Goal: Task Accomplishment & Management: Complete application form

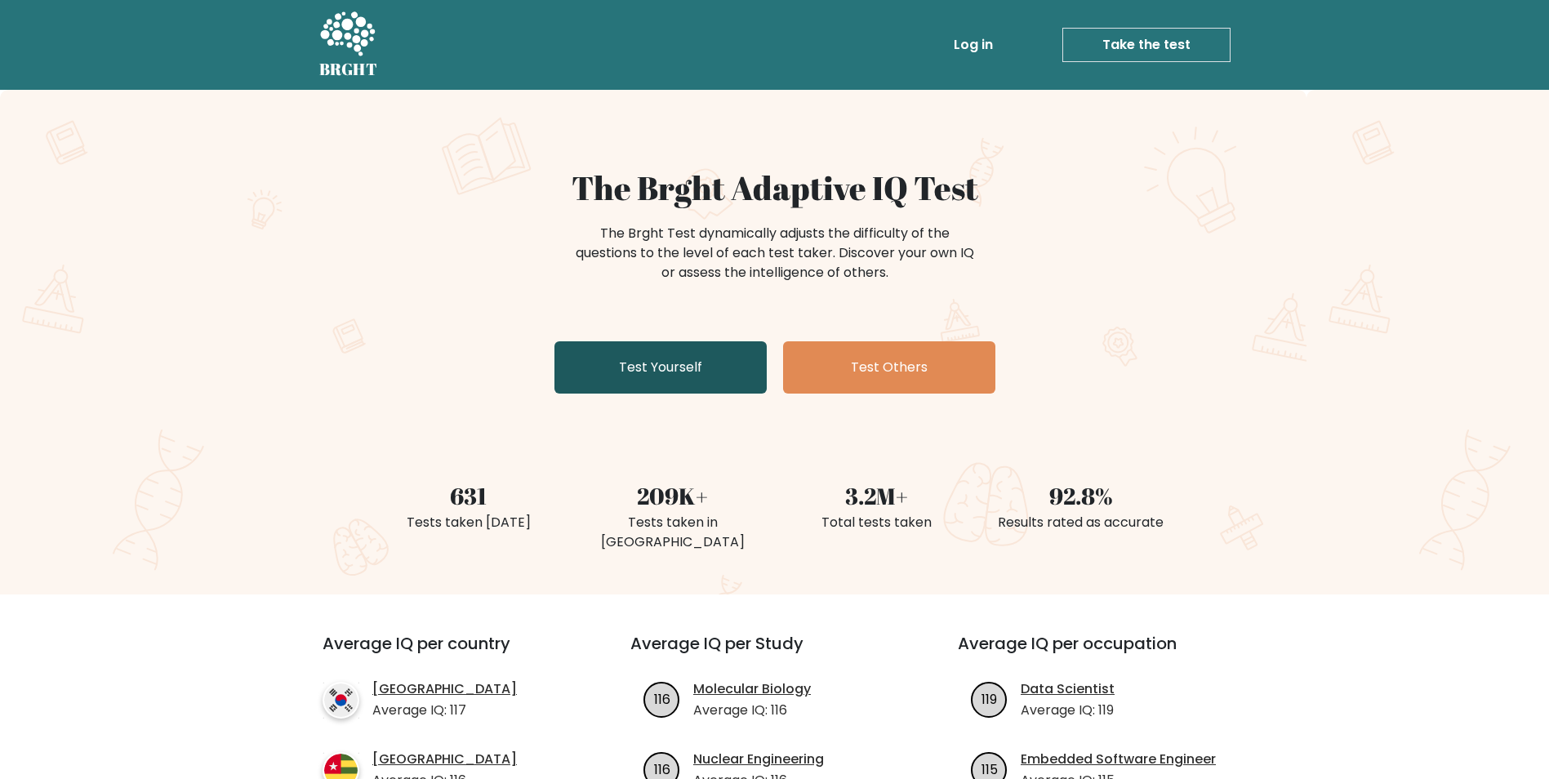
click at [690, 376] on link "Test Yourself" at bounding box center [660, 367] width 212 height 52
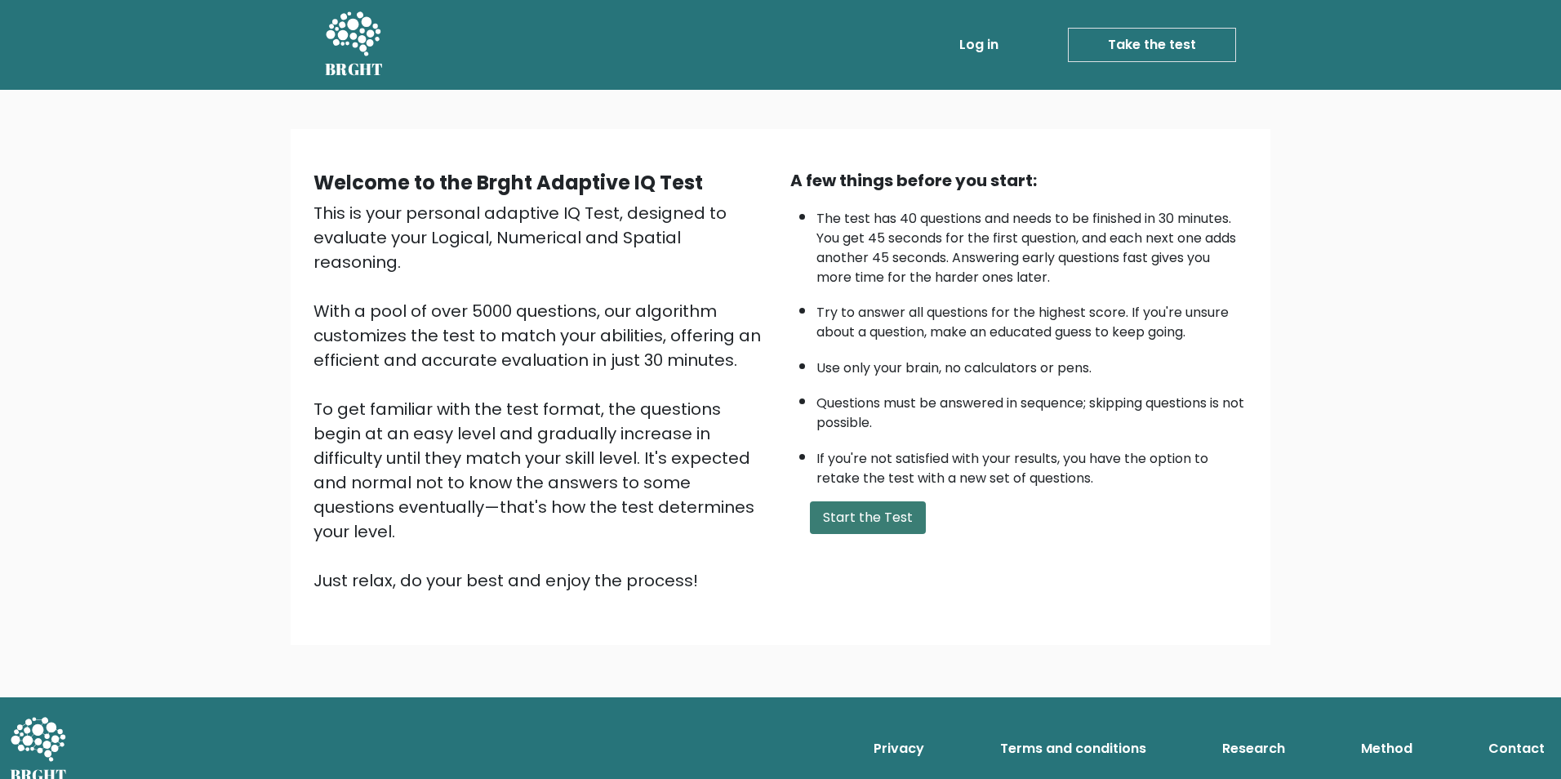
click at [896, 520] on button "Start the Test" at bounding box center [868, 517] width 116 height 33
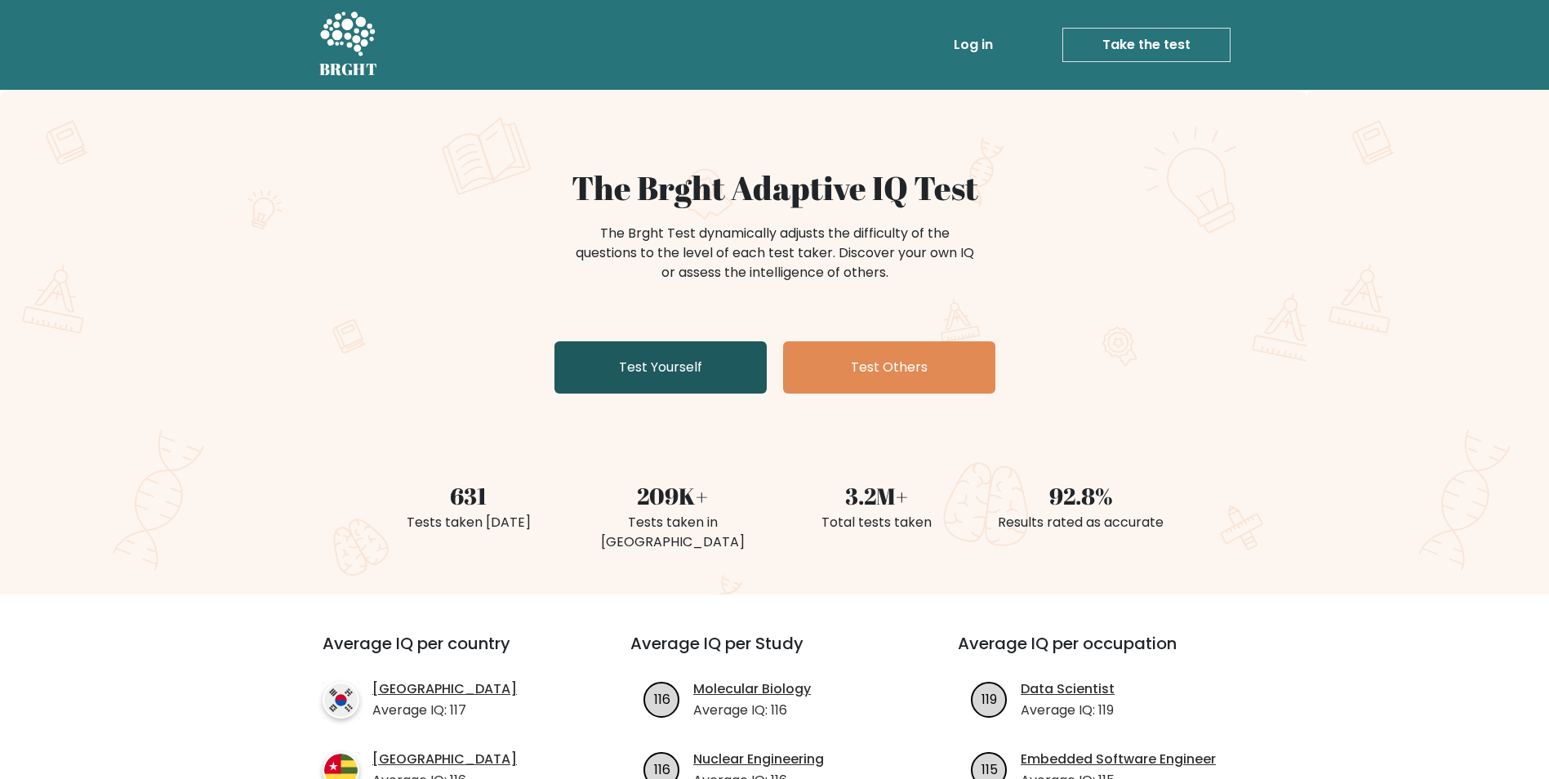
click at [697, 365] on link "Test Yourself" at bounding box center [660, 367] width 212 height 52
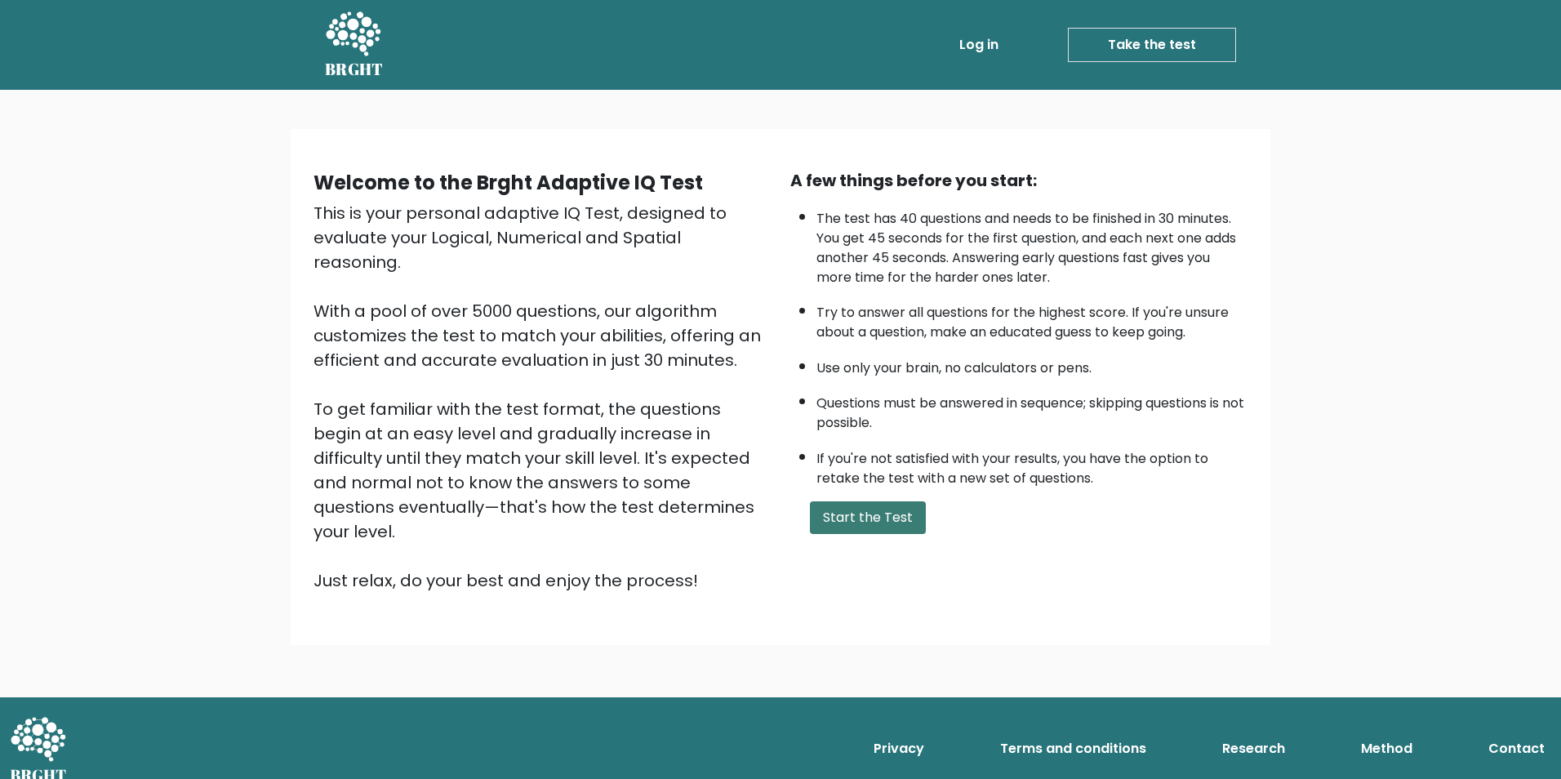
click at [872, 517] on button "Start the Test" at bounding box center [868, 517] width 116 height 33
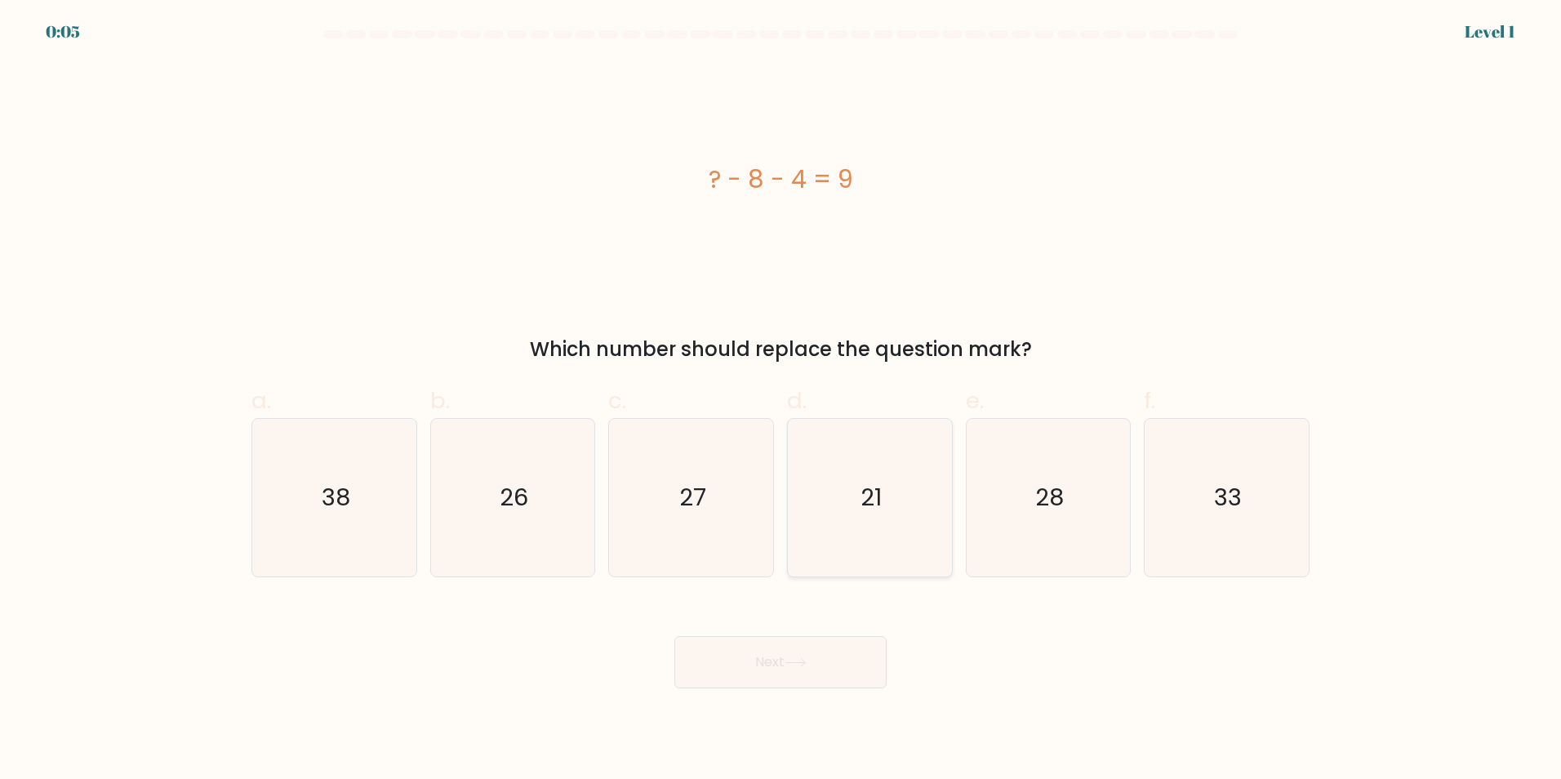
click at [848, 524] on icon "21" at bounding box center [870, 498] width 158 height 158
click at [781, 400] on input "d. 21" at bounding box center [780, 394] width 1 height 11
radio input "true"
click at [794, 660] on icon at bounding box center [796, 662] width 22 height 9
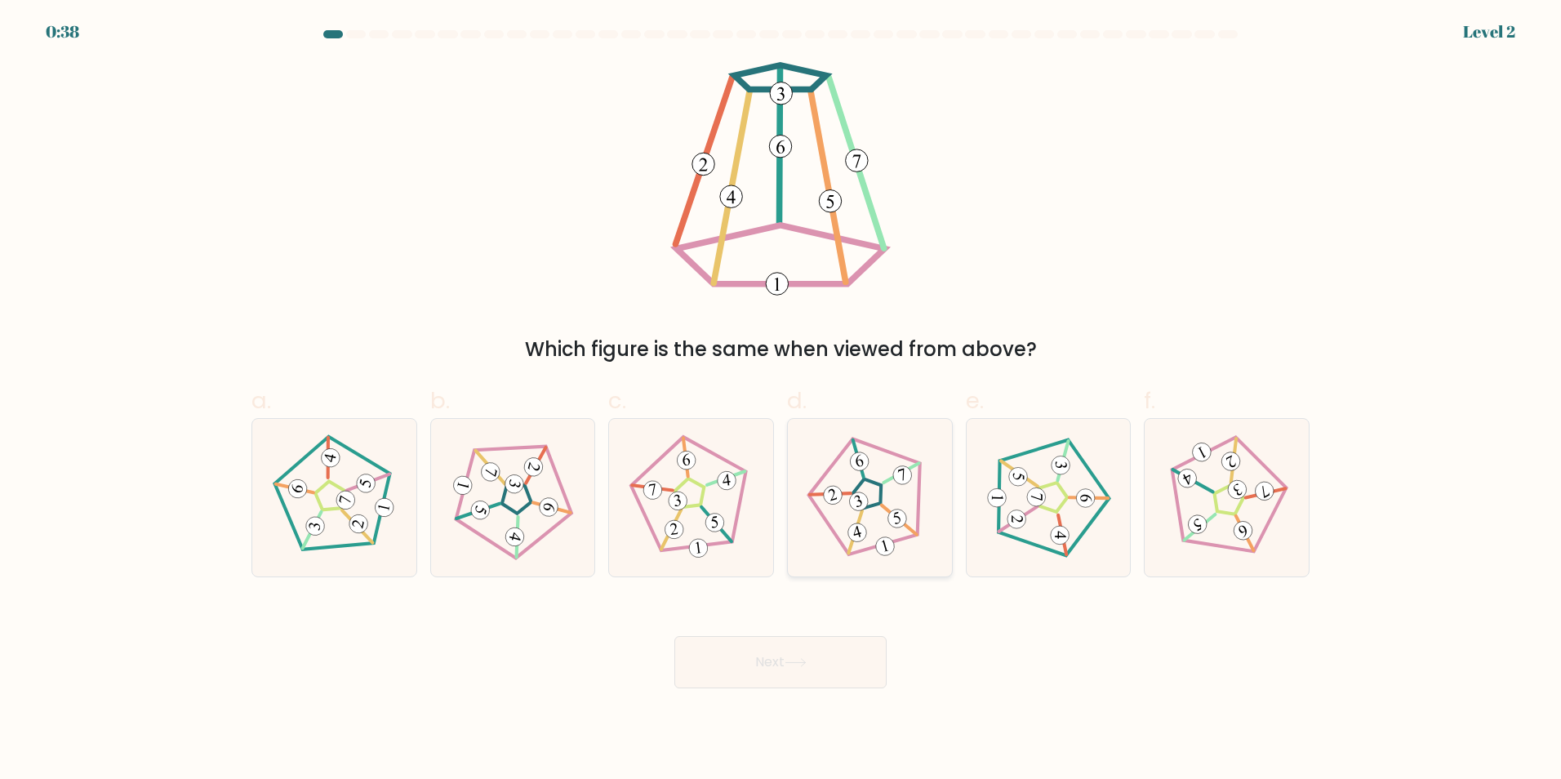
click at [882, 476] on icon at bounding box center [870, 497] width 126 height 126
click at [781, 400] on input "d." at bounding box center [780, 394] width 1 height 11
radio input "true"
click at [796, 646] on button "Next" at bounding box center [780, 662] width 212 height 52
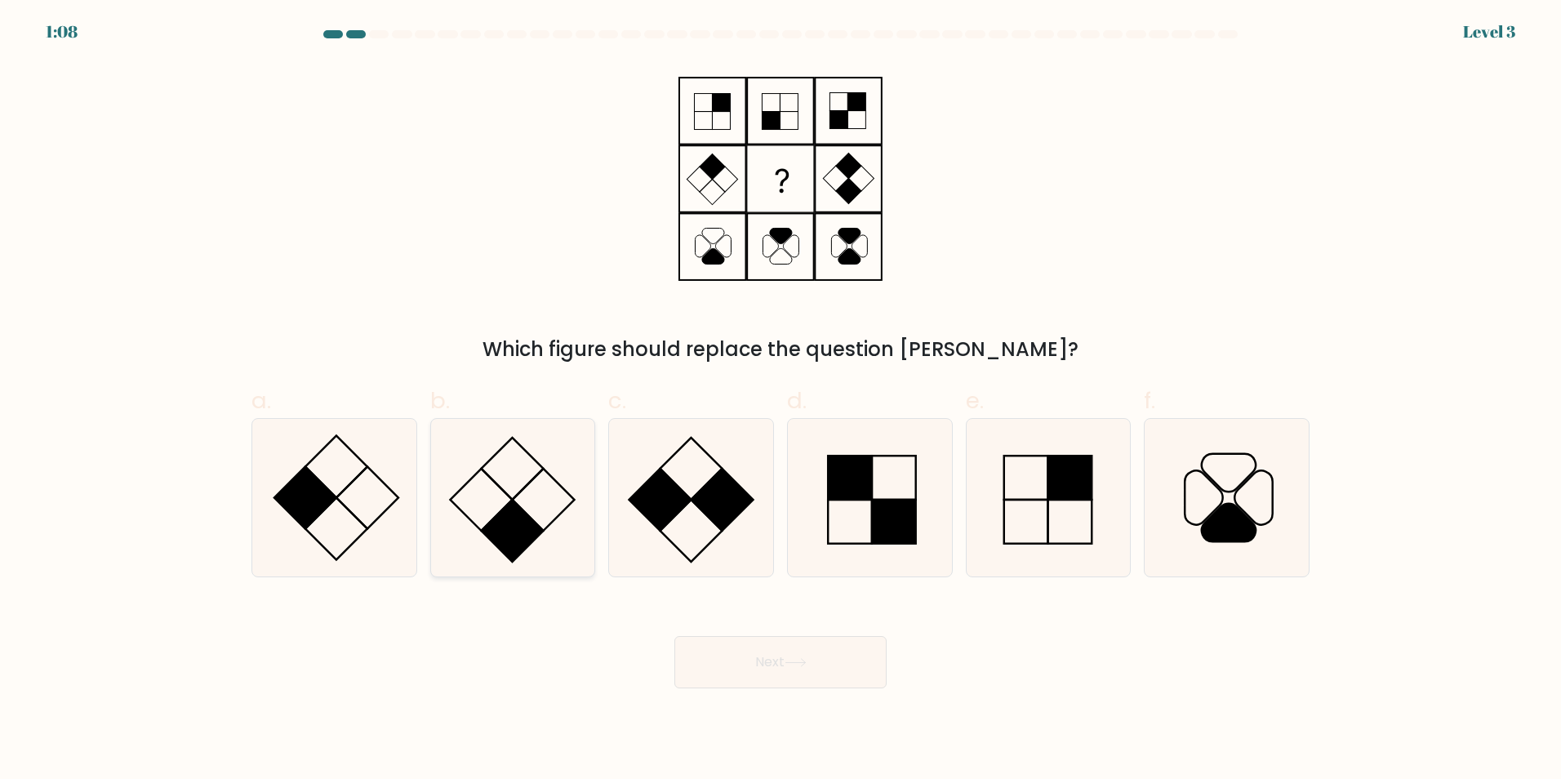
click at [504, 492] on icon at bounding box center [512, 498] width 158 height 158
click at [780, 400] on input "b." at bounding box center [780, 394] width 1 height 11
radio input "true"
click at [780, 657] on button "Next" at bounding box center [780, 662] width 212 height 52
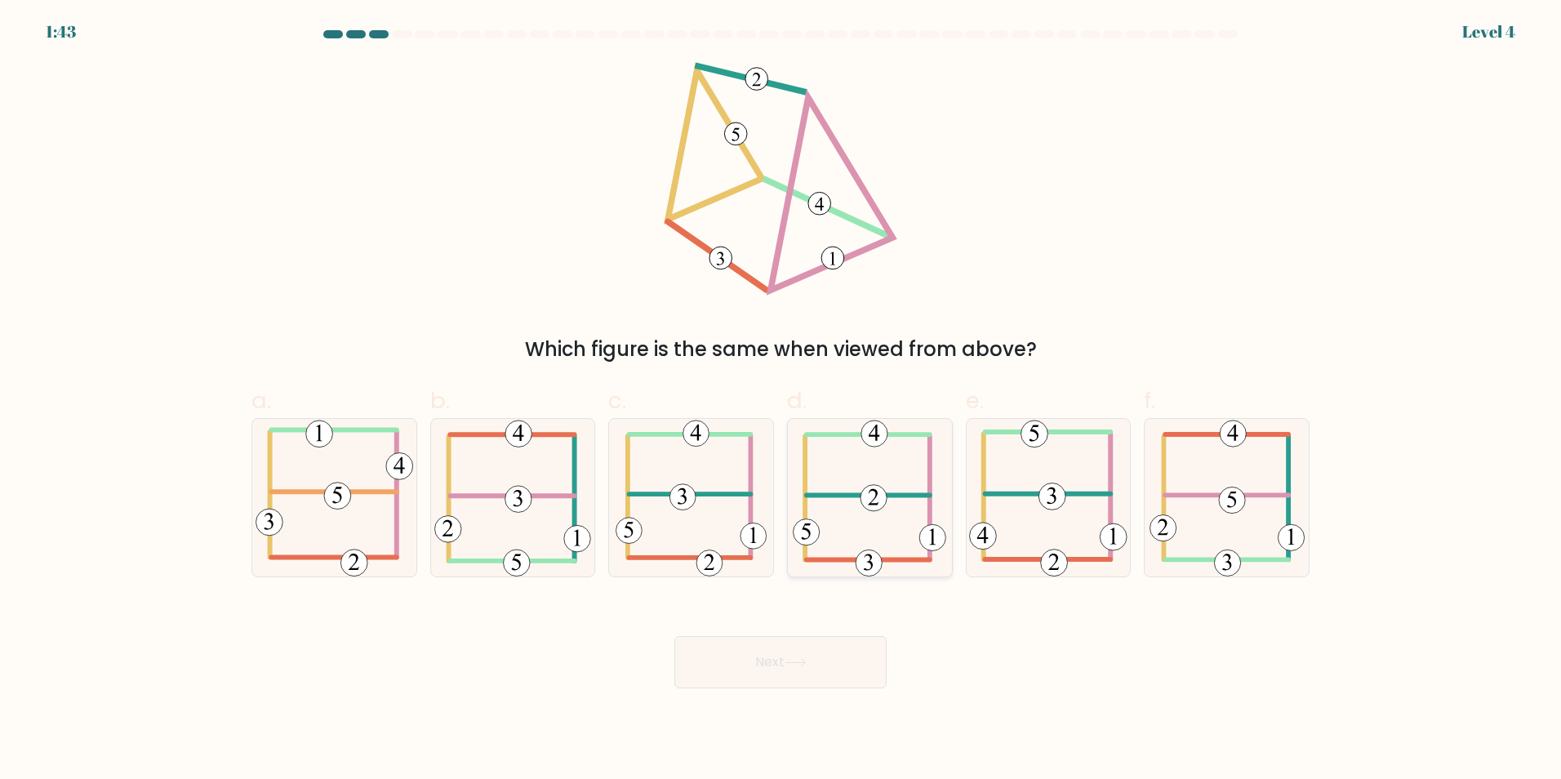
click at [864, 522] on icon at bounding box center [869, 498] width 153 height 158
click at [781, 400] on input "d." at bounding box center [780, 394] width 1 height 11
radio input "true"
click at [766, 647] on button "Next" at bounding box center [780, 662] width 212 height 52
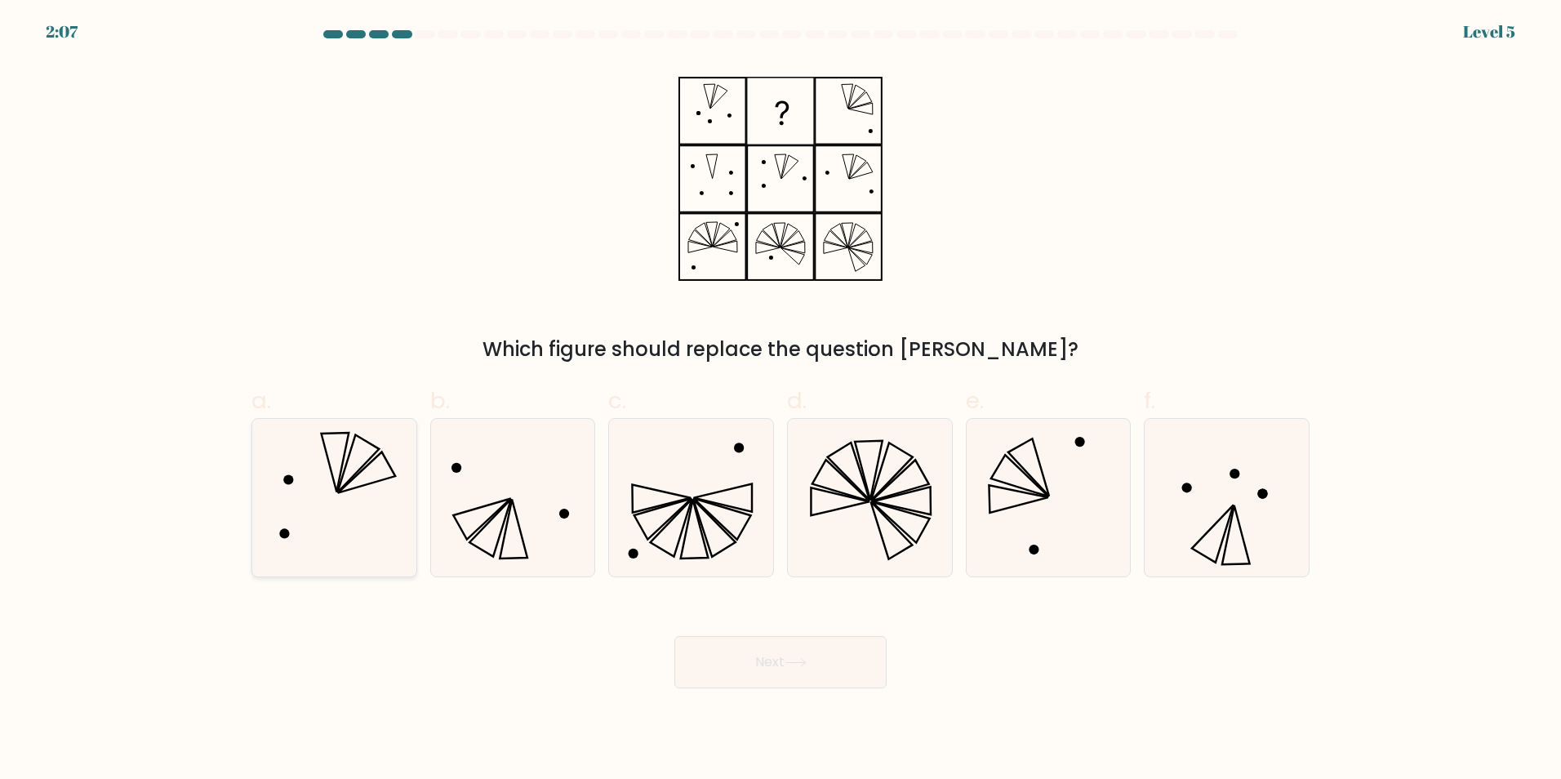
click at [332, 523] on icon at bounding box center [335, 498] width 158 height 158
click at [780, 400] on input "a." at bounding box center [780, 394] width 1 height 11
radio input "true"
click at [753, 677] on button "Next" at bounding box center [780, 662] width 212 height 52
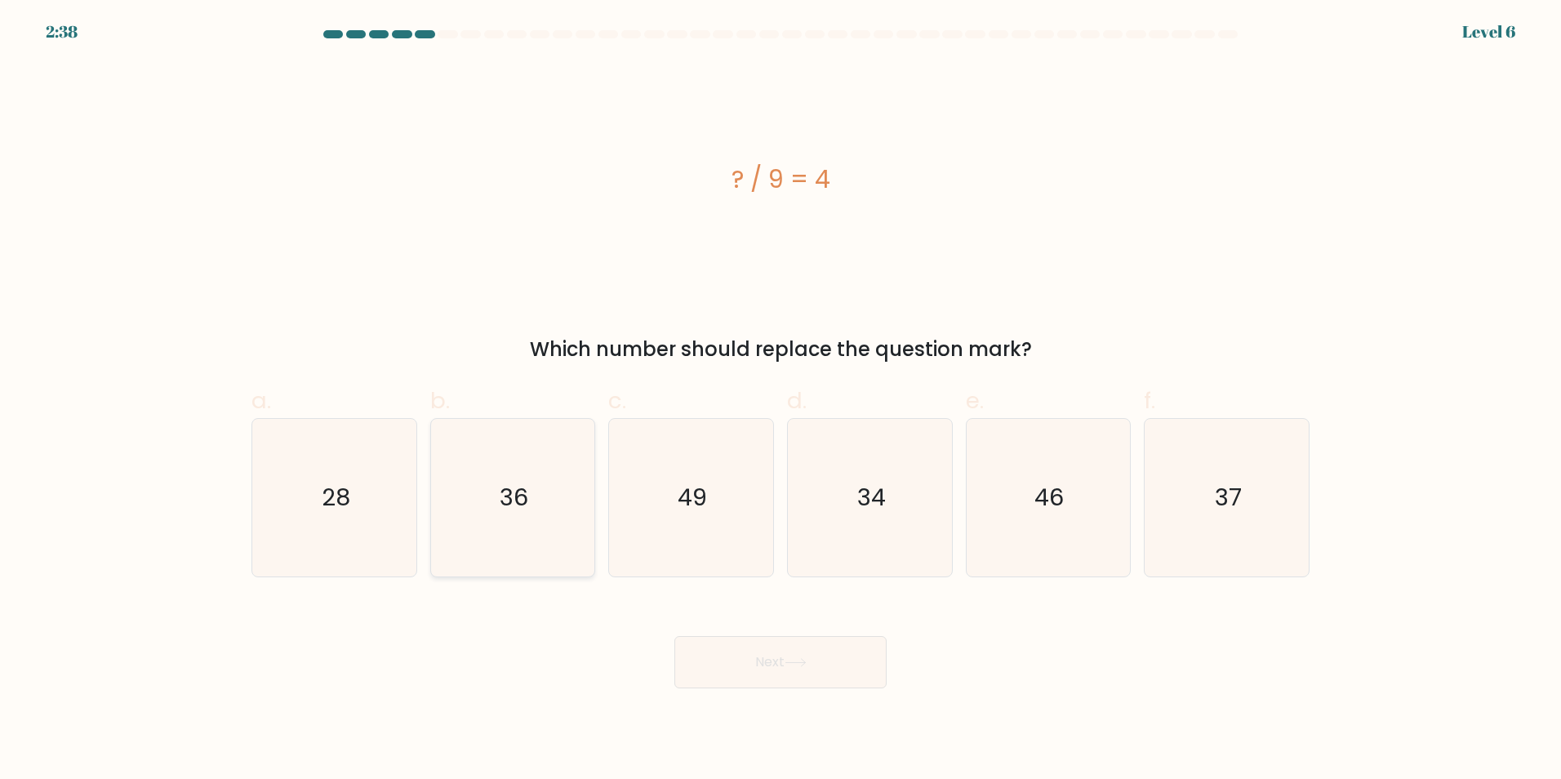
click at [513, 482] on text "36" at bounding box center [514, 497] width 29 height 33
click at [780, 400] on input "b. 36" at bounding box center [780, 394] width 1 height 11
radio input "true"
click at [753, 669] on button "Next" at bounding box center [780, 662] width 212 height 52
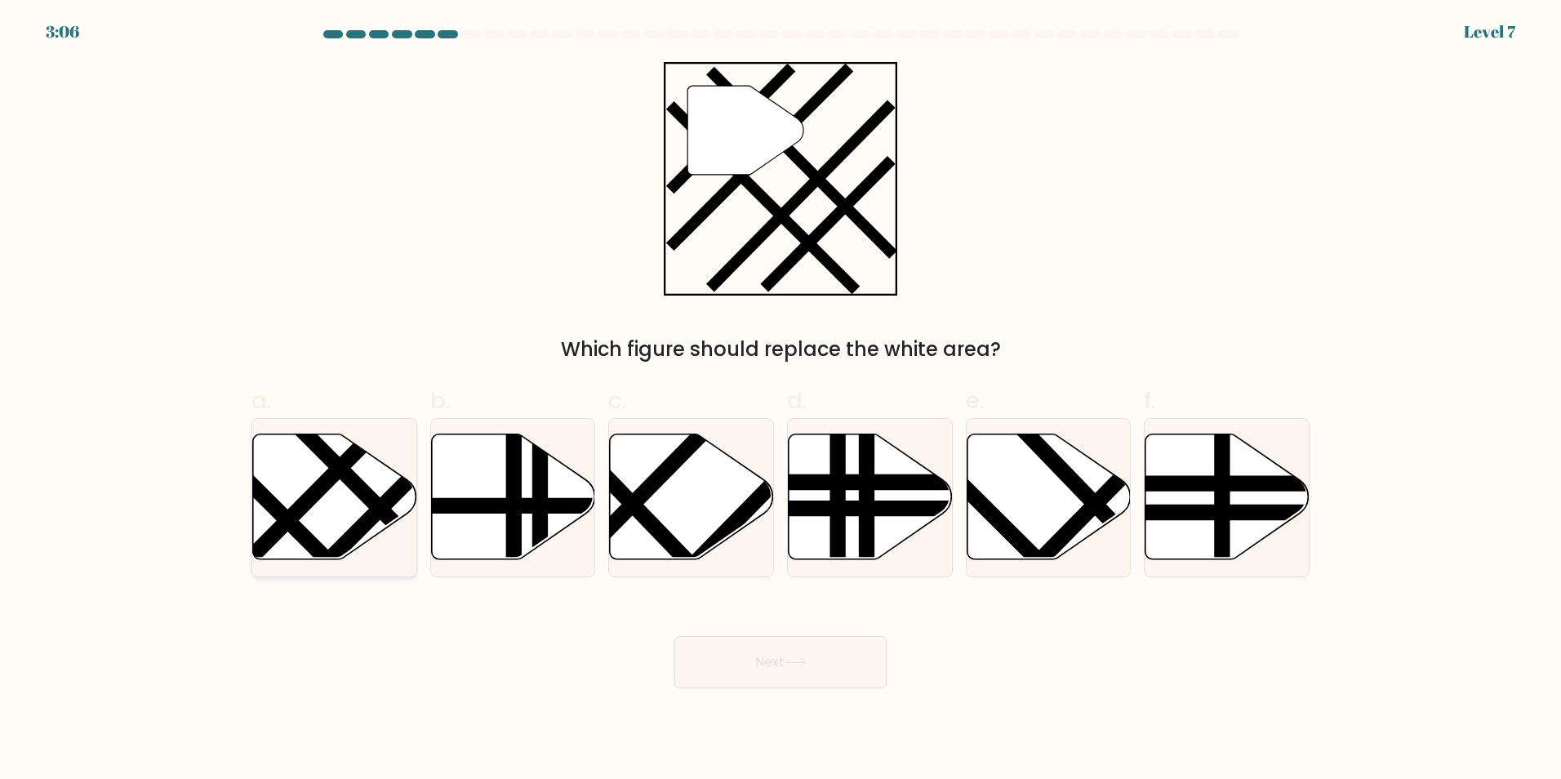
click at [368, 487] on line at bounding box center [414, 542] width 259 height 260
click at [780, 400] on input "a." at bounding box center [780, 394] width 1 height 11
radio input "true"
click at [808, 682] on button "Next" at bounding box center [780, 662] width 212 height 52
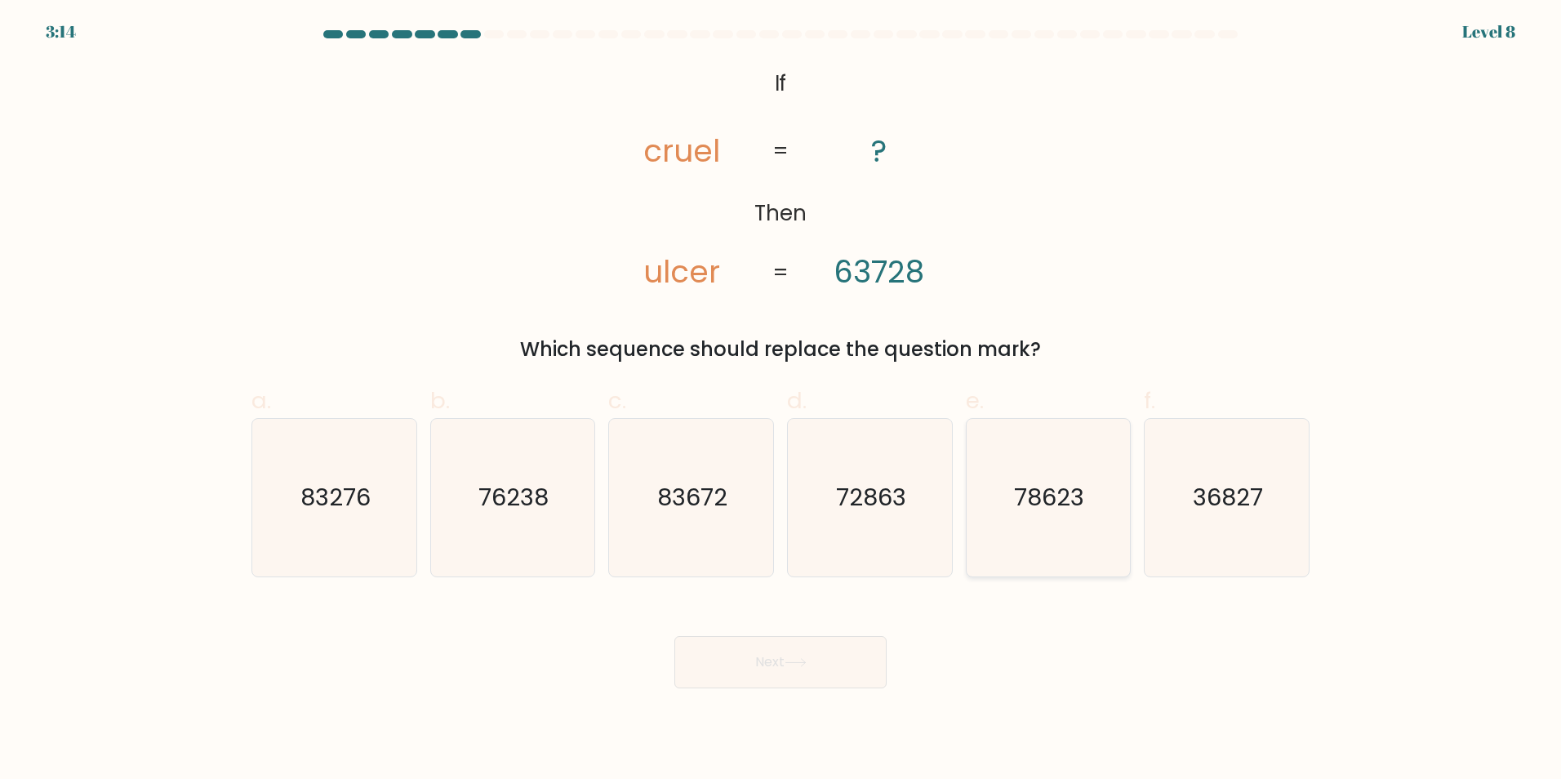
click at [1106, 523] on icon "78623" at bounding box center [1048, 498] width 158 height 158
click at [781, 400] on input "e. 78623" at bounding box center [780, 394] width 1 height 11
radio input "true"
click at [753, 666] on button "Next" at bounding box center [780, 662] width 212 height 52
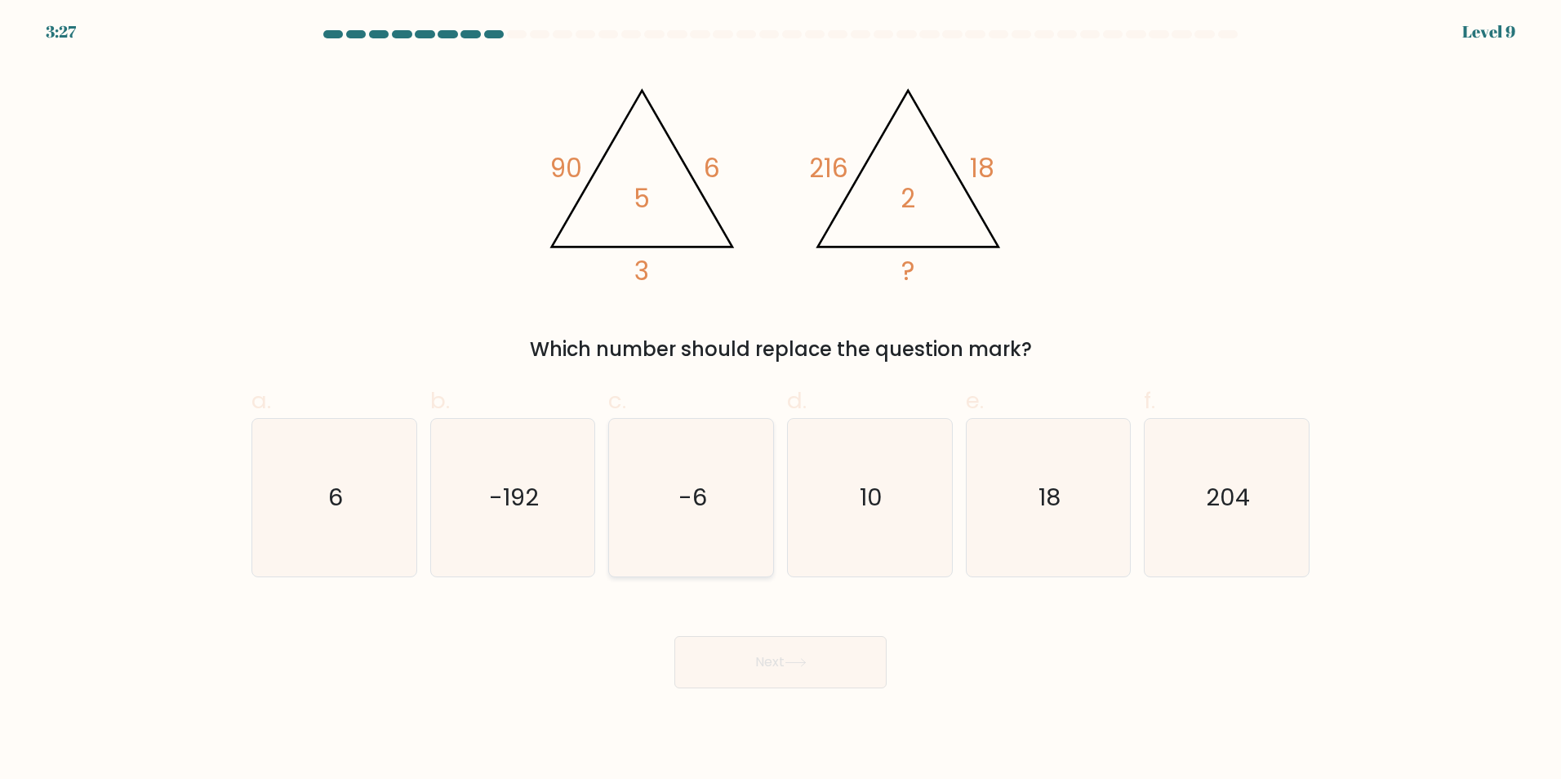
click at [667, 549] on icon "-6" at bounding box center [691, 498] width 158 height 158
click at [780, 400] on input "c. -6" at bounding box center [780, 394] width 1 height 11
radio input "true"
click at [337, 522] on icon "6" at bounding box center [335, 498] width 158 height 158
click at [780, 400] on input "a. 6" at bounding box center [780, 394] width 1 height 11
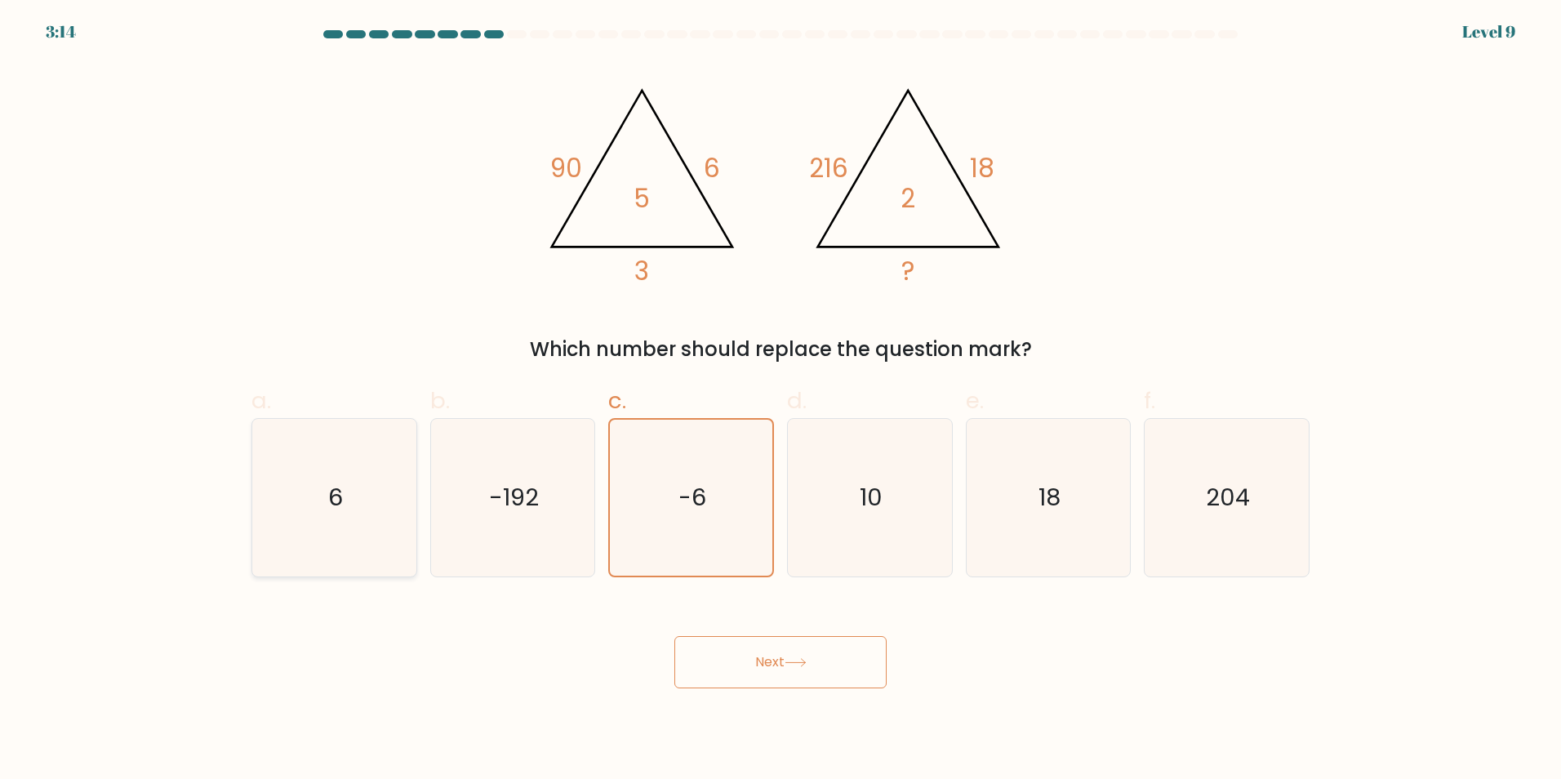
radio input "true"
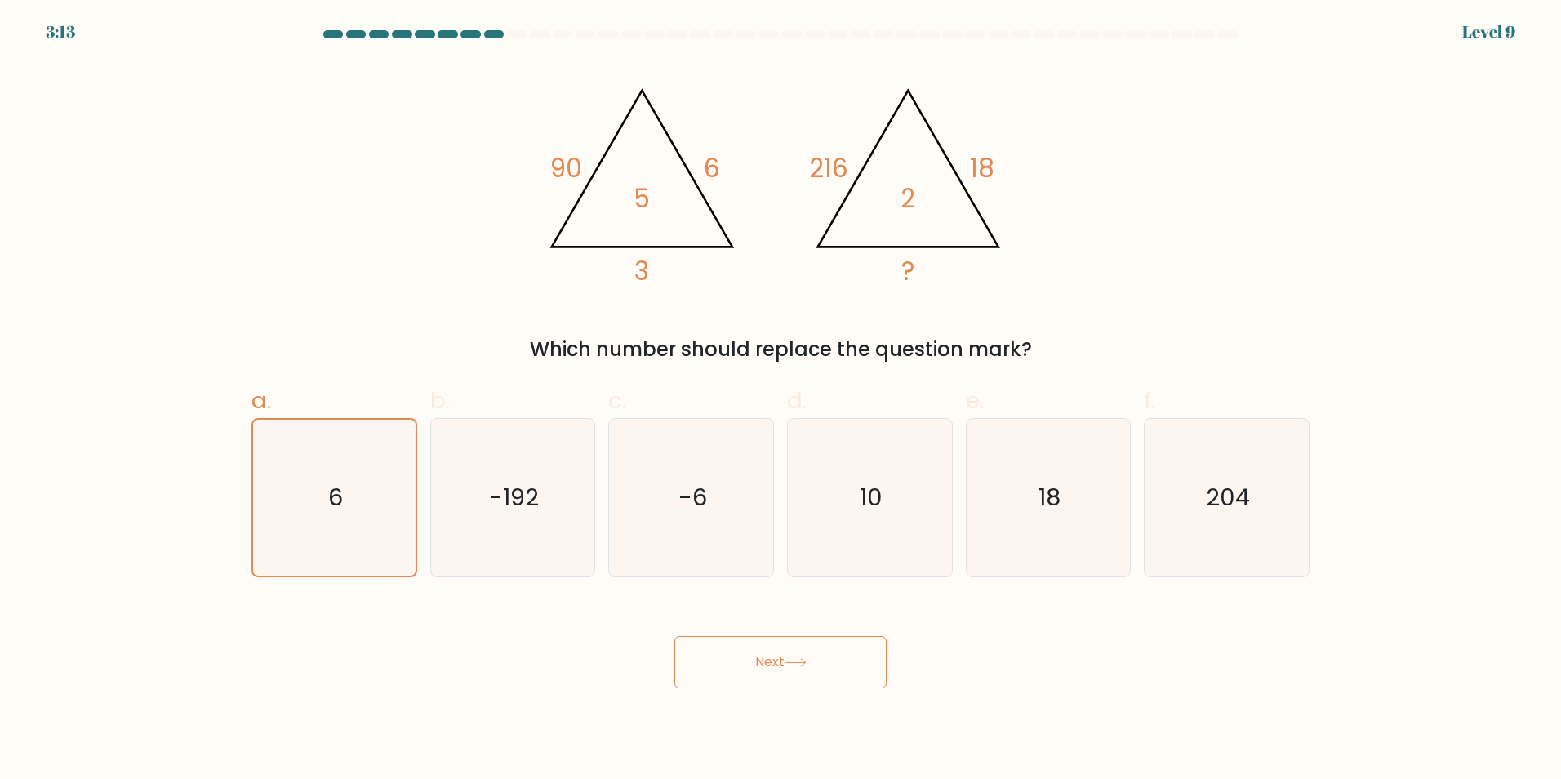
click at [776, 673] on button "Next" at bounding box center [780, 662] width 212 height 52
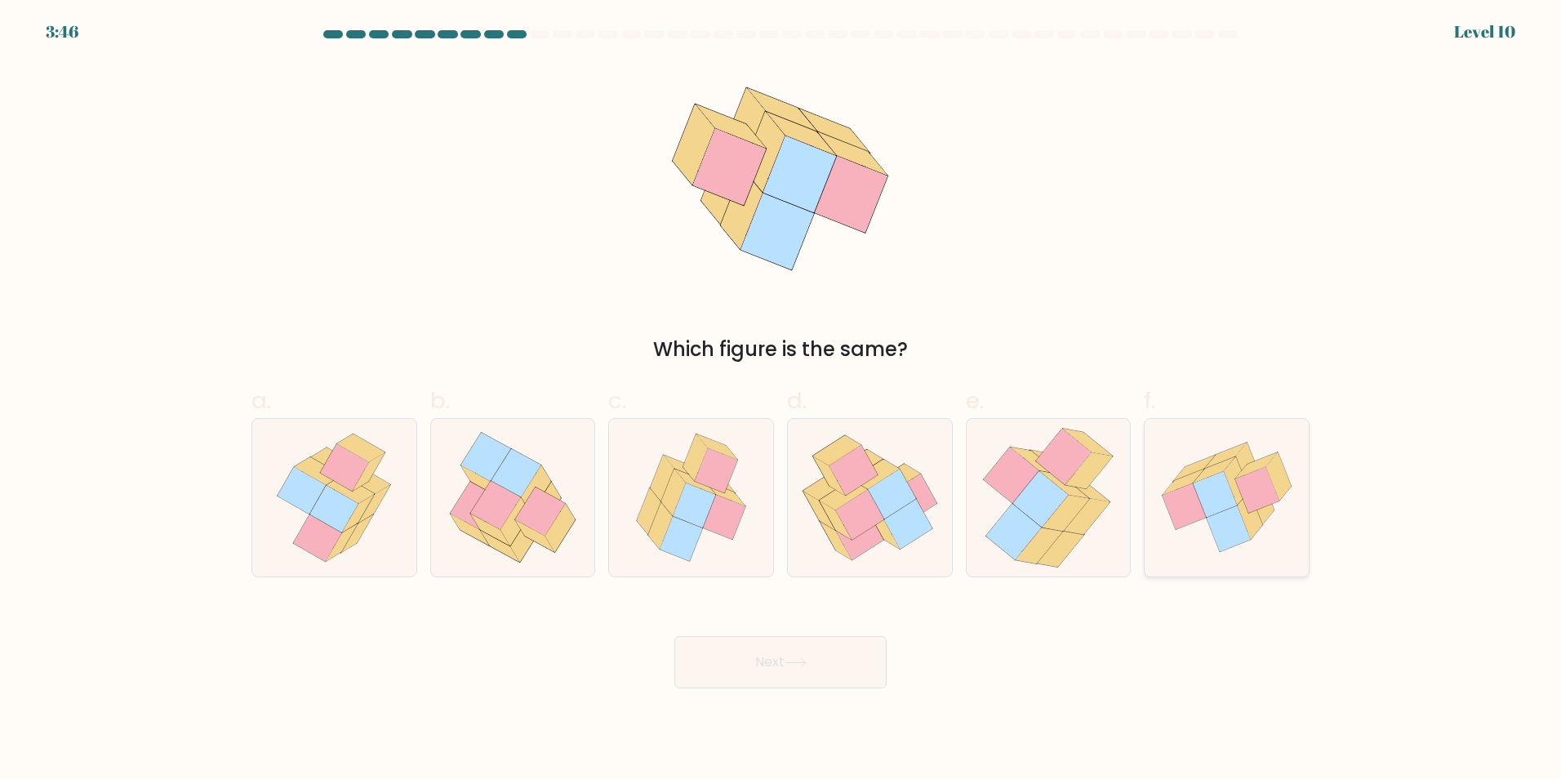
click at [1189, 519] on icon at bounding box center [1184, 506] width 44 height 46
click at [781, 400] on input "f." at bounding box center [780, 394] width 1 height 11
radio input "true"
click at [811, 649] on button "Next" at bounding box center [780, 662] width 212 height 52
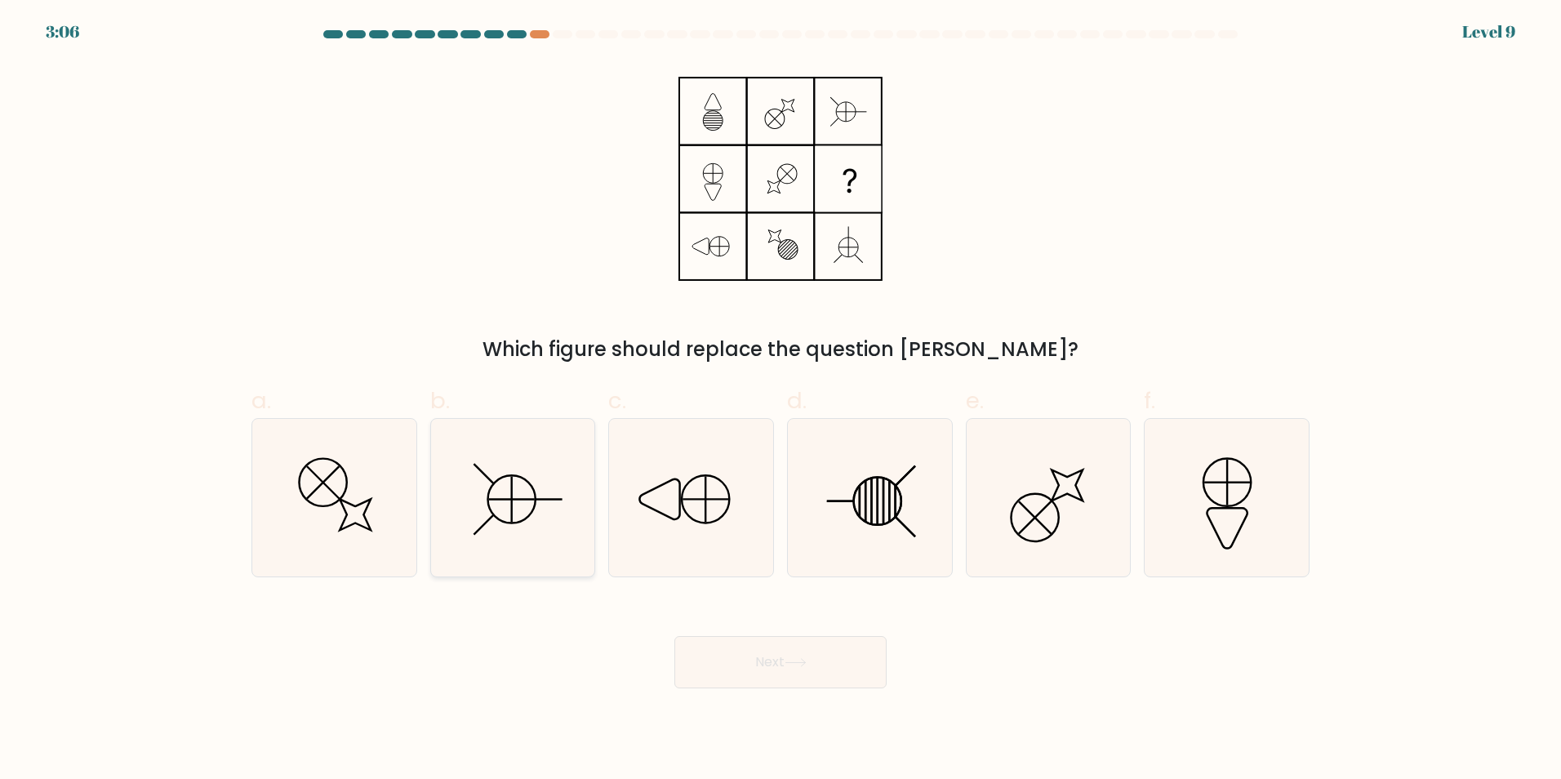
click at [509, 522] on icon at bounding box center [511, 498] width 47 height 47
click at [780, 400] on input "b." at bounding box center [780, 394] width 1 height 11
radio input "true"
click at [808, 650] on button "Next" at bounding box center [780, 662] width 212 height 52
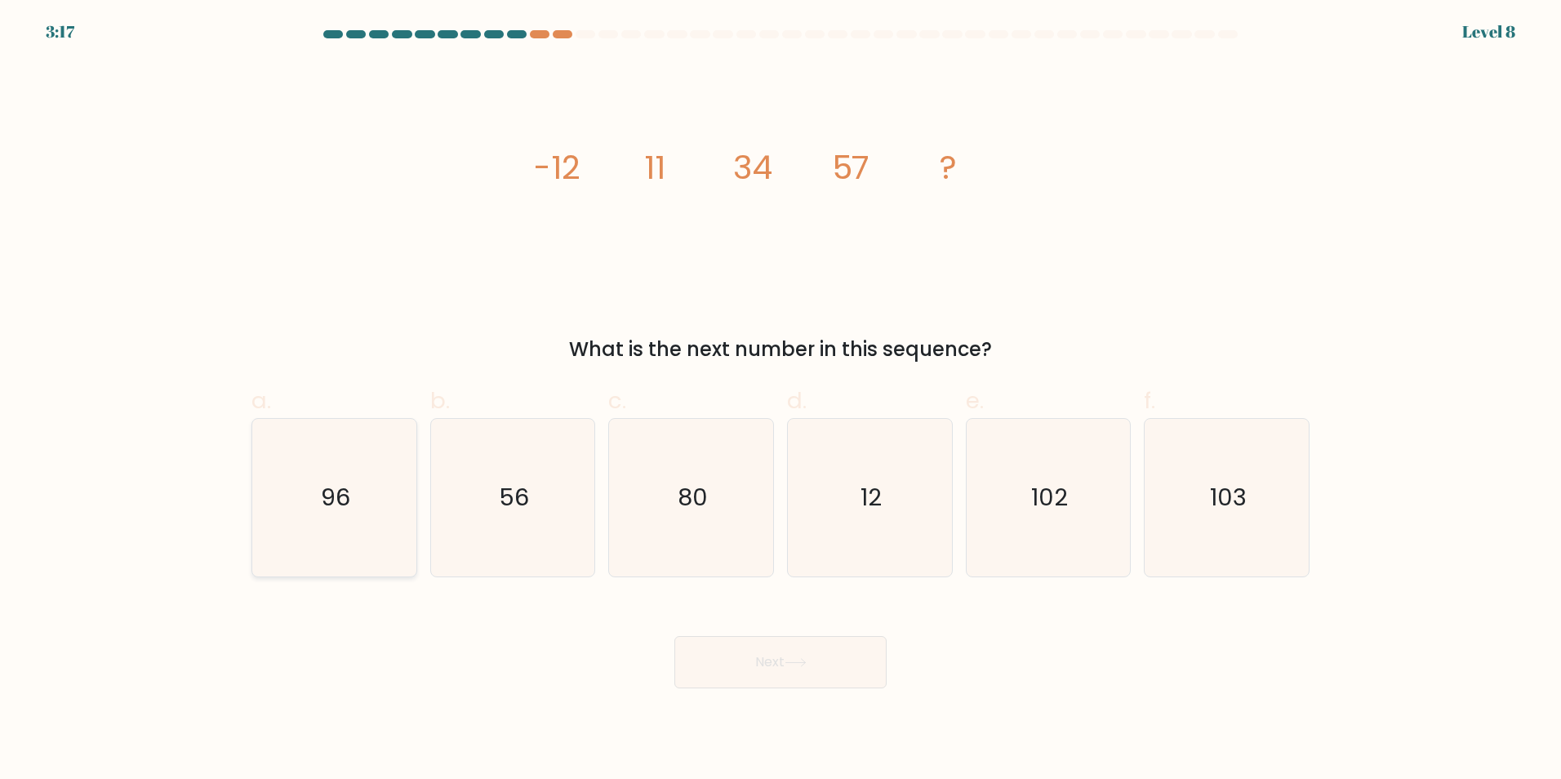
click at [393, 513] on icon "96" at bounding box center [335, 498] width 158 height 158
click at [780, 400] on input "a. 96" at bounding box center [780, 394] width 1 height 11
radio input "true"
click at [732, 659] on button "Next" at bounding box center [780, 662] width 212 height 52
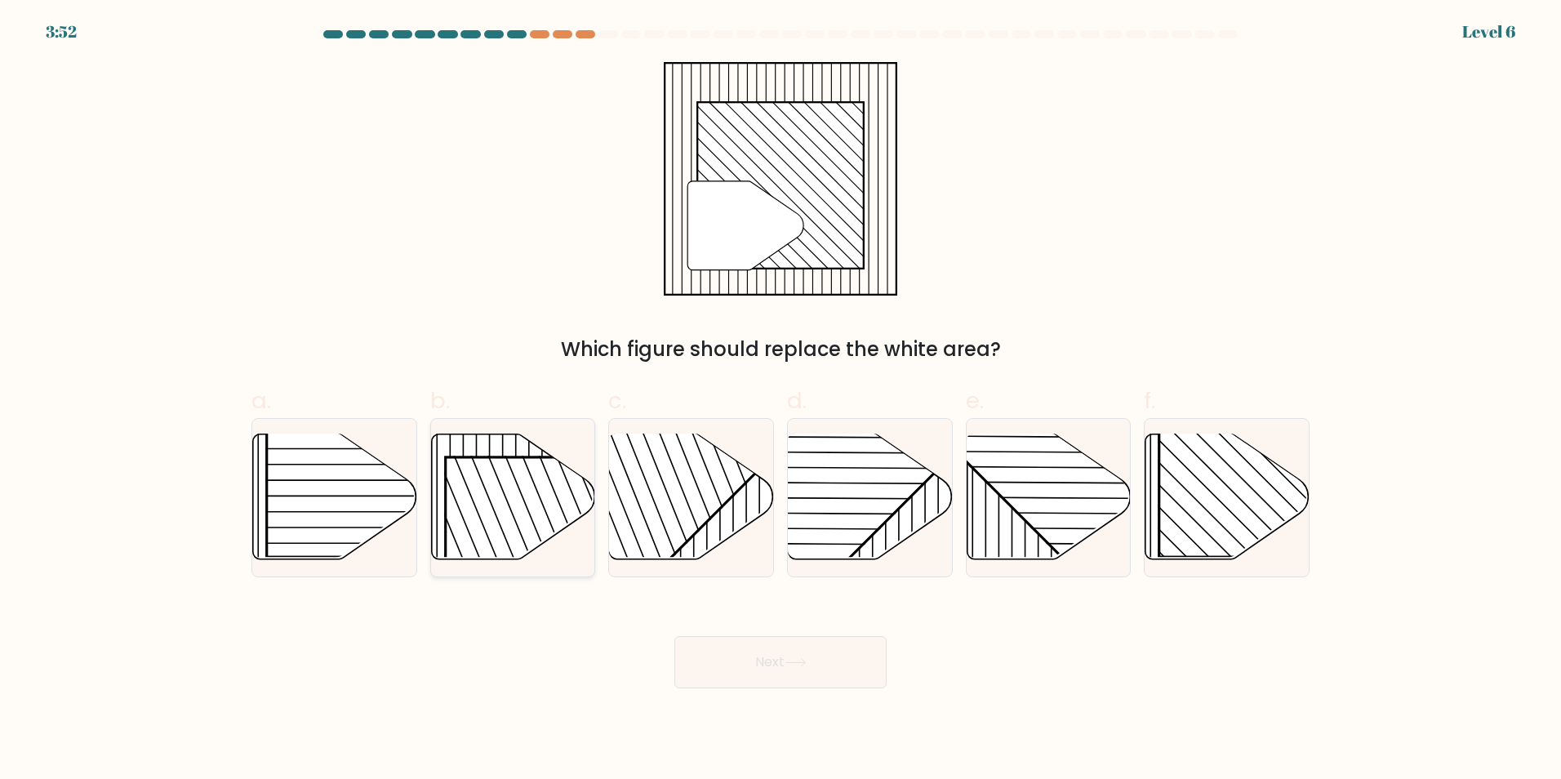
click at [545, 496] on rect at bounding box center [562, 574] width 235 height 235
click at [780, 400] on input "b." at bounding box center [780, 394] width 1 height 11
radio input "true"
click at [741, 659] on button "Next" at bounding box center [780, 662] width 212 height 52
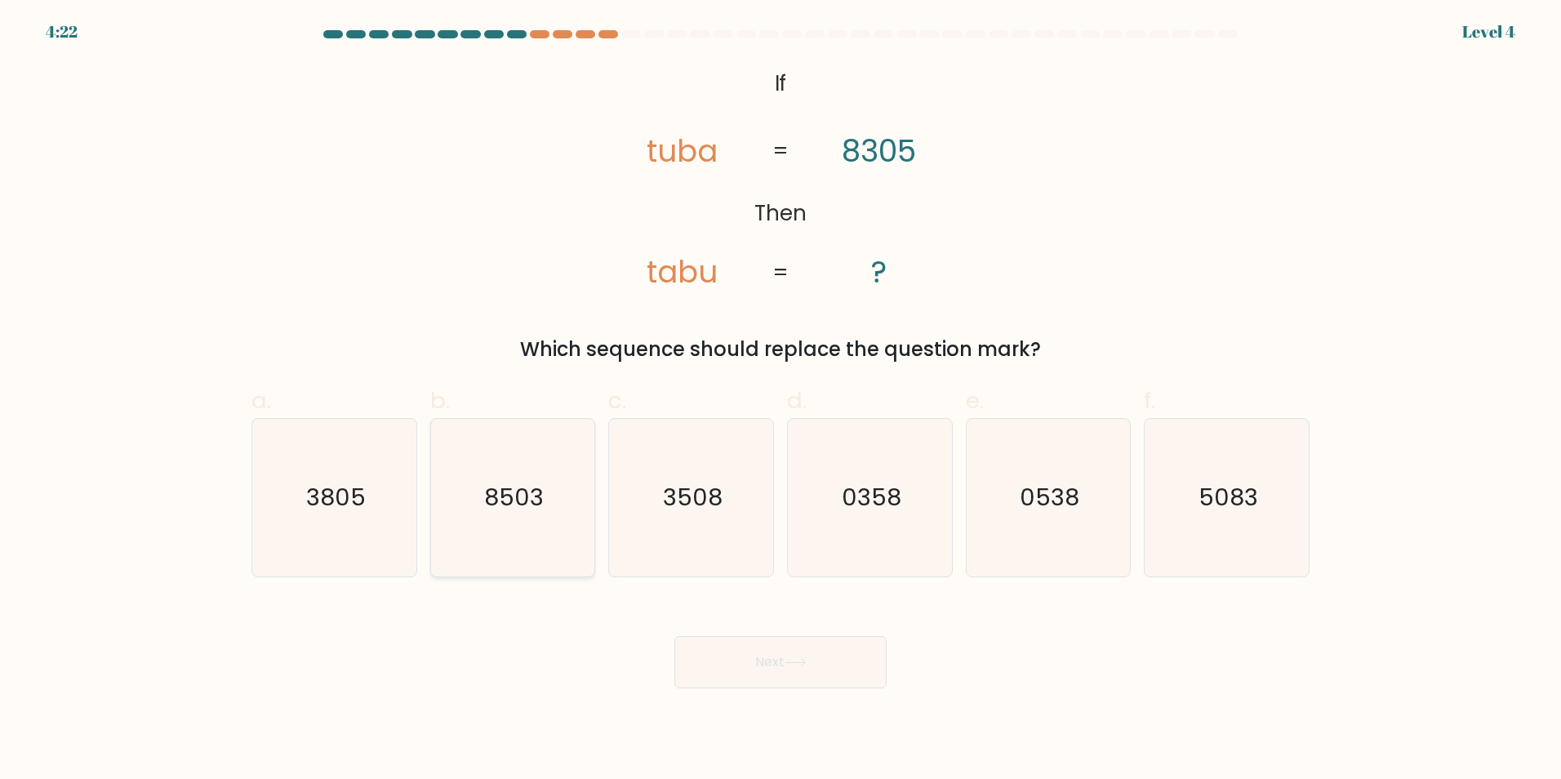
click at [498, 517] on icon "8503" at bounding box center [512, 498] width 158 height 158
click at [780, 400] on input "b. 8503" at bounding box center [780, 394] width 1 height 11
radio input "true"
click at [720, 662] on button "Next" at bounding box center [780, 662] width 212 height 52
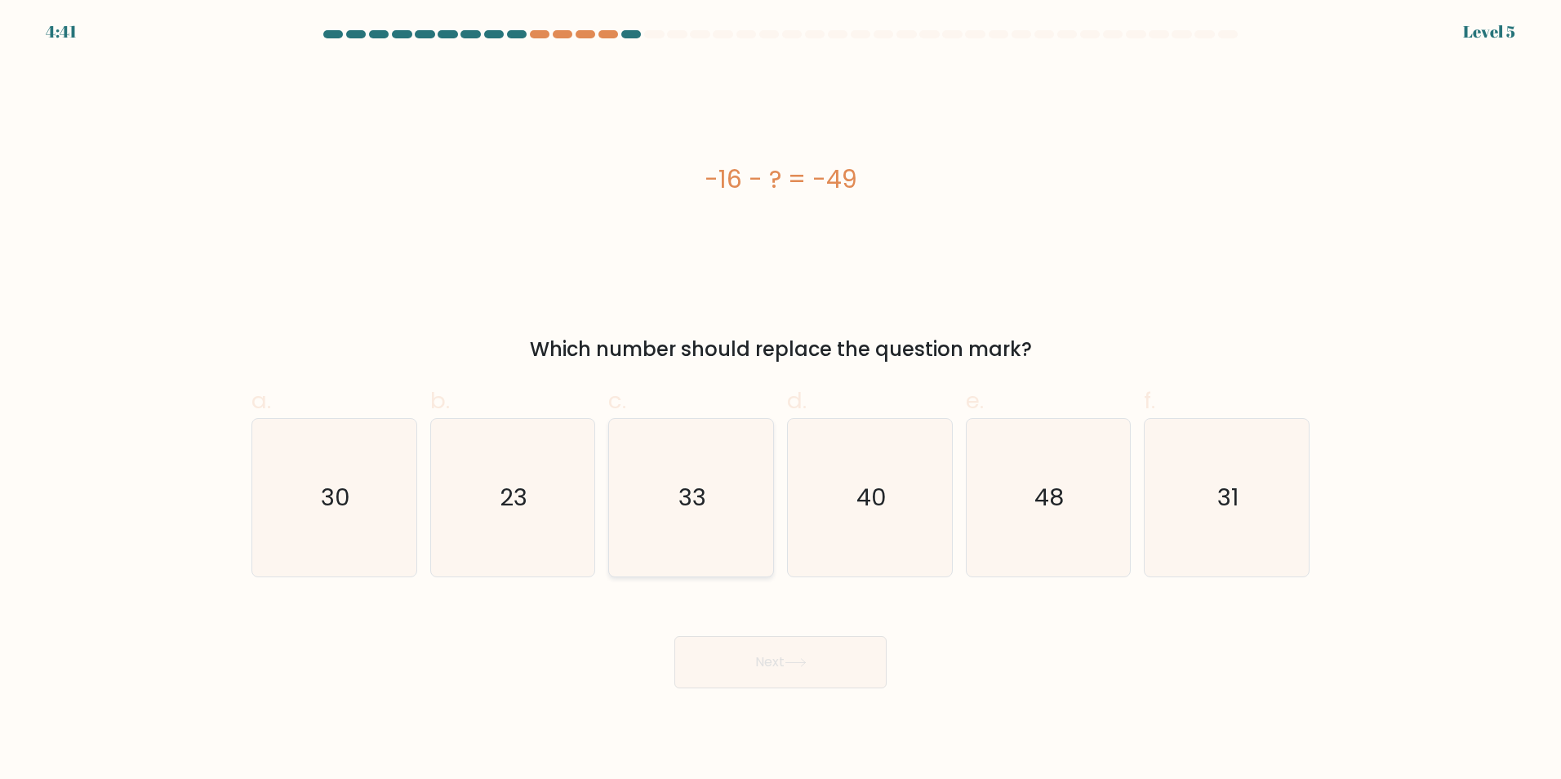
click at [695, 553] on icon "33" at bounding box center [691, 498] width 158 height 158
click at [780, 400] on input "c. 33" at bounding box center [780, 394] width 1 height 11
radio input "true"
click at [720, 655] on button "Next" at bounding box center [780, 662] width 212 height 52
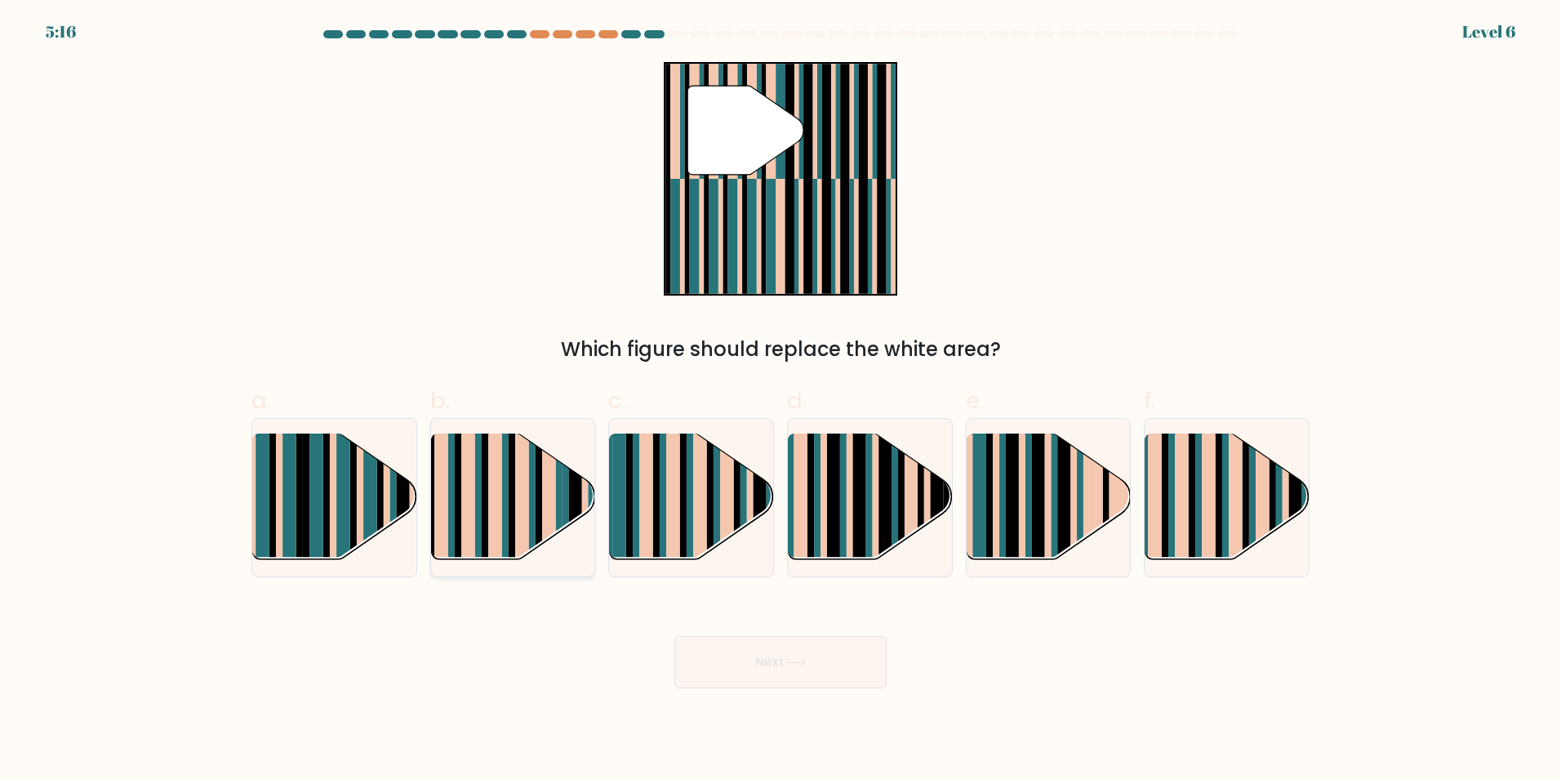
click at [507, 496] on rect at bounding box center [505, 483] width 7 height 162
click at [780, 400] on input "b." at bounding box center [780, 394] width 1 height 11
radio input "true"
click at [735, 676] on button "Next" at bounding box center [780, 662] width 212 height 52
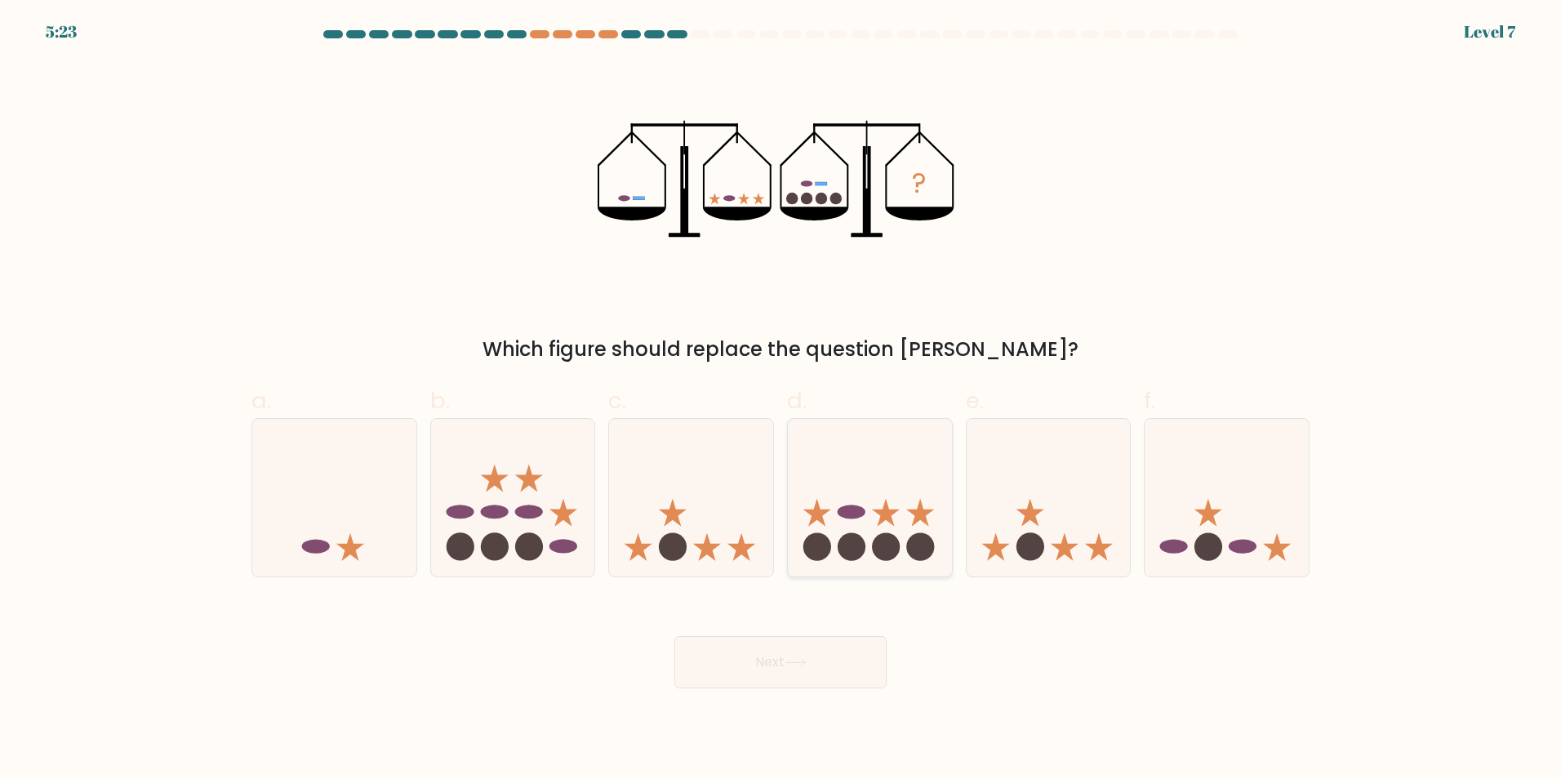
click at [876, 528] on icon at bounding box center [870, 497] width 164 height 136
click at [781, 400] on input "d." at bounding box center [780, 394] width 1 height 11
radio input "true"
click at [782, 665] on button "Next" at bounding box center [780, 662] width 212 height 52
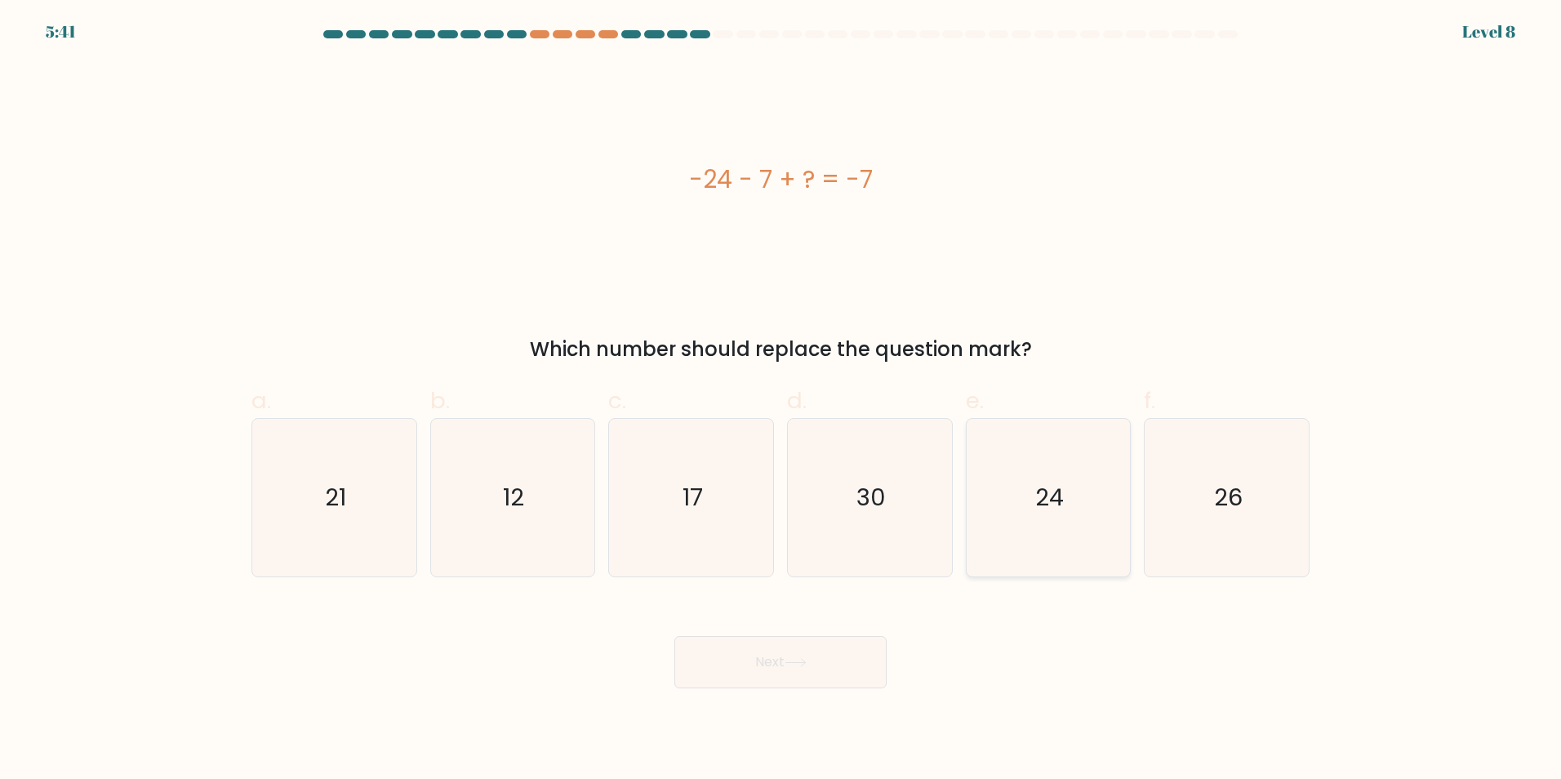
click at [1091, 494] on icon "24" at bounding box center [1048, 498] width 158 height 158
click at [781, 400] on input "e. 24" at bounding box center [780, 394] width 1 height 11
radio input "true"
click at [789, 666] on icon at bounding box center [796, 662] width 22 height 9
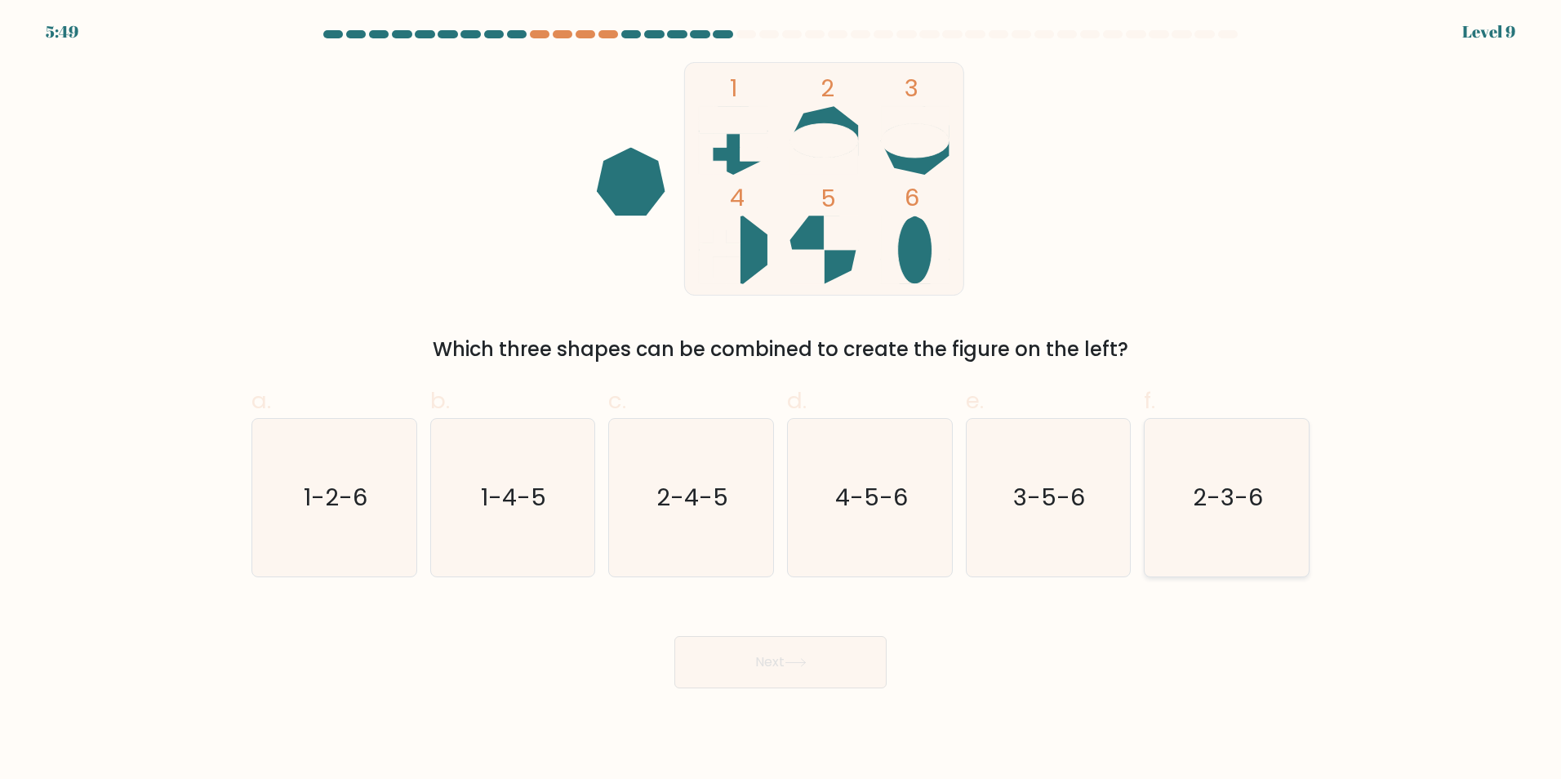
click at [1288, 523] on icon "2-3-6" at bounding box center [1227, 498] width 158 height 158
click at [781, 400] on input "f. 2-3-6" at bounding box center [780, 394] width 1 height 11
radio input "true"
click at [816, 663] on button "Next" at bounding box center [780, 662] width 212 height 52
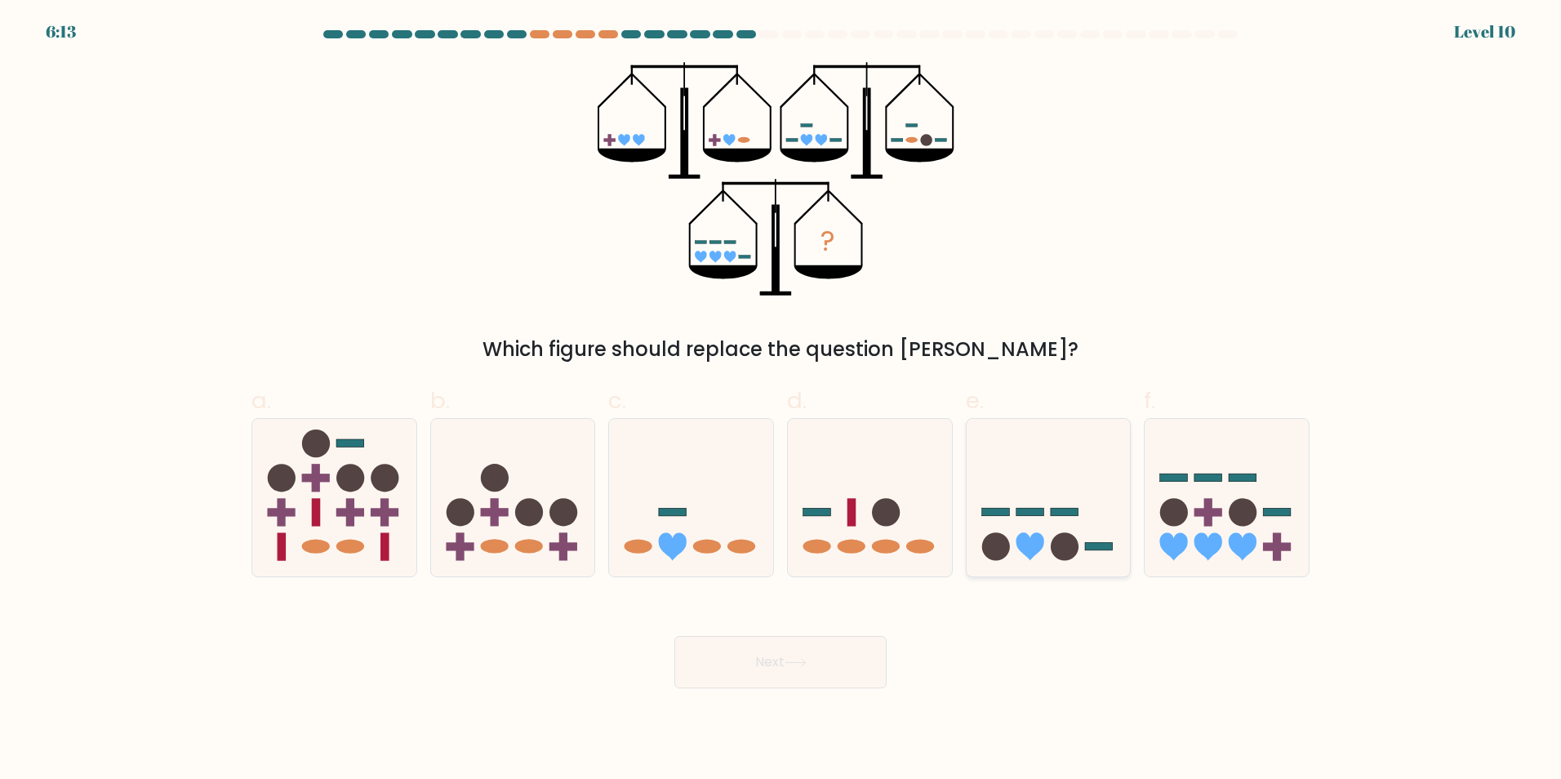
click at [1073, 482] on icon at bounding box center [1049, 497] width 164 height 136
click at [781, 400] on input "e." at bounding box center [780, 394] width 1 height 11
radio input "true"
click at [815, 665] on button "Next" at bounding box center [780, 662] width 212 height 52
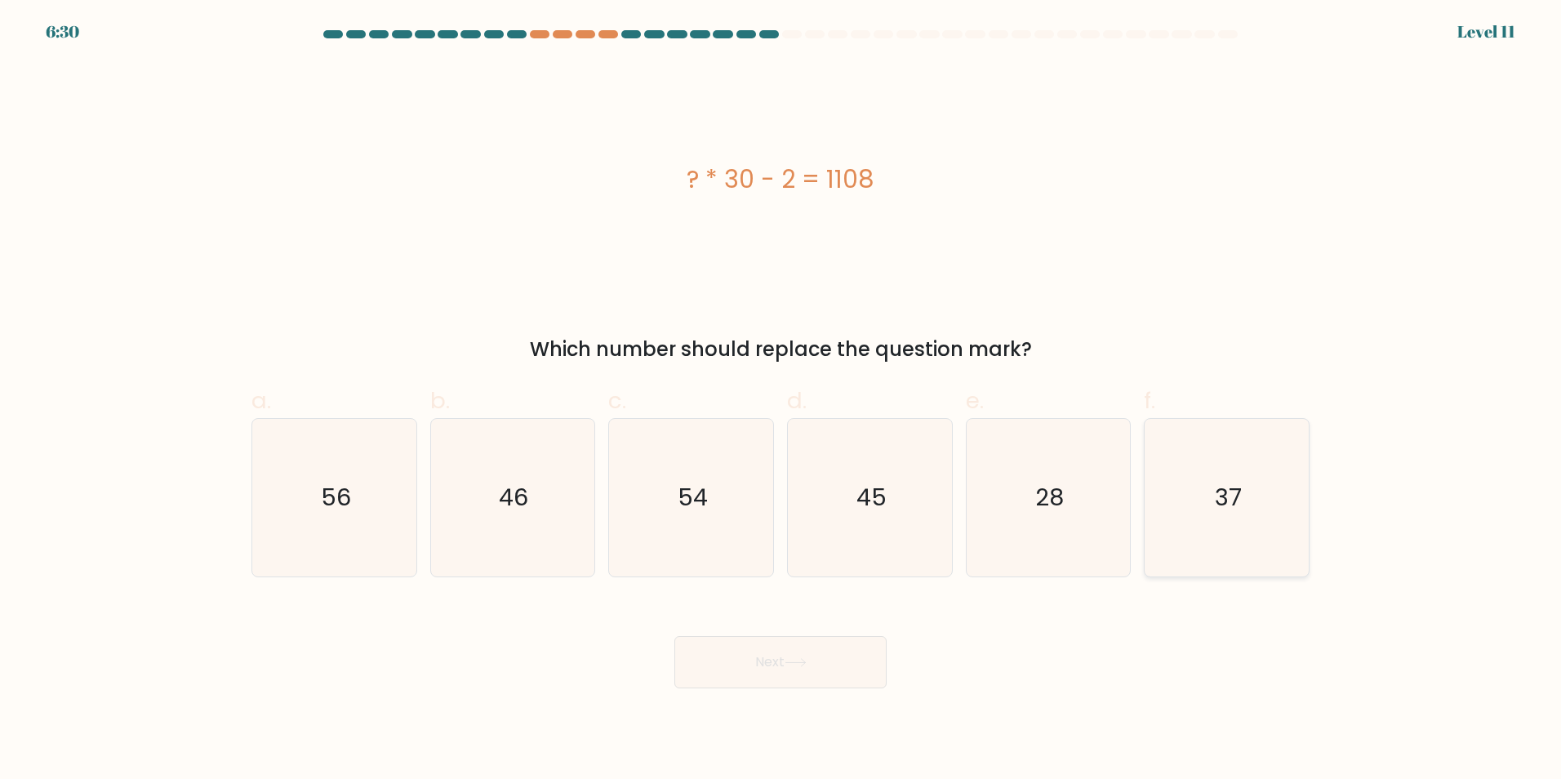
click at [1187, 531] on icon "37" at bounding box center [1227, 498] width 158 height 158
click at [781, 400] on input "f. 37" at bounding box center [780, 394] width 1 height 11
radio input "true"
click at [860, 675] on button "Next" at bounding box center [780, 662] width 212 height 52
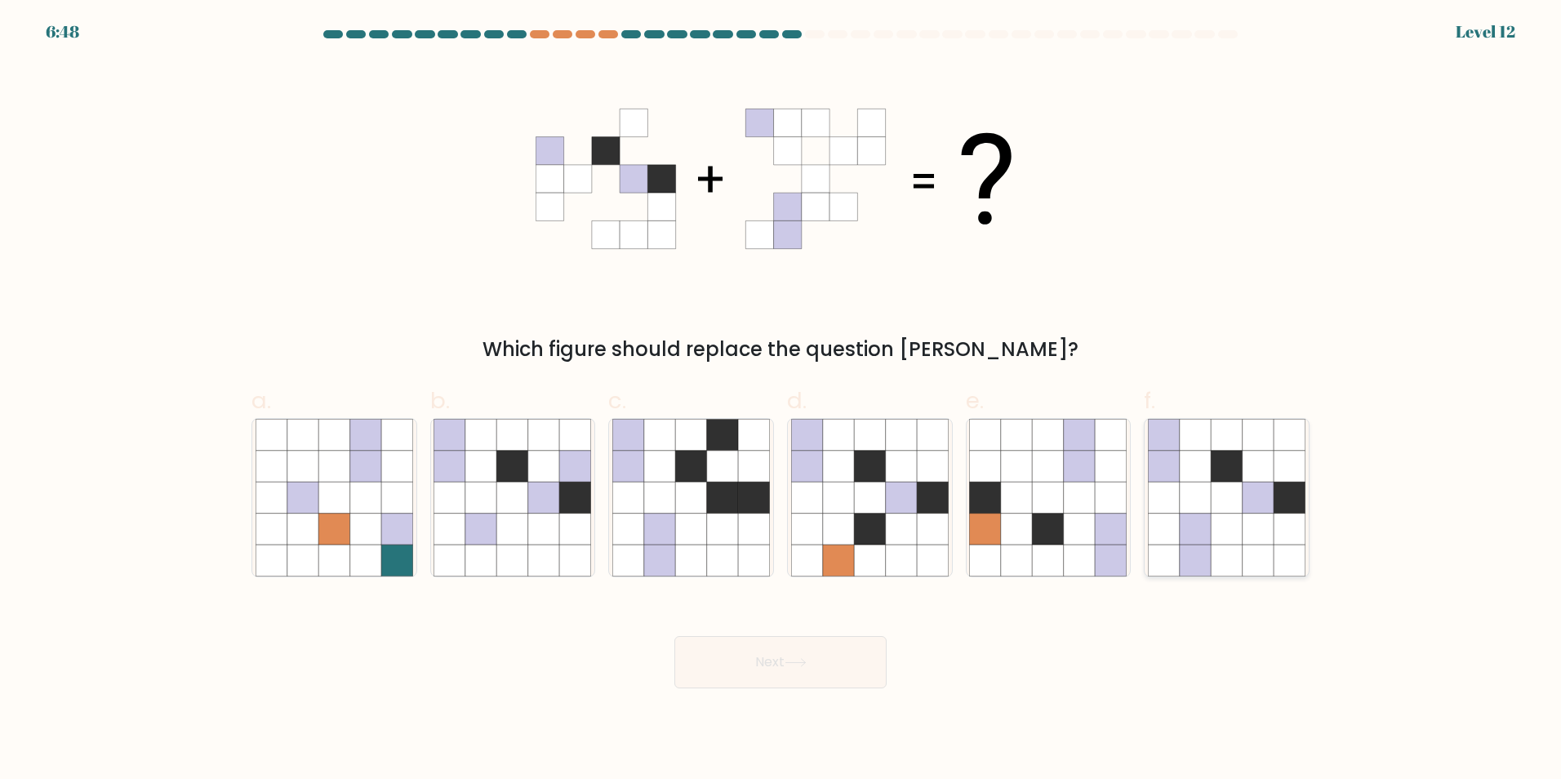
click at [1282, 516] on icon at bounding box center [1289, 528] width 31 height 31
click at [781, 400] on input "f." at bounding box center [780, 394] width 1 height 11
radio input "true"
click at [802, 656] on button "Next" at bounding box center [780, 662] width 212 height 52
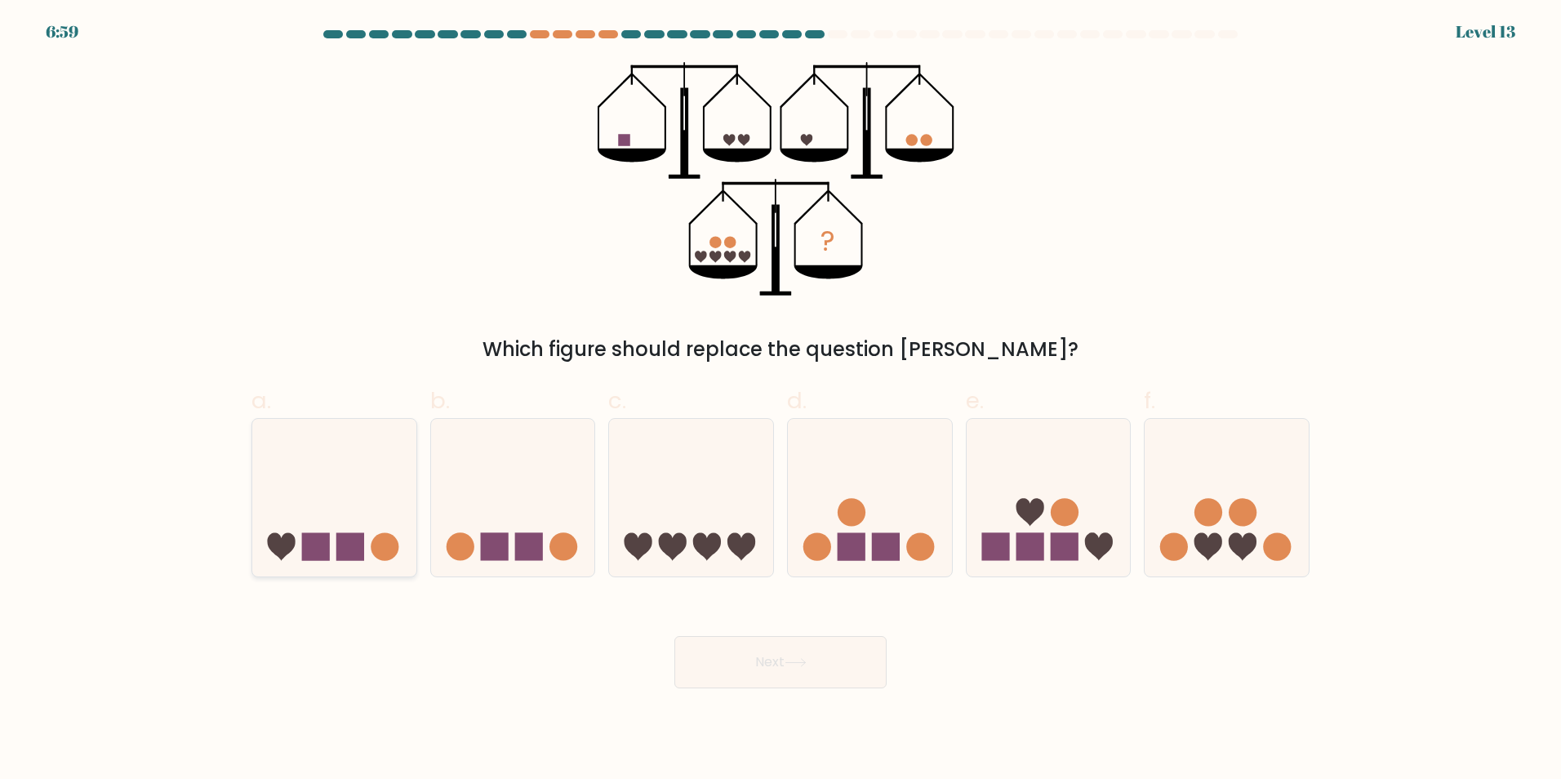
click at [345, 504] on icon at bounding box center [334, 497] width 164 height 136
click at [780, 400] on input "a." at bounding box center [780, 394] width 1 height 11
radio input "true"
click at [457, 500] on icon at bounding box center [513, 497] width 164 height 136
click at [780, 400] on input "b." at bounding box center [780, 394] width 1 height 11
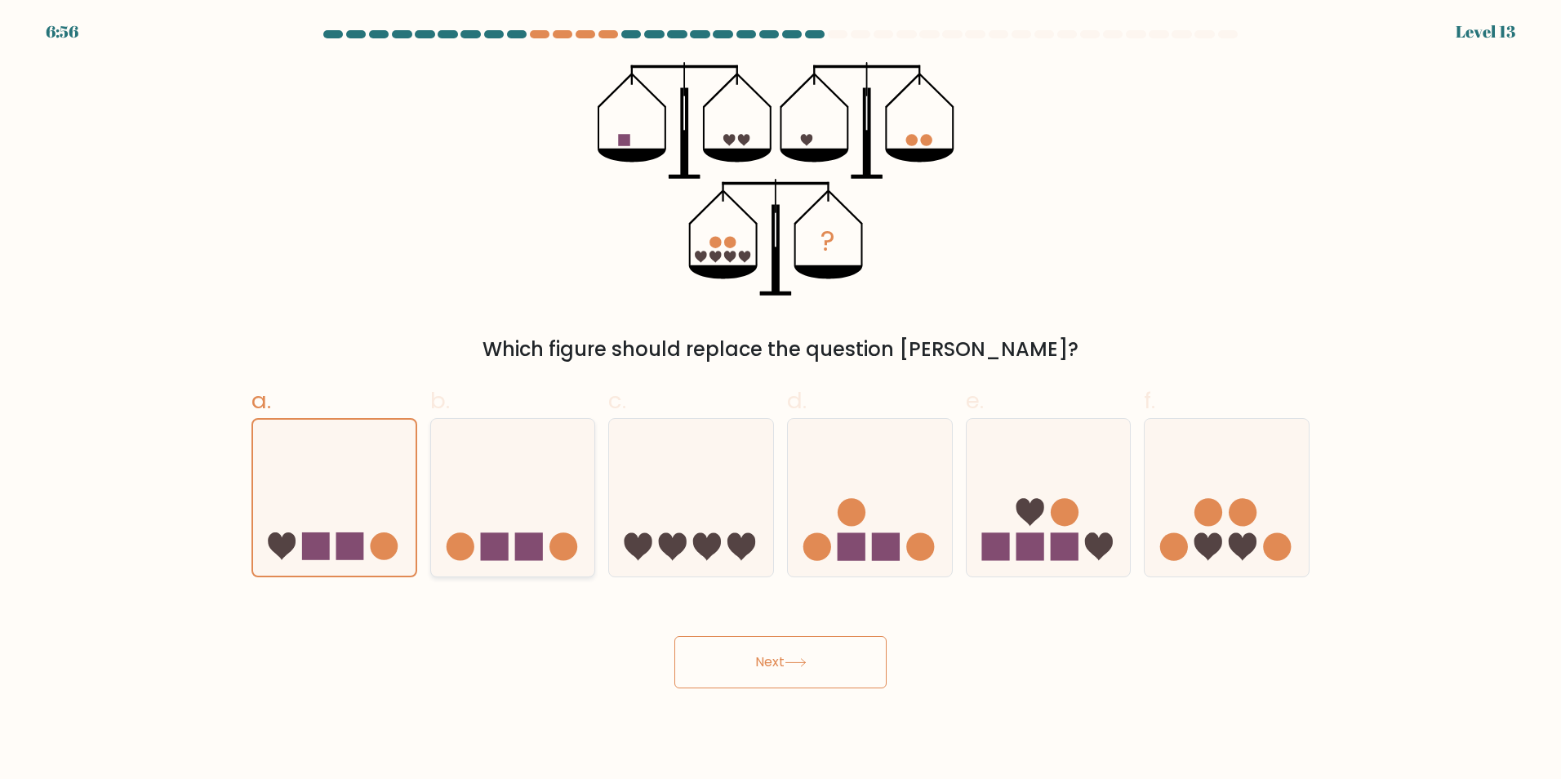
radio input "true"
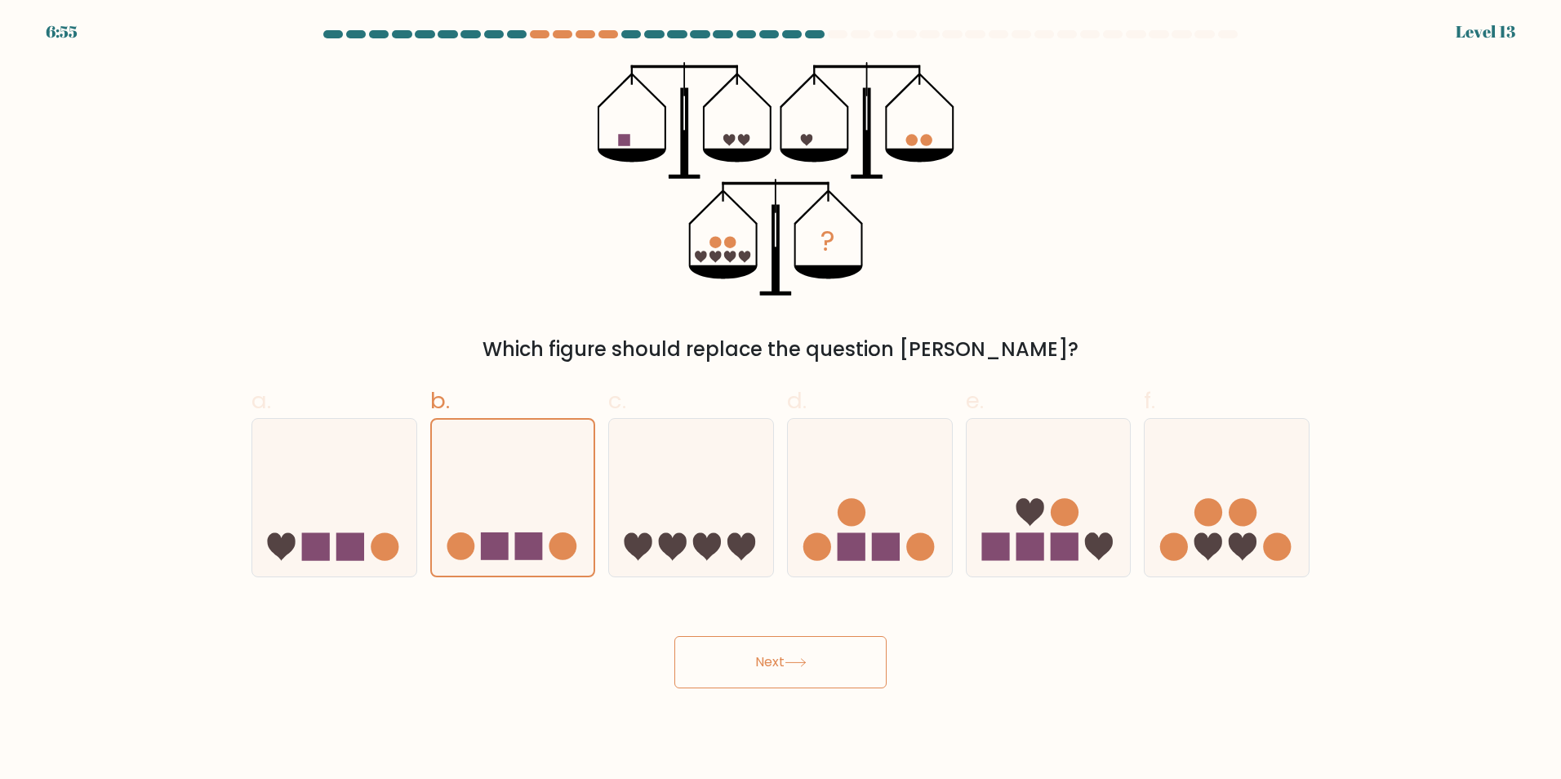
click at [785, 656] on button "Next" at bounding box center [780, 662] width 212 height 52
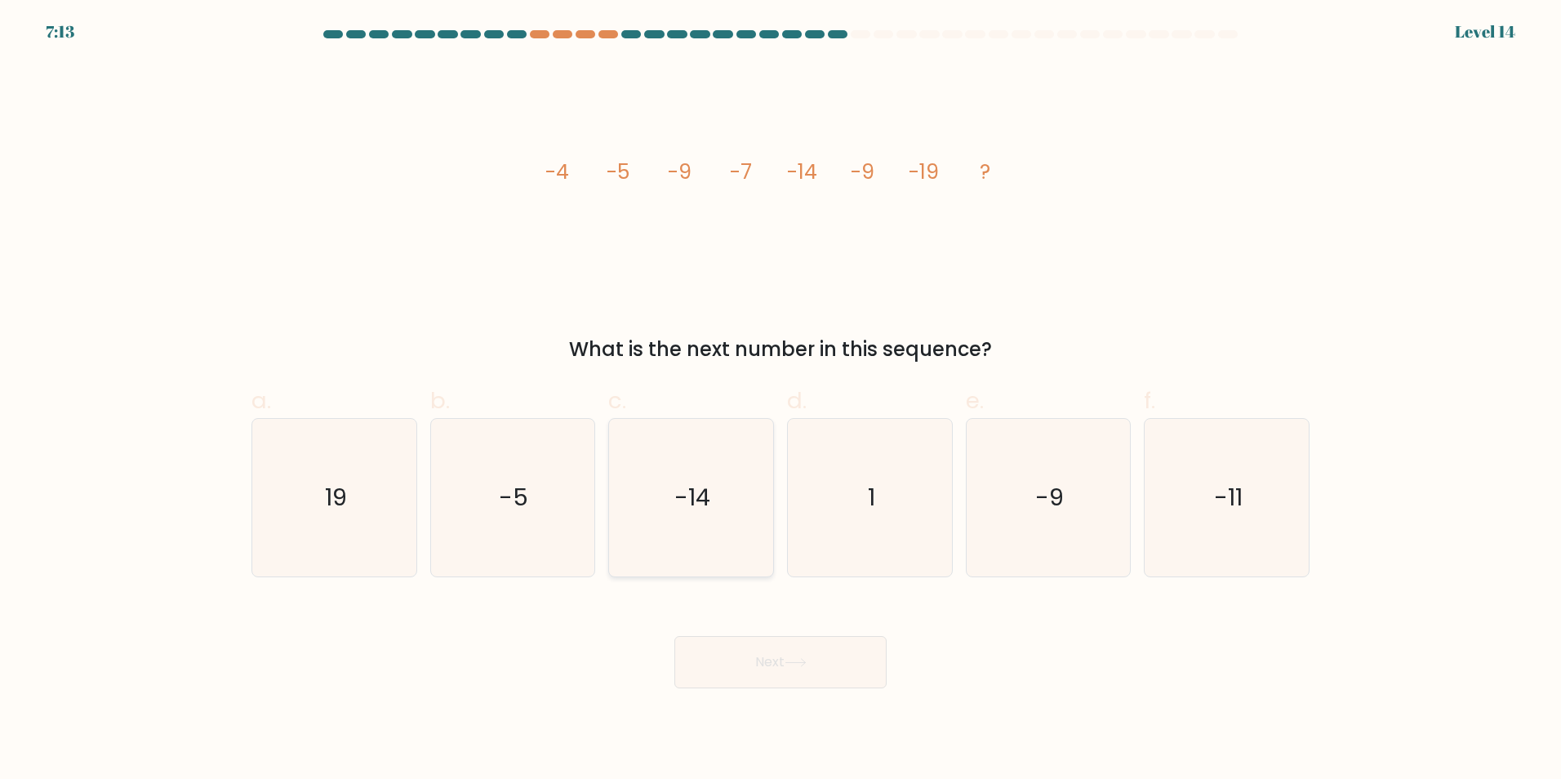
click at [618, 502] on icon "-14" at bounding box center [691, 498] width 158 height 158
click at [780, 400] on input "c. -14" at bounding box center [780, 394] width 1 height 11
radio input "true"
click at [1256, 473] on icon "-11" at bounding box center [1227, 498] width 158 height 158
click at [781, 400] on input "f. -11" at bounding box center [780, 394] width 1 height 11
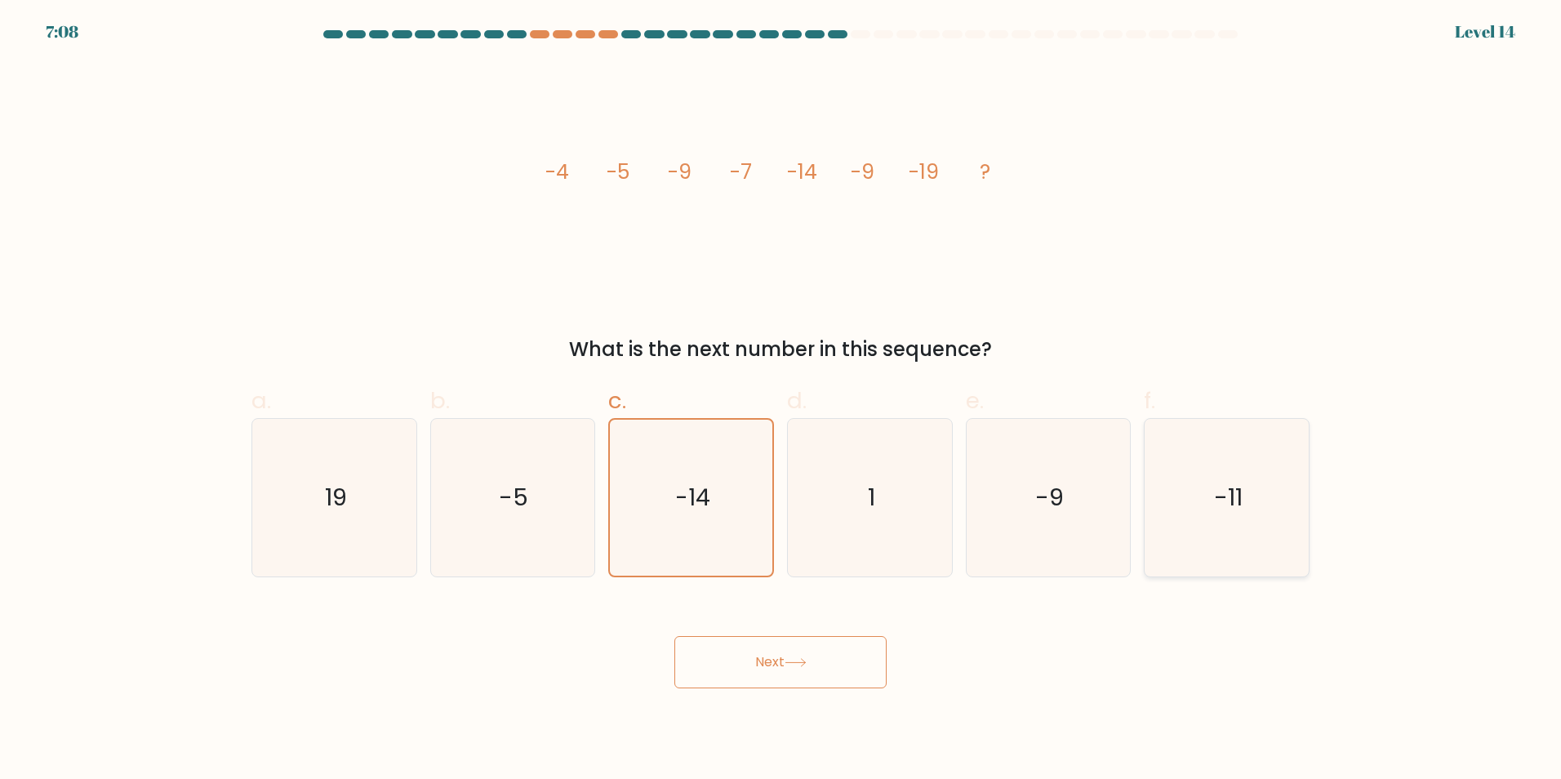
radio input "true"
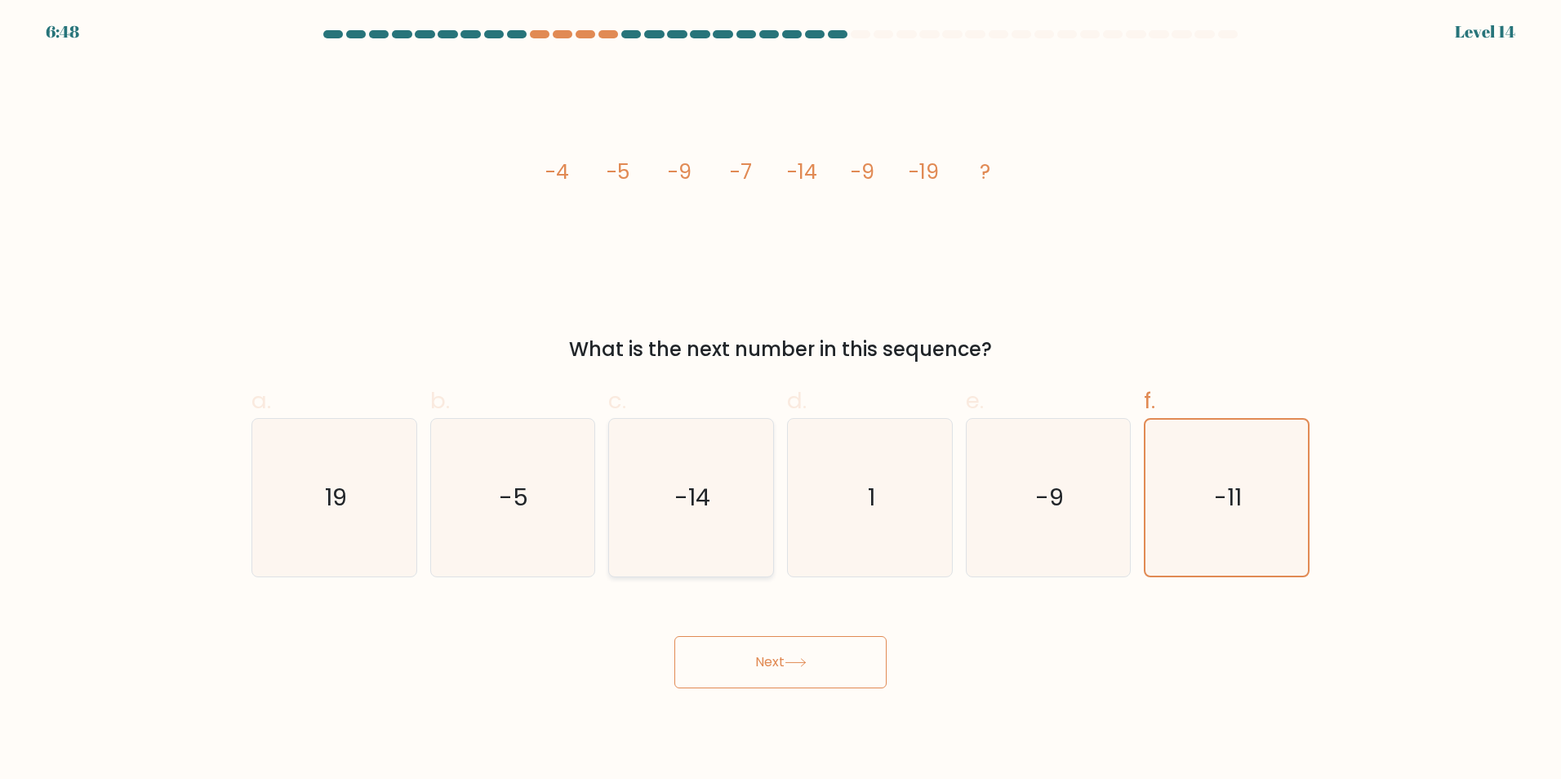
click at [739, 513] on icon "-14" at bounding box center [691, 498] width 158 height 158
click at [780, 400] on input "c. -14" at bounding box center [780, 394] width 1 height 11
radio input "true"
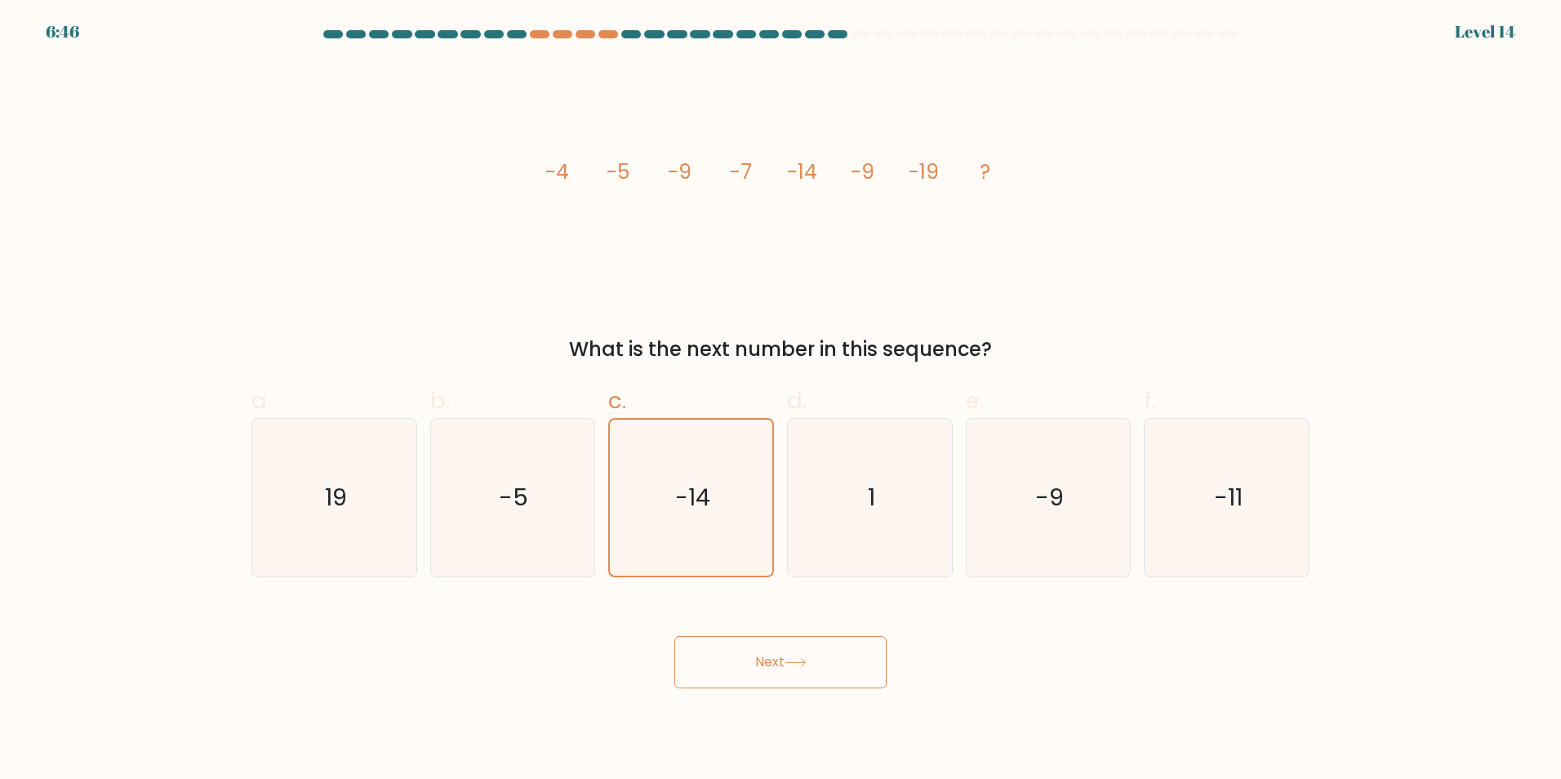
click at [777, 662] on button "Next" at bounding box center [780, 662] width 212 height 52
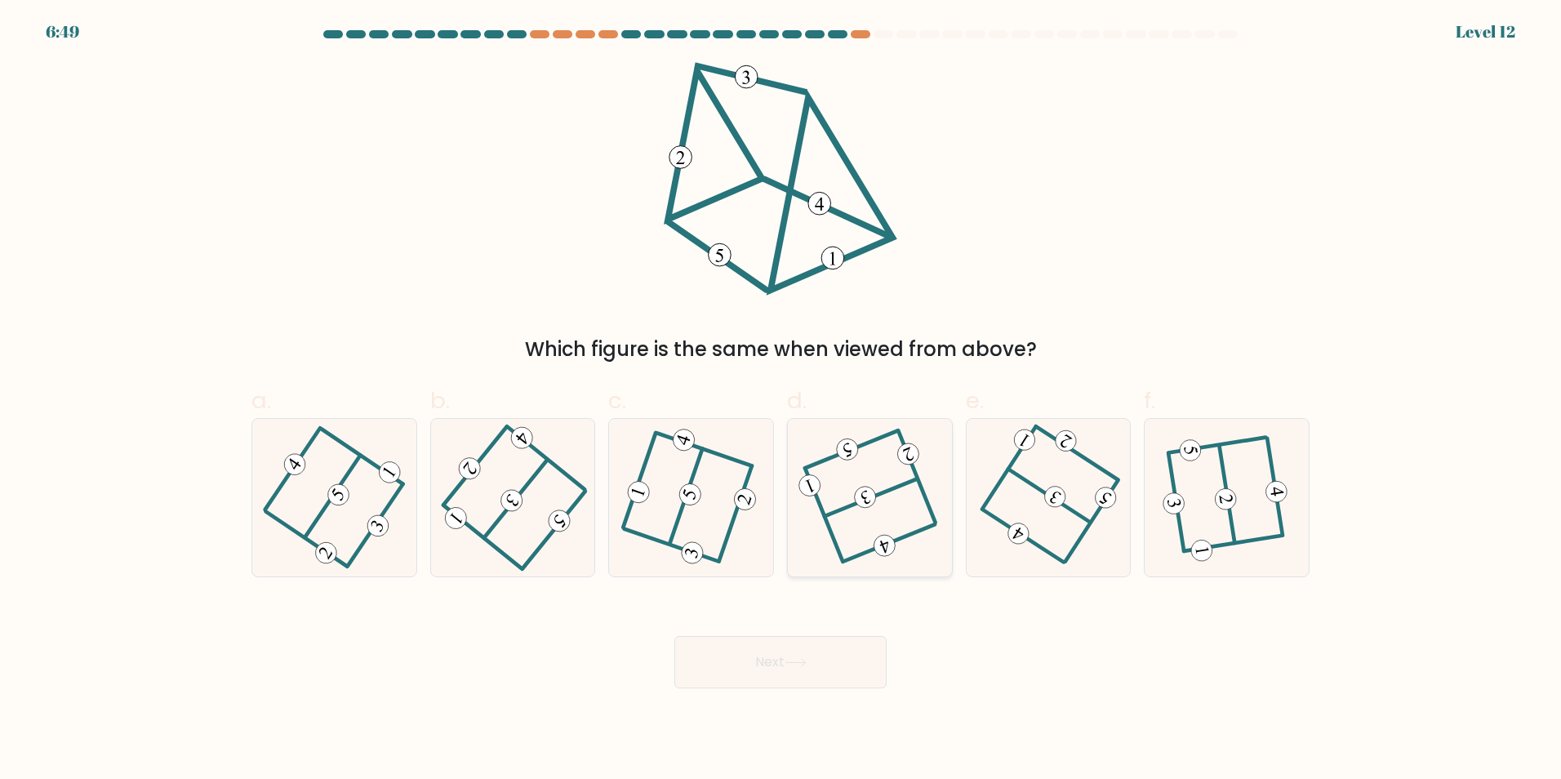
click at [862, 507] on 352 at bounding box center [865, 497] width 28 height 28
click at [781, 400] on input "d." at bounding box center [780, 394] width 1 height 11
radio input "true"
click at [765, 656] on button "Next" at bounding box center [780, 662] width 212 height 52
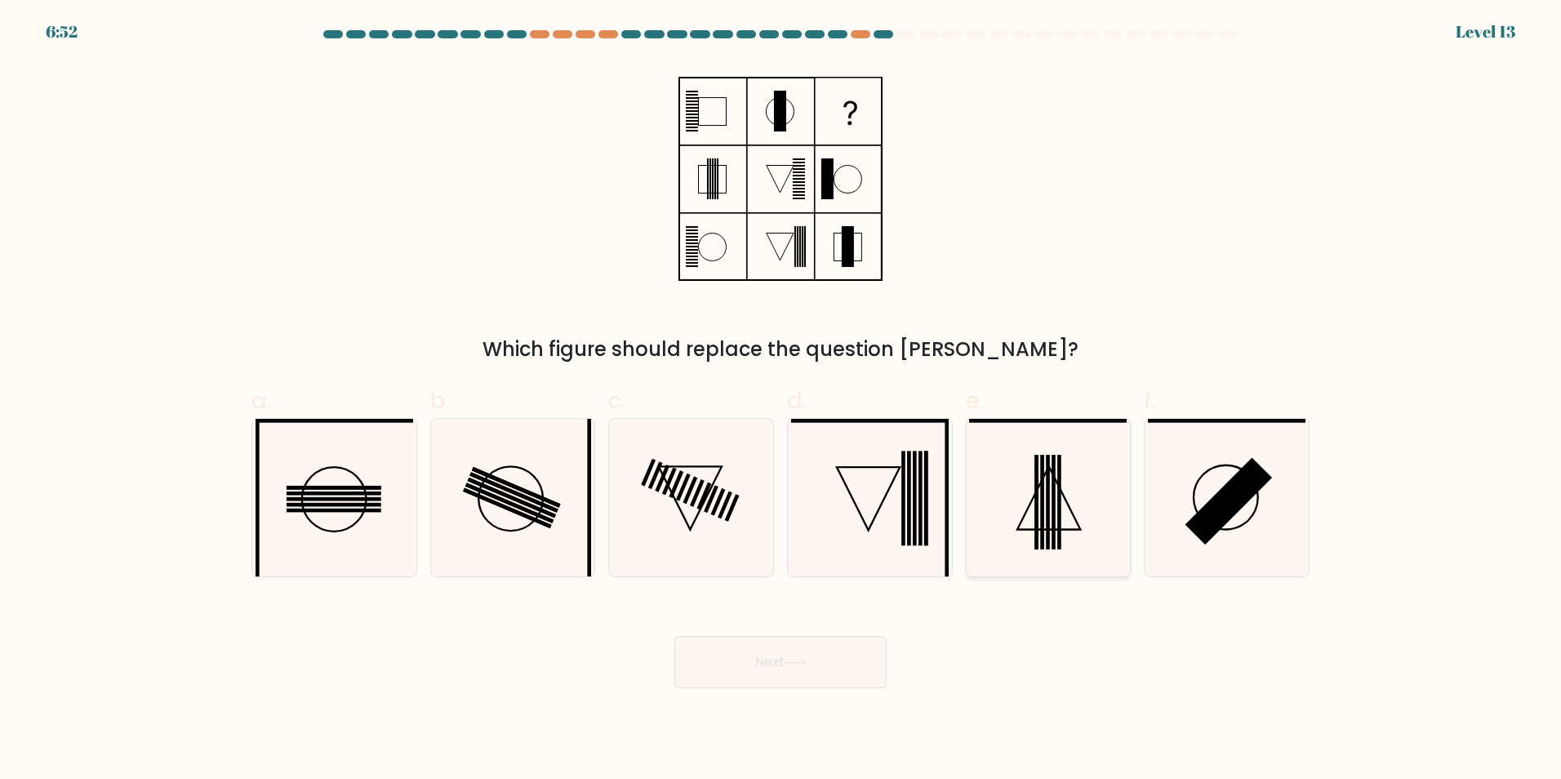
click at [1016, 482] on icon at bounding box center [1048, 498] width 158 height 158
click at [781, 400] on input "e." at bounding box center [780, 394] width 1 height 11
radio input "true"
click at [927, 503] on rect at bounding box center [926, 498] width 4 height 95
click at [781, 400] on input "d." at bounding box center [780, 394] width 1 height 11
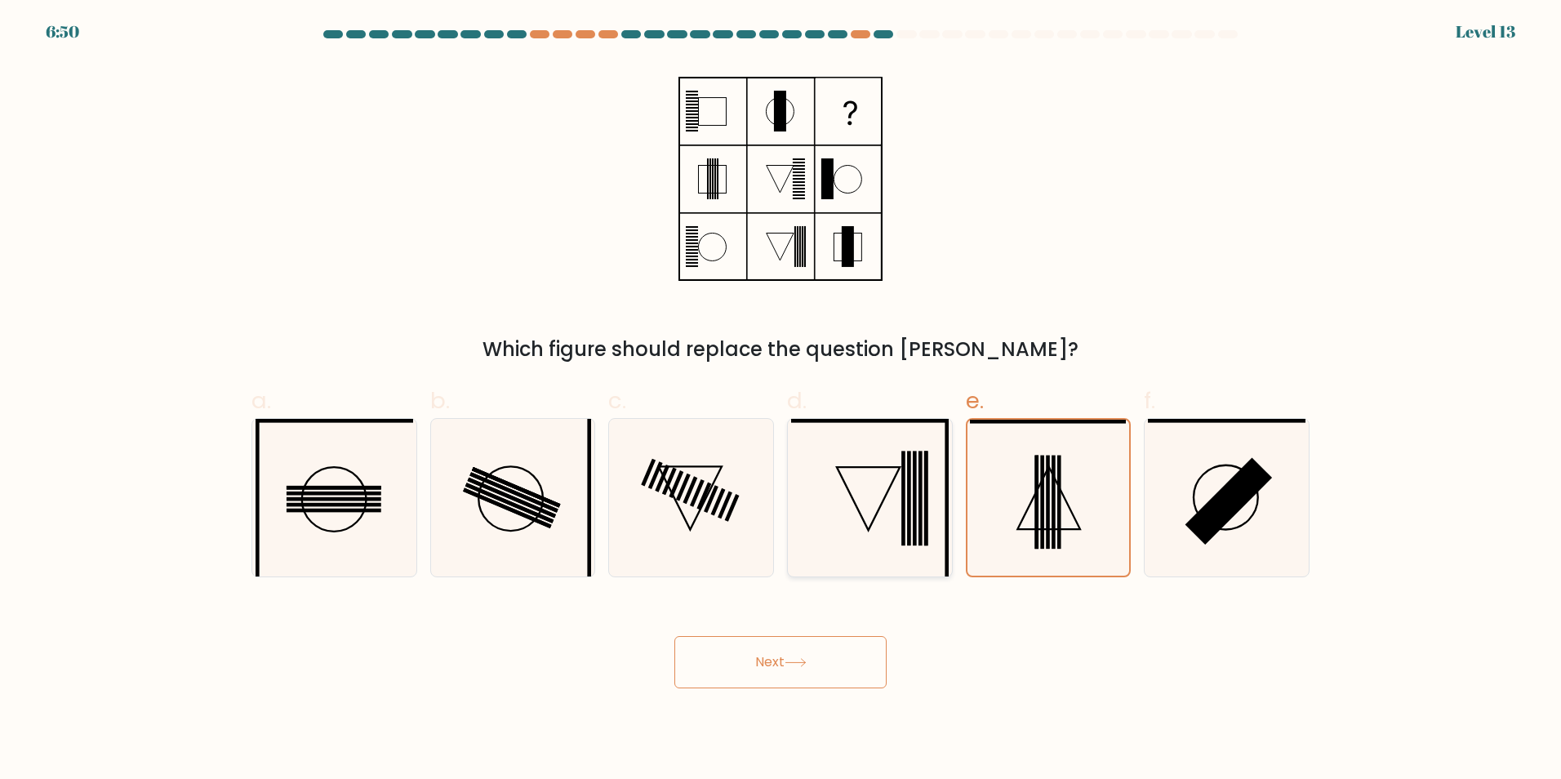
radio input "true"
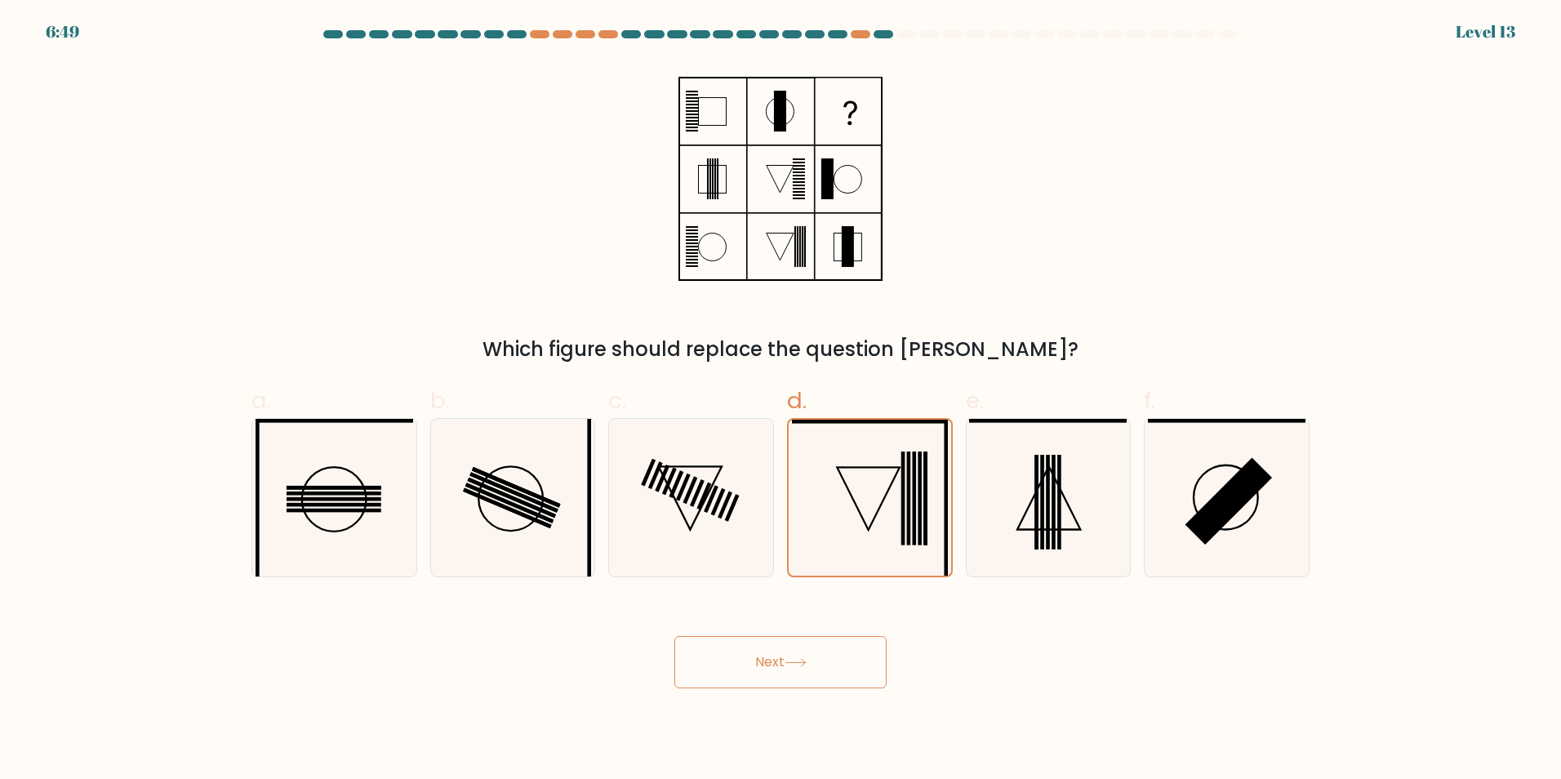
click at [774, 670] on button "Next" at bounding box center [780, 662] width 212 height 52
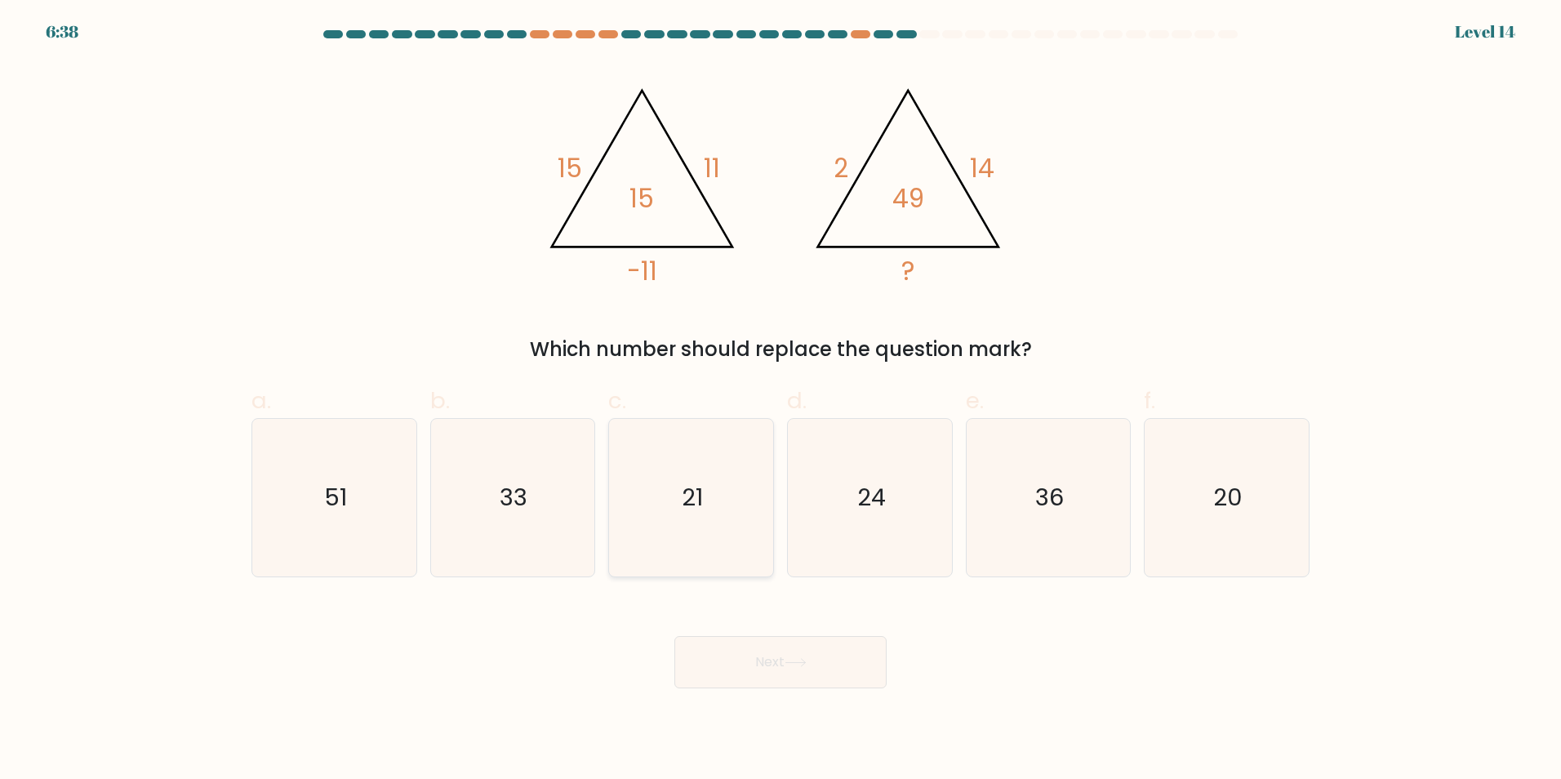
click at [724, 505] on icon "21" at bounding box center [691, 498] width 158 height 158
click at [780, 400] on input "c. 21" at bounding box center [780, 394] width 1 height 11
radio input "true"
click at [787, 669] on button "Next" at bounding box center [780, 662] width 212 height 52
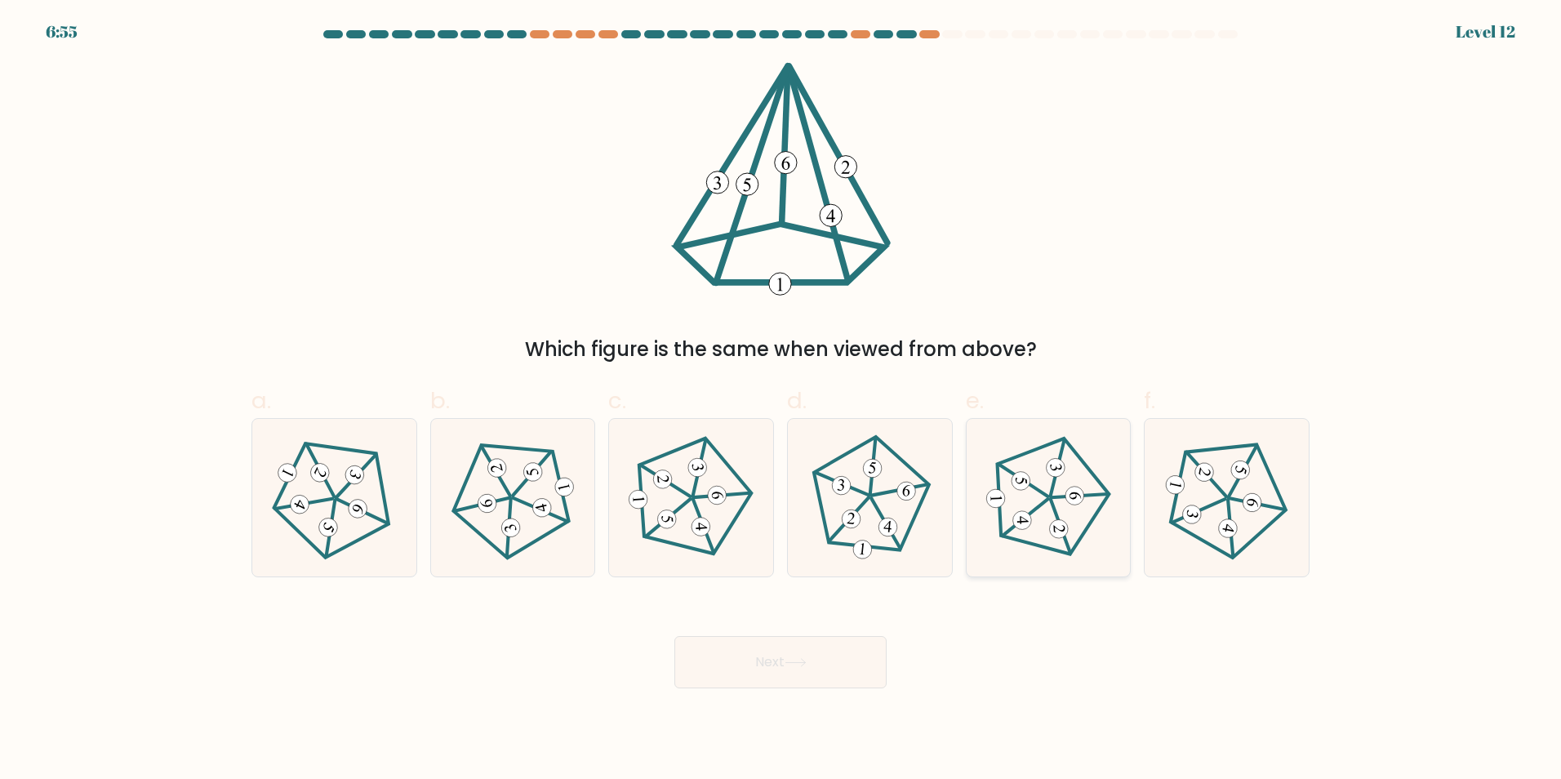
click at [1022, 495] on icon at bounding box center [1048, 497] width 126 height 126
click at [781, 400] on input "e." at bounding box center [780, 394] width 1 height 11
radio input "true"
click at [785, 660] on button "Next" at bounding box center [780, 662] width 212 height 52
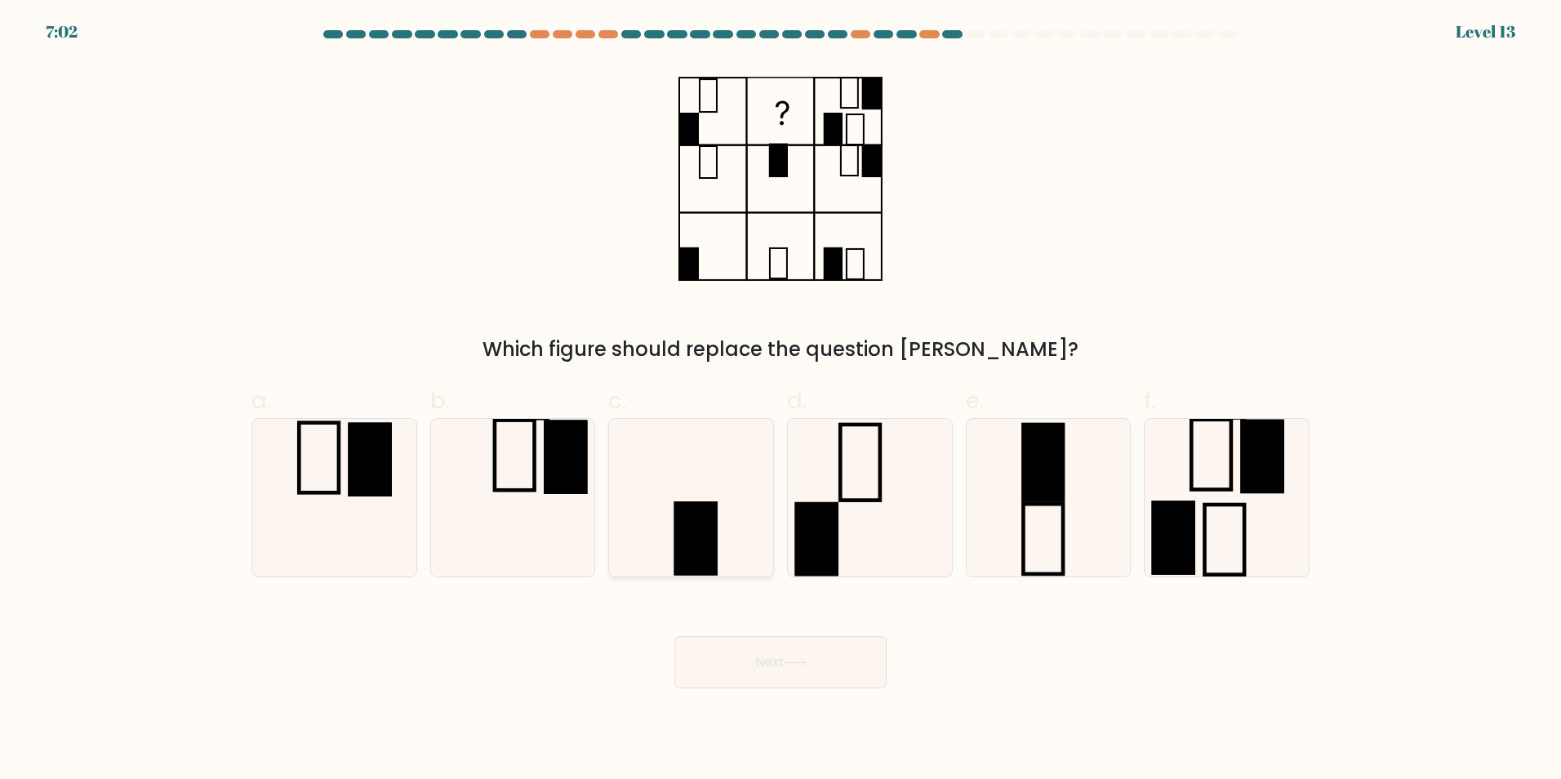
click at [740, 423] on icon at bounding box center [691, 498] width 158 height 158
click at [780, 400] on input "c." at bounding box center [780, 394] width 1 height 11
radio input "true"
click at [718, 658] on button "Next" at bounding box center [780, 662] width 212 height 52
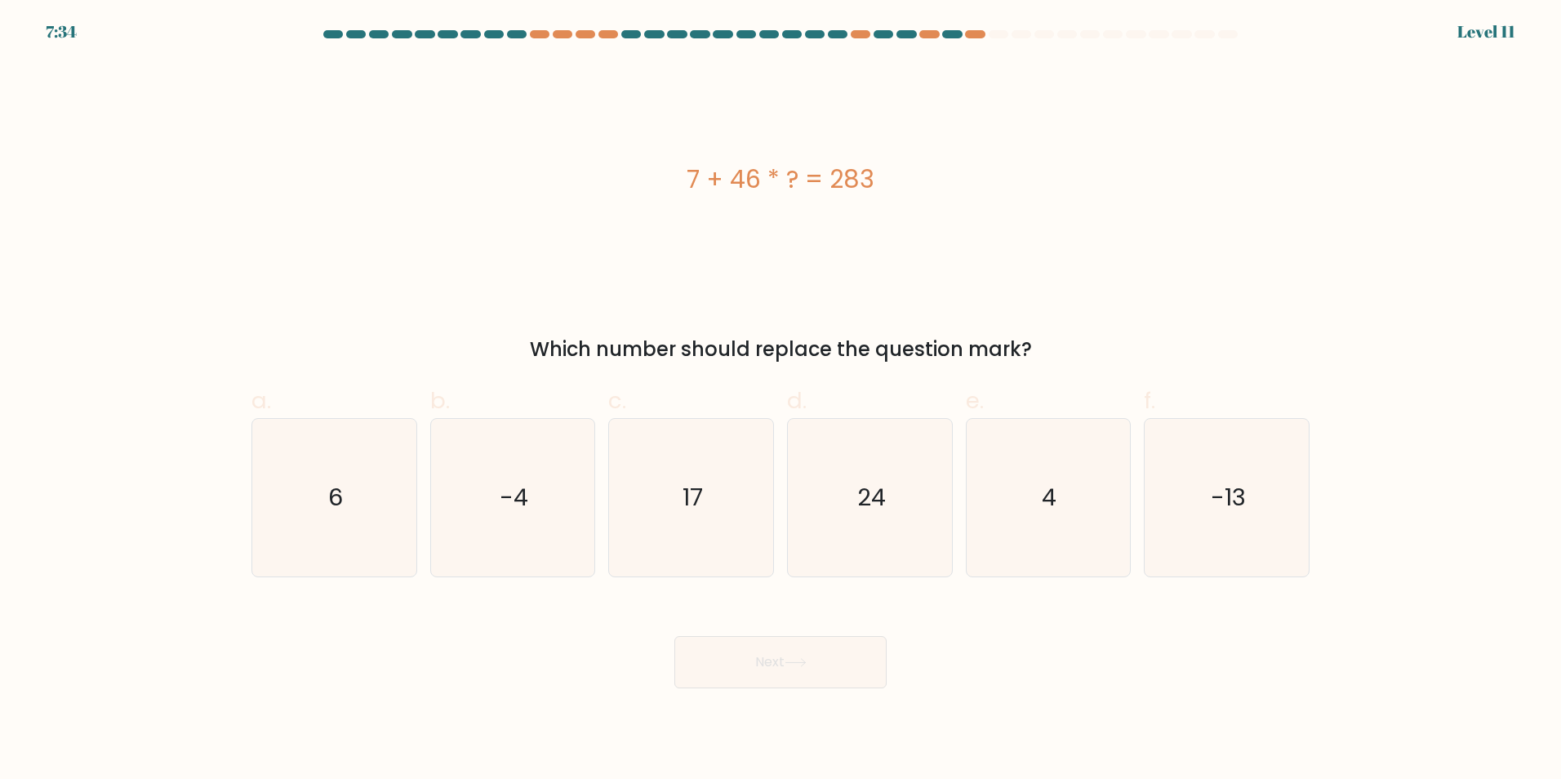
click at [206, 543] on form "a. 6" at bounding box center [780, 359] width 1561 height 658
click at [283, 514] on icon "6" at bounding box center [335, 498] width 158 height 158
click at [780, 400] on input "a. 6" at bounding box center [780, 394] width 1 height 11
radio input "true"
click at [790, 666] on icon at bounding box center [796, 662] width 22 height 9
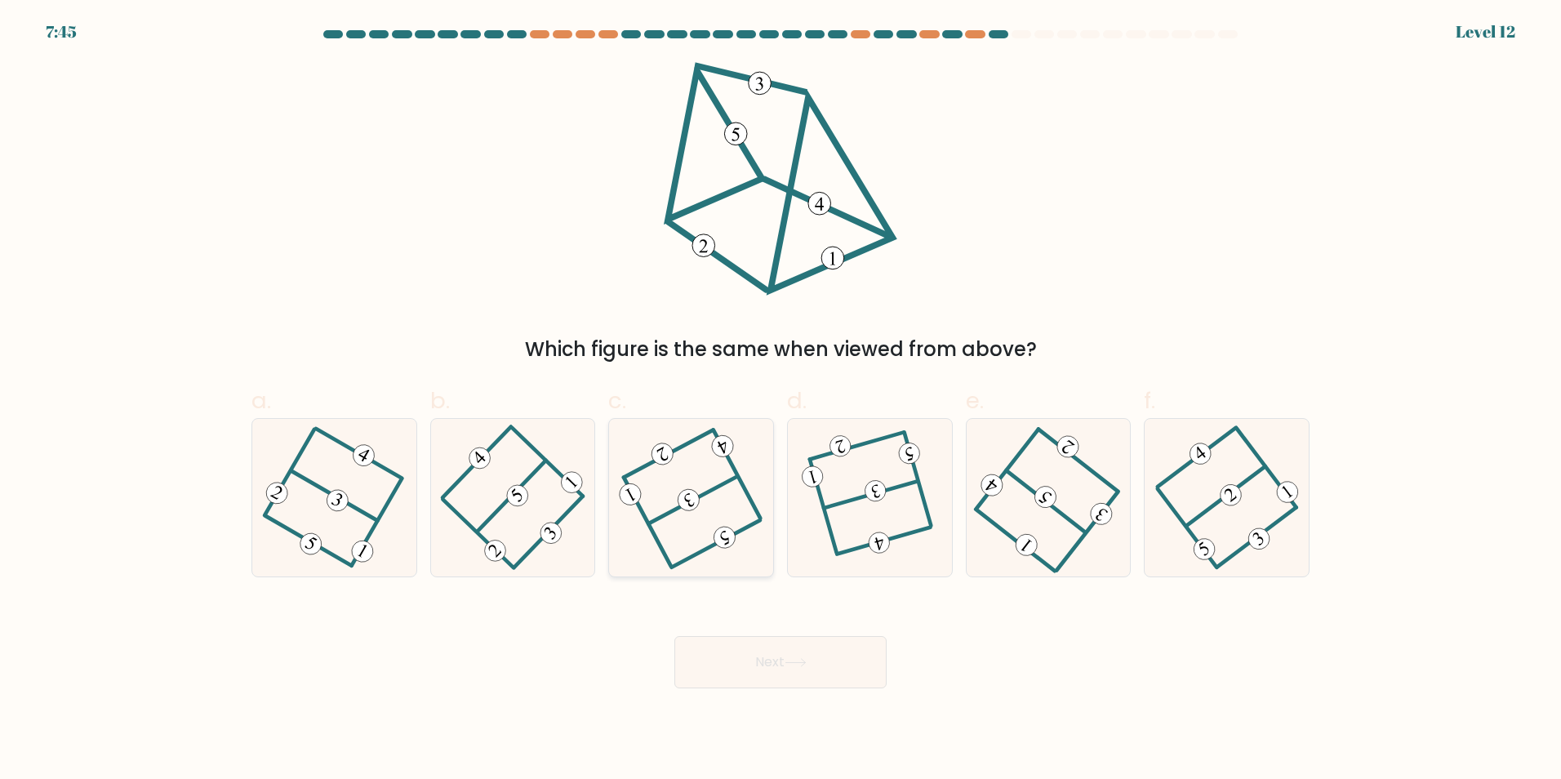
click at [723, 496] on icon at bounding box center [691, 497] width 127 height 126
click at [780, 400] on input "c." at bounding box center [780, 394] width 1 height 11
radio input "true"
click at [789, 655] on button "Next" at bounding box center [780, 662] width 212 height 52
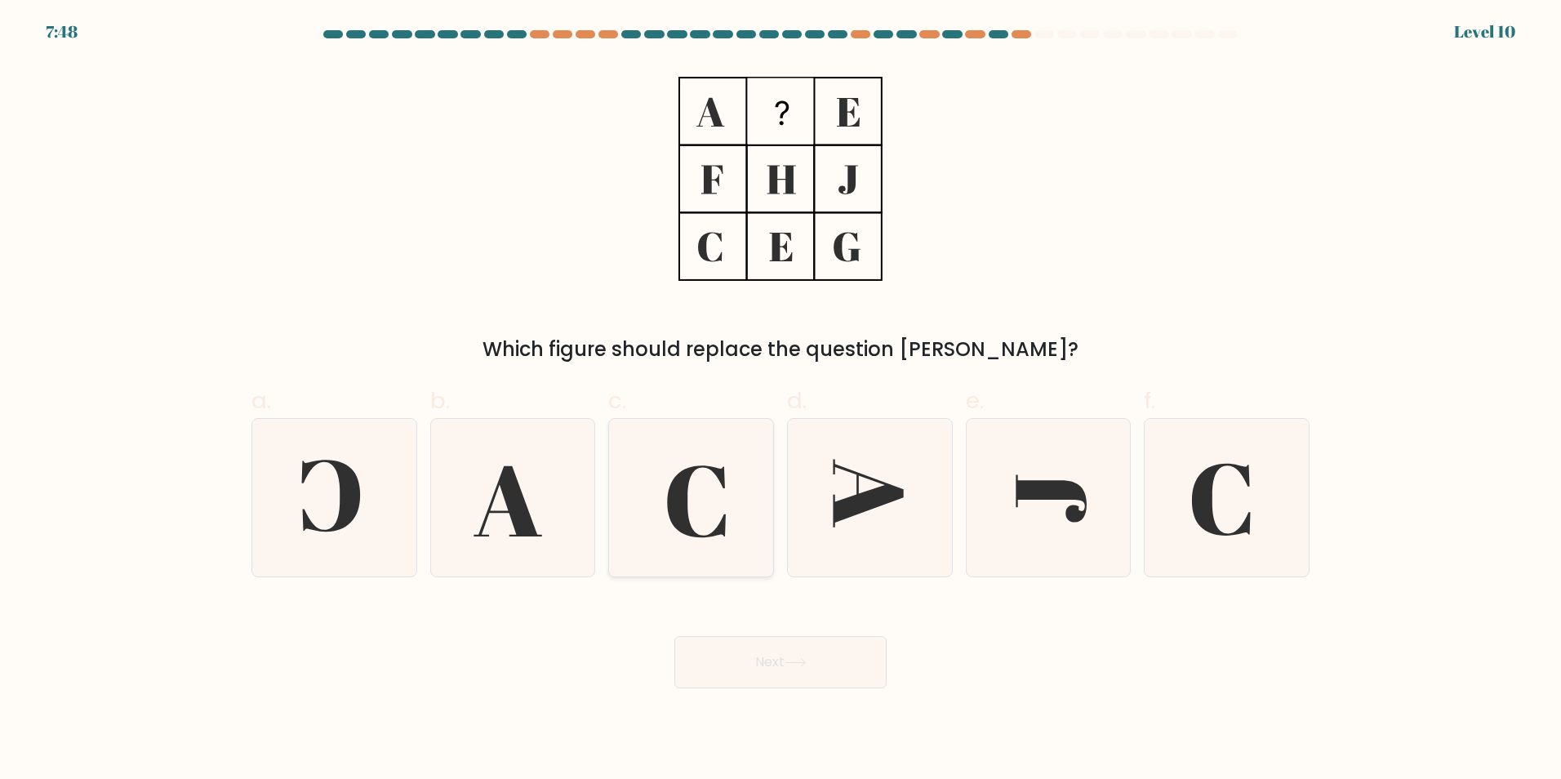
click at [696, 475] on icon at bounding box center [691, 498] width 158 height 158
click at [780, 400] on input "c." at bounding box center [780, 394] width 1 height 11
radio input "true"
click at [752, 661] on button "Next" at bounding box center [780, 662] width 212 height 52
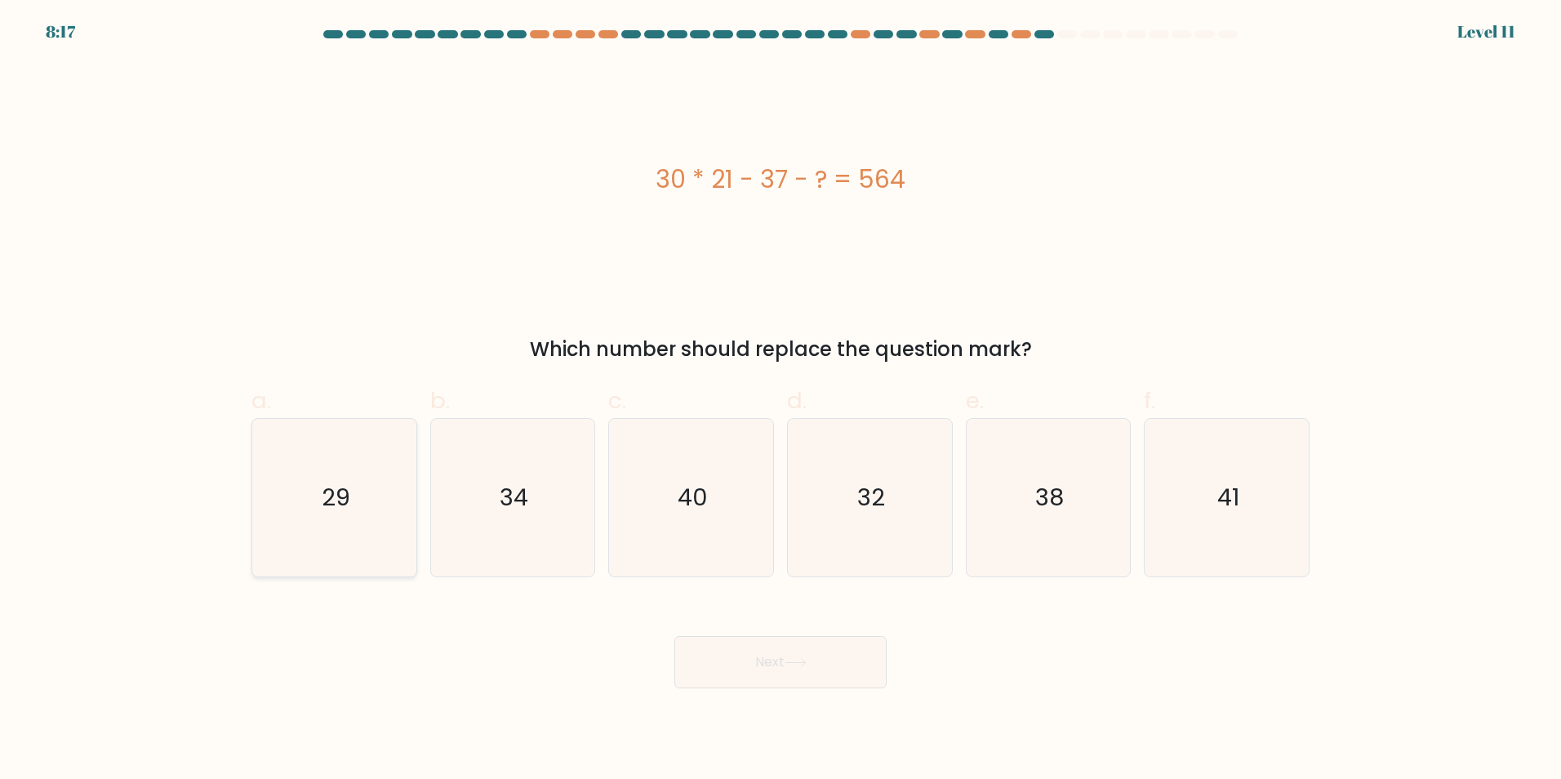
click at [378, 531] on icon "29" at bounding box center [335, 498] width 158 height 158
click at [780, 400] on input "a. 29" at bounding box center [780, 394] width 1 height 11
radio input "true"
click at [825, 658] on button "Next" at bounding box center [780, 662] width 212 height 52
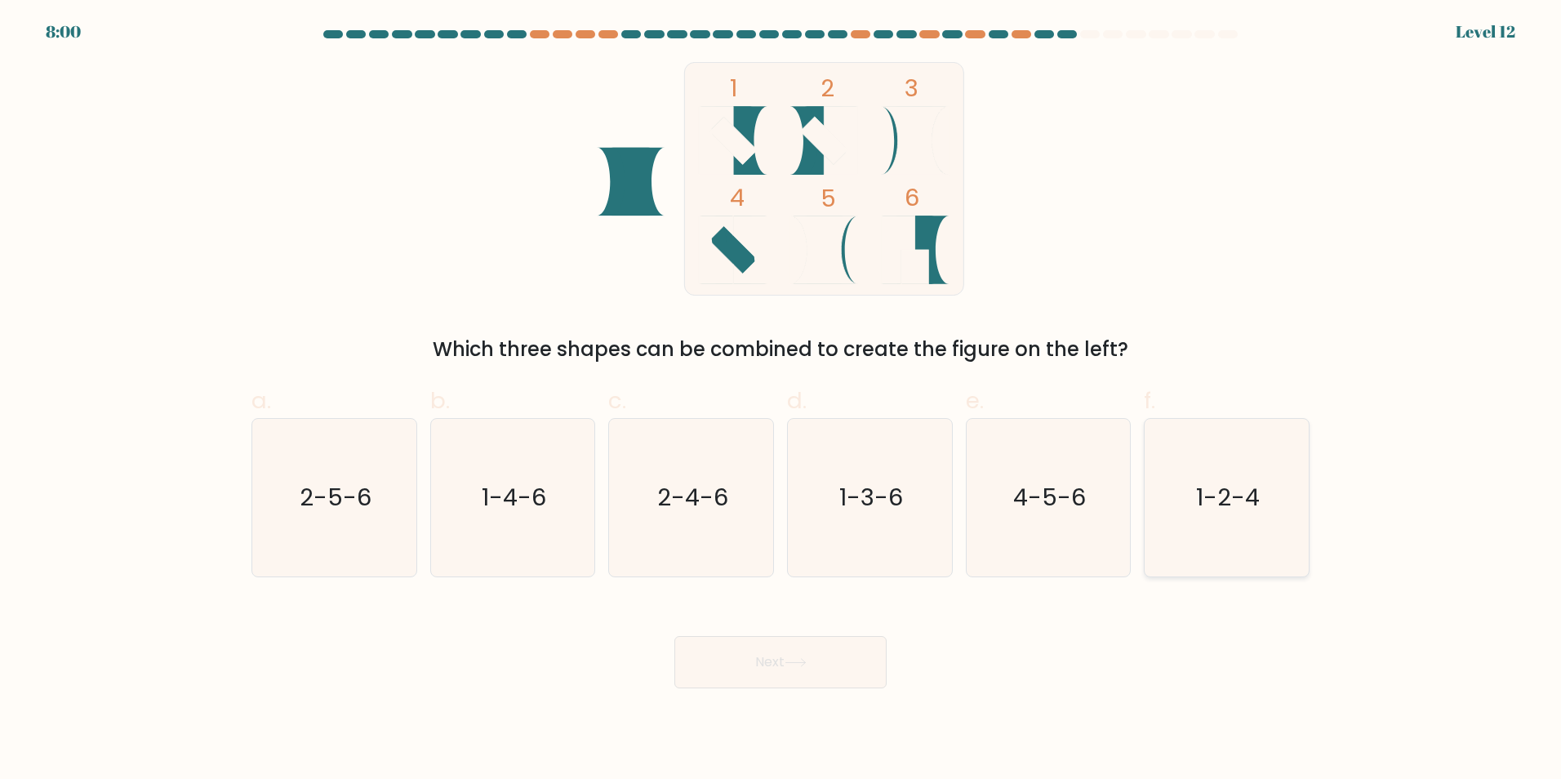
click at [1220, 520] on icon "1-2-4" at bounding box center [1227, 498] width 158 height 158
click at [781, 400] on input "f. 1-2-4" at bounding box center [780, 394] width 1 height 11
radio input "true"
click at [856, 662] on button "Next" at bounding box center [780, 662] width 212 height 52
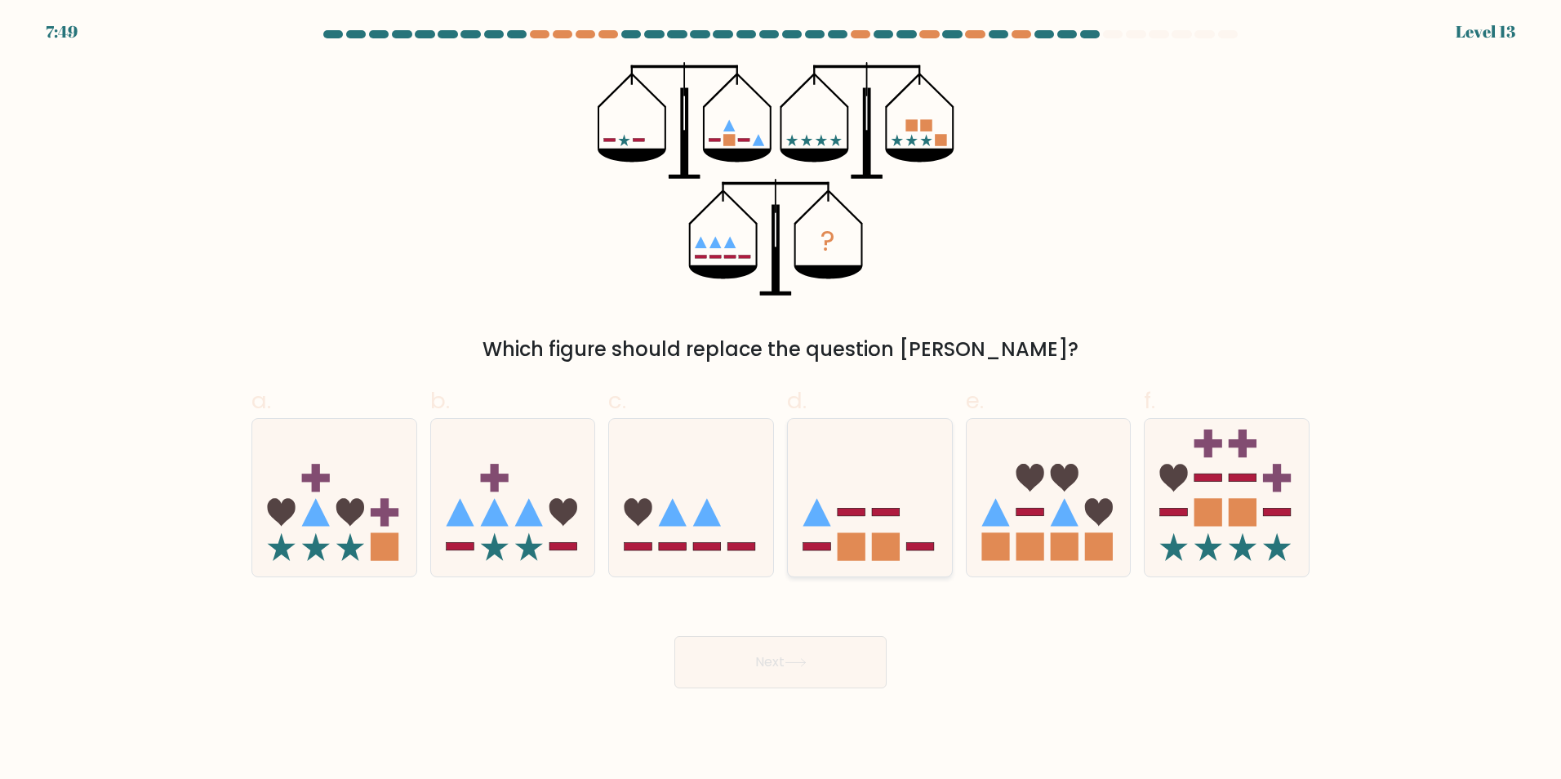
click at [887, 508] on icon at bounding box center [870, 497] width 164 height 136
click at [781, 400] on input "d." at bounding box center [780, 394] width 1 height 11
radio input "true"
click at [807, 667] on button "Next" at bounding box center [780, 662] width 212 height 52
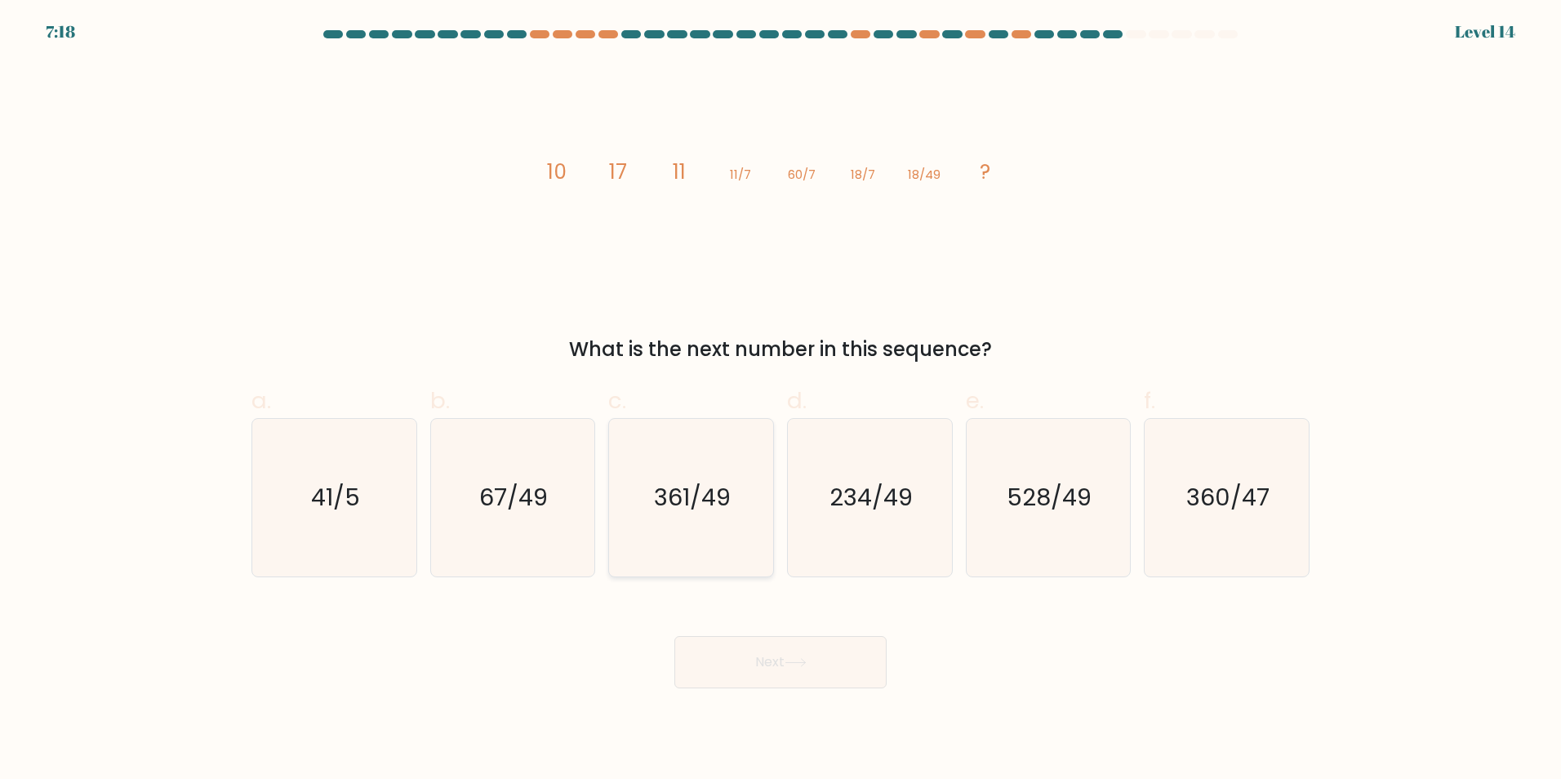
click at [713, 523] on icon "361/49" at bounding box center [691, 498] width 158 height 158
click at [780, 400] on input "c. 361/49" at bounding box center [780, 394] width 1 height 11
radio input "true"
click at [760, 660] on button "Next" at bounding box center [780, 662] width 212 height 52
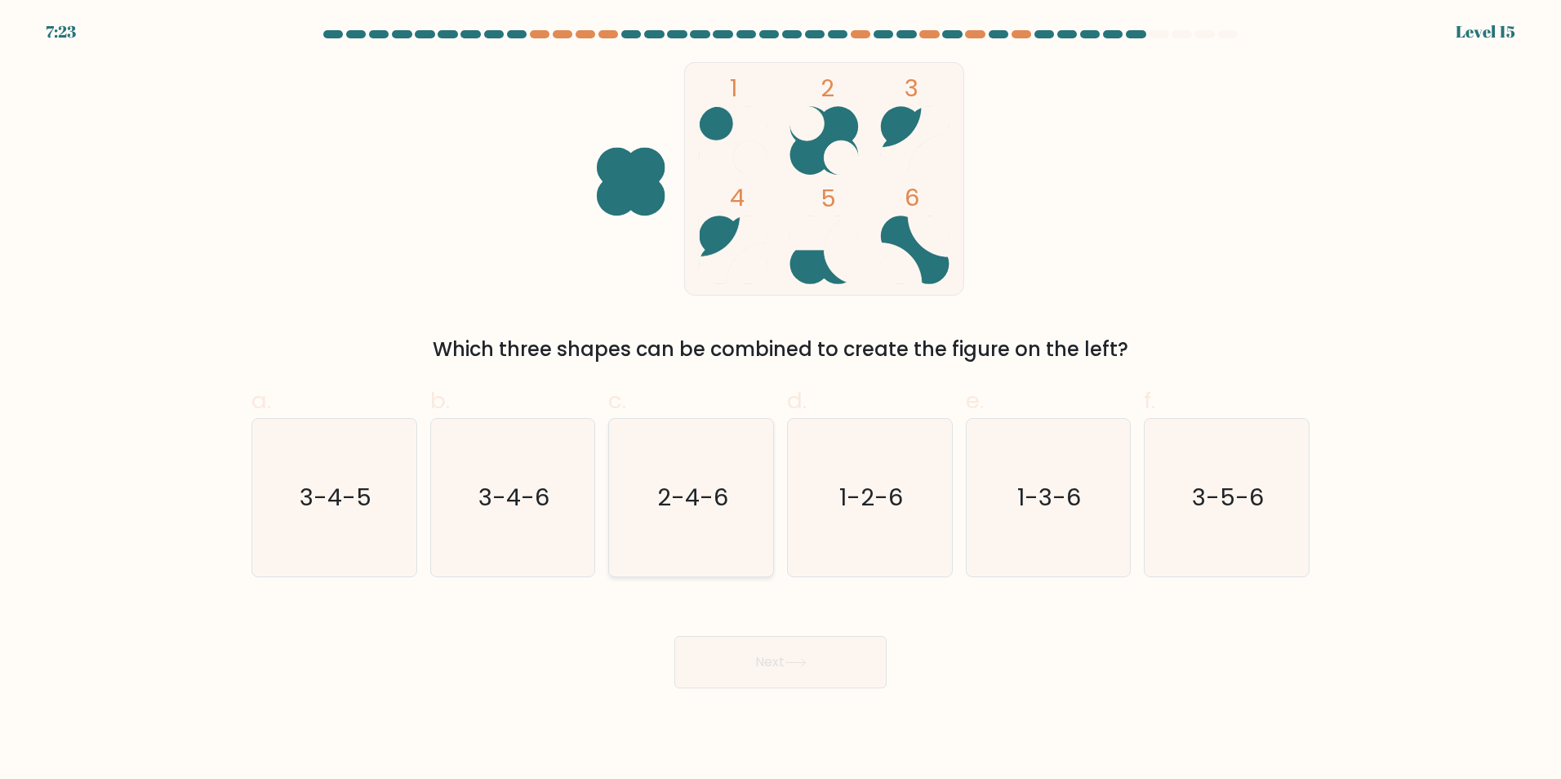
click at [655, 482] on icon "2-4-6" at bounding box center [691, 498] width 158 height 158
click at [780, 400] on input "c. 2-4-6" at bounding box center [780, 394] width 1 height 11
radio input "true"
click at [764, 660] on button "Next" at bounding box center [780, 662] width 212 height 52
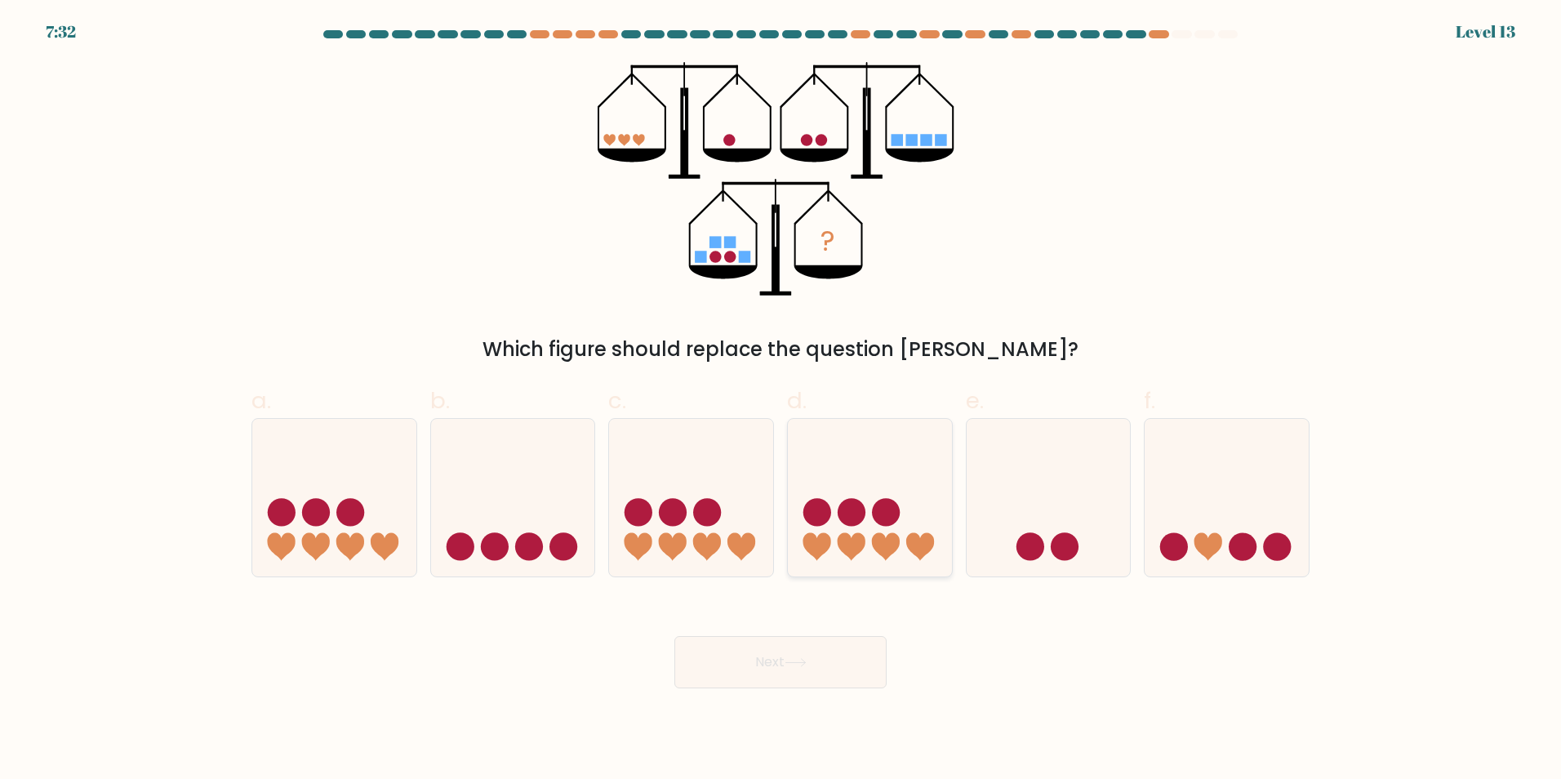
click at [829, 543] on icon at bounding box center [816, 547] width 28 height 28
click at [781, 400] on input "d." at bounding box center [780, 394] width 1 height 11
radio input "true"
click at [807, 658] on icon at bounding box center [796, 662] width 22 height 9
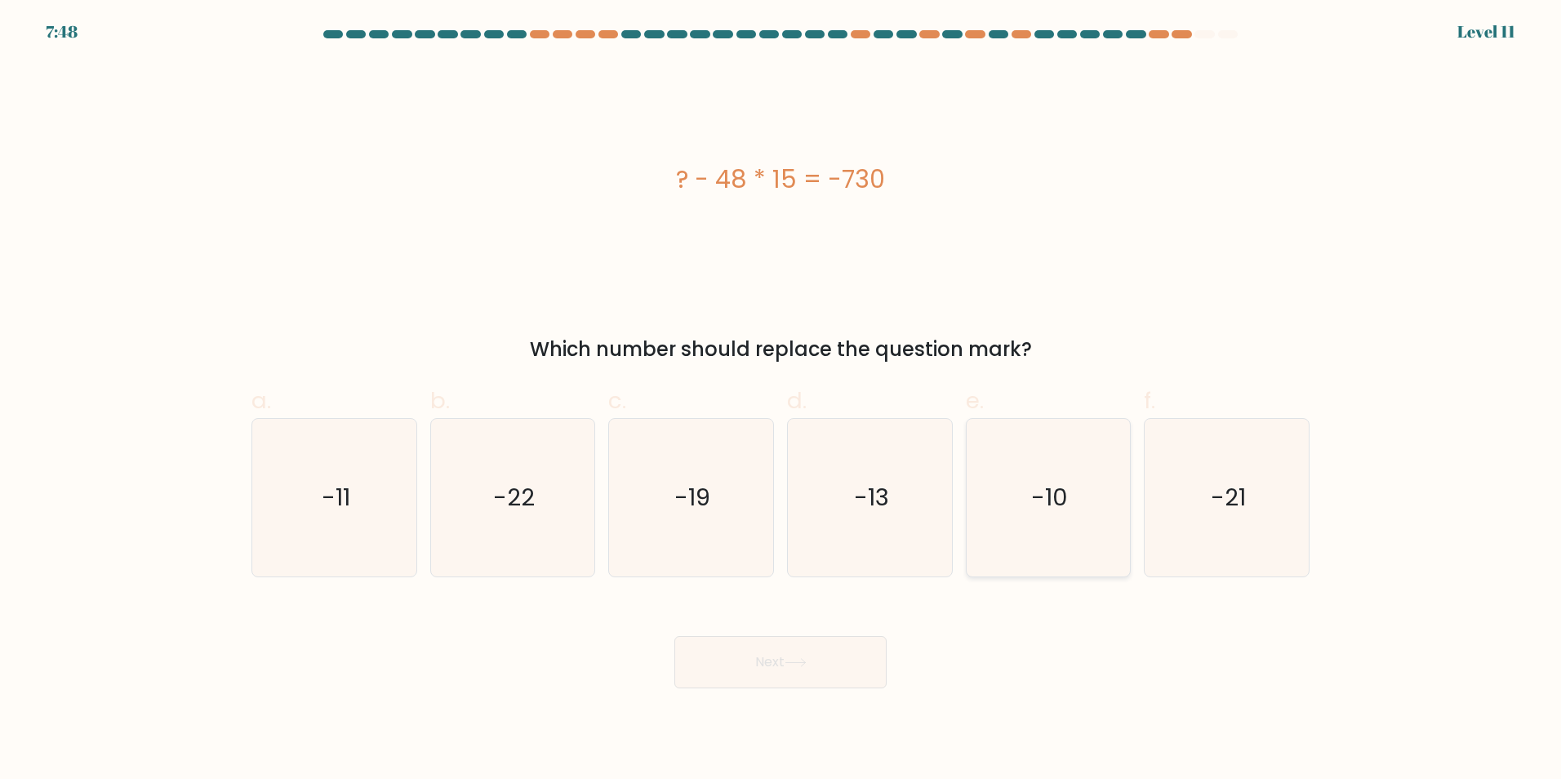
click at [1085, 493] on icon "-10" at bounding box center [1048, 498] width 158 height 158
click at [781, 400] on input "e. -10" at bounding box center [780, 394] width 1 height 11
radio input "true"
click at [780, 662] on button "Next" at bounding box center [780, 662] width 212 height 52
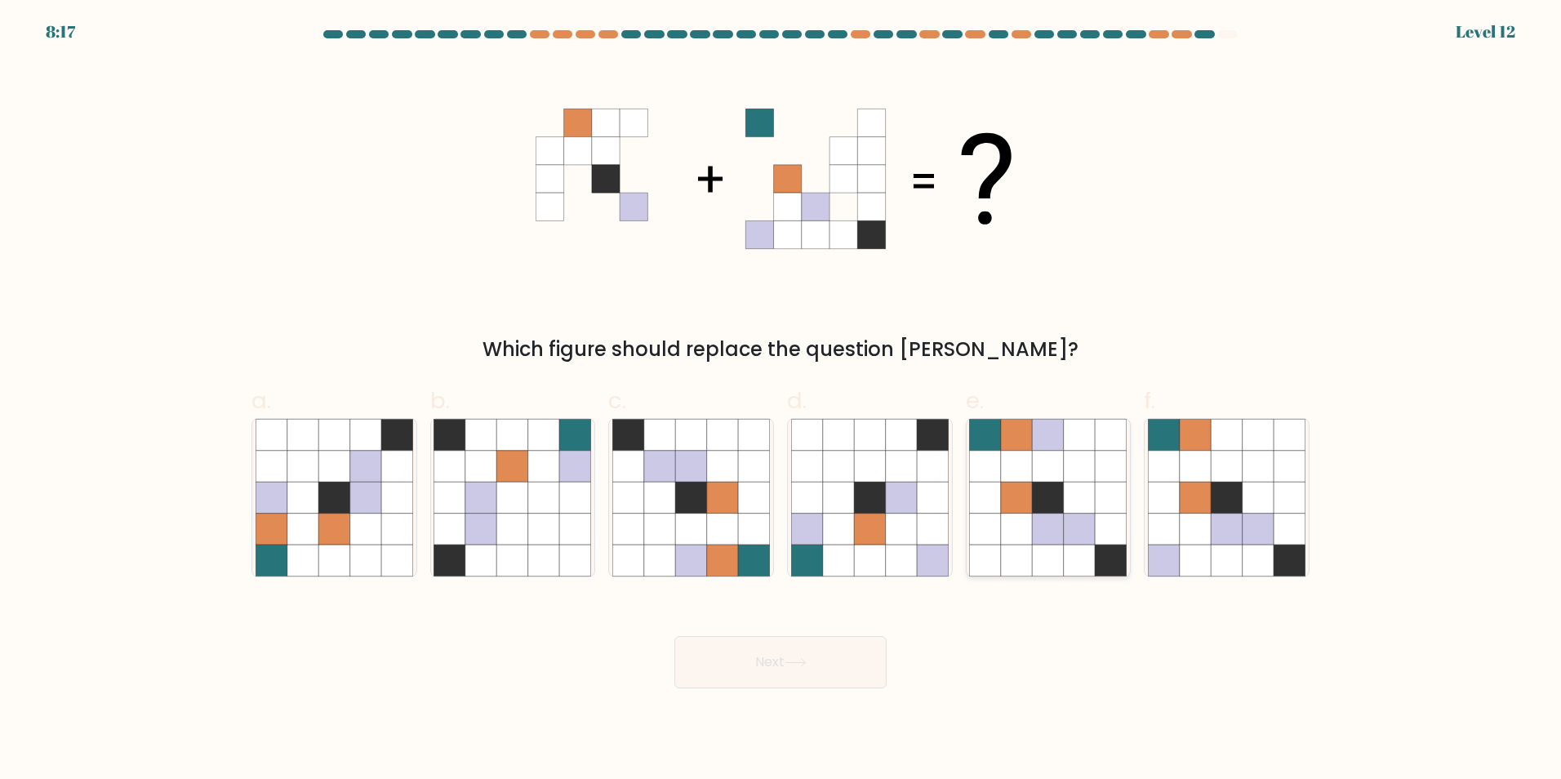
click at [997, 468] on icon at bounding box center [985, 465] width 31 height 31
click at [781, 400] on input "e." at bounding box center [780, 394] width 1 height 11
radio input "true"
click at [1251, 543] on icon at bounding box center [1257, 528] width 31 height 31
click at [781, 400] on input "f." at bounding box center [780, 394] width 1 height 11
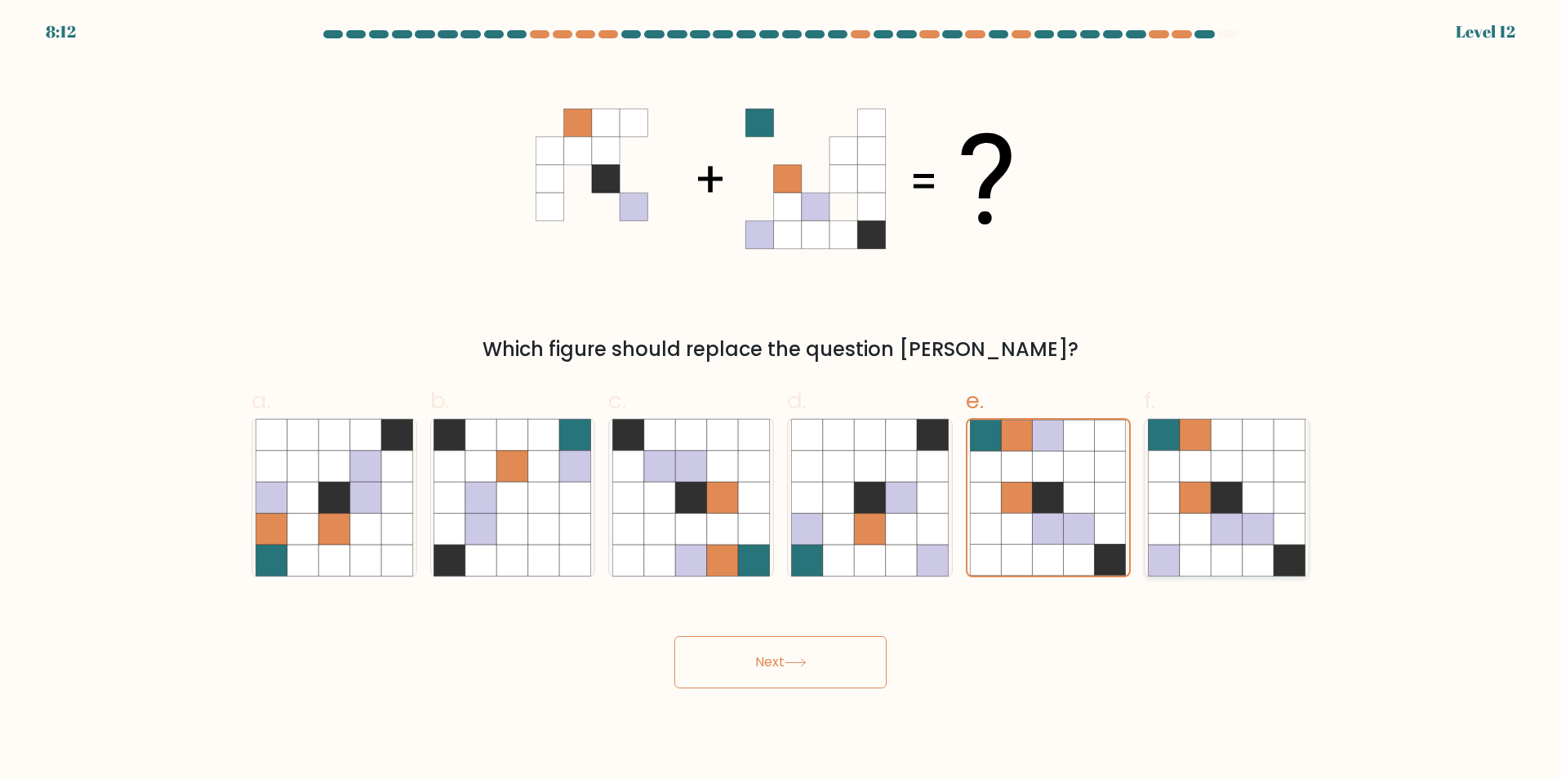
radio input "true"
click at [793, 664] on icon at bounding box center [796, 662] width 22 height 9
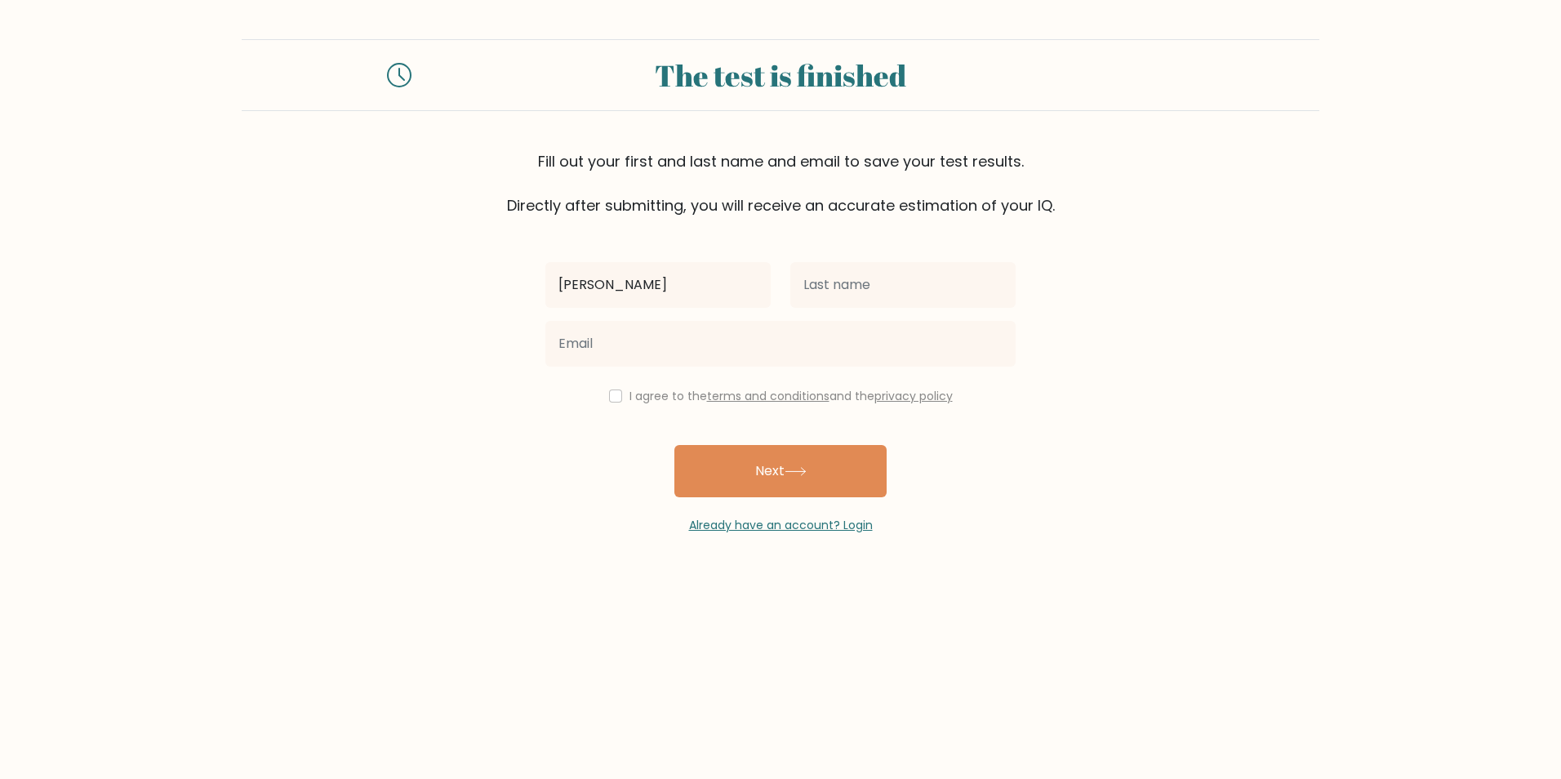
type input "[PERSON_NAME]"
click at [892, 304] on input "text" at bounding box center [902, 285] width 225 height 46
type input "Resma"
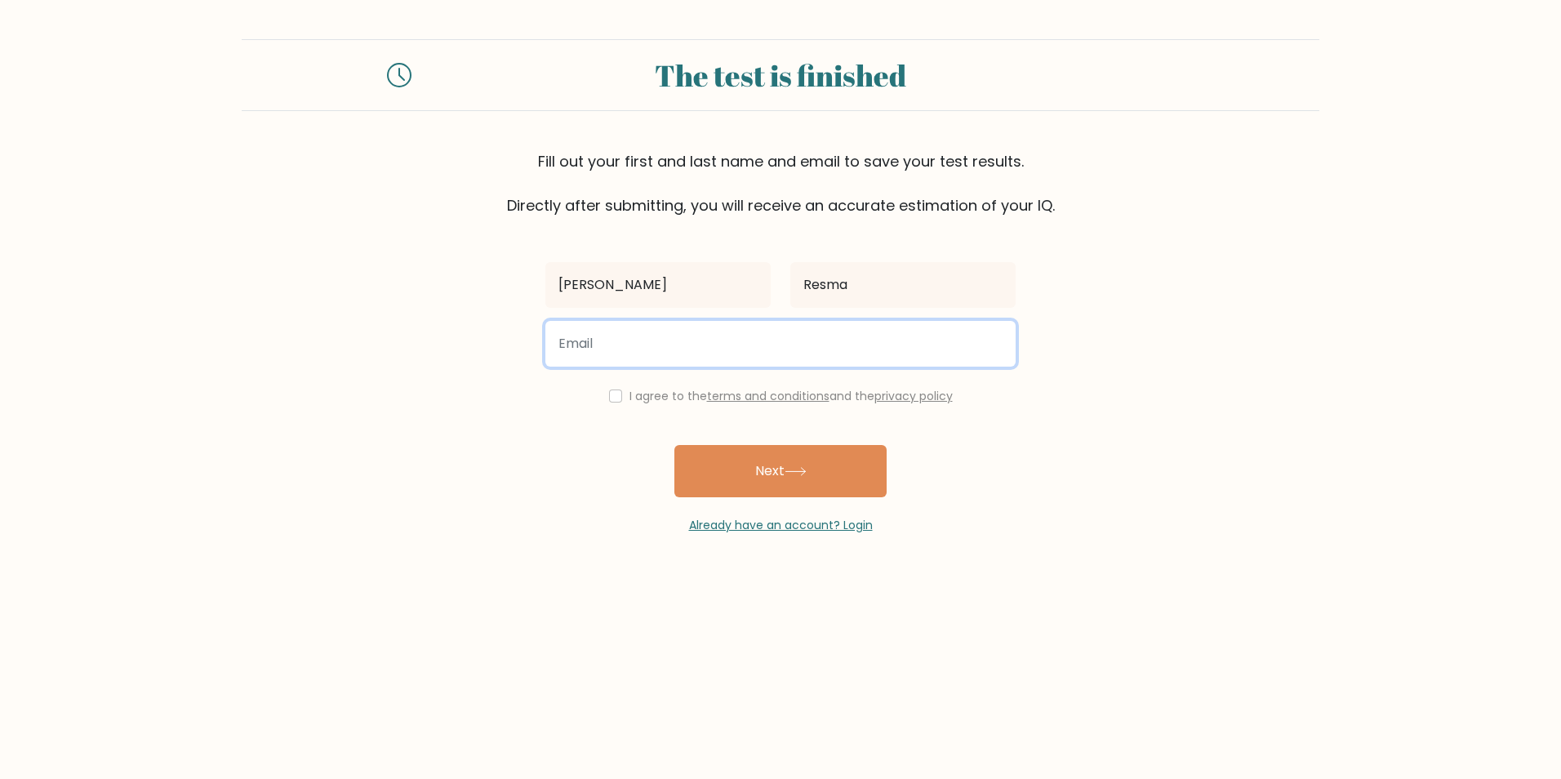
click at [719, 362] on input "email" at bounding box center [780, 344] width 470 height 46
click at [619, 349] on input "email" at bounding box center [780, 344] width 470 height 46
type input "n"
type input "mariaresma09@gmail.com"
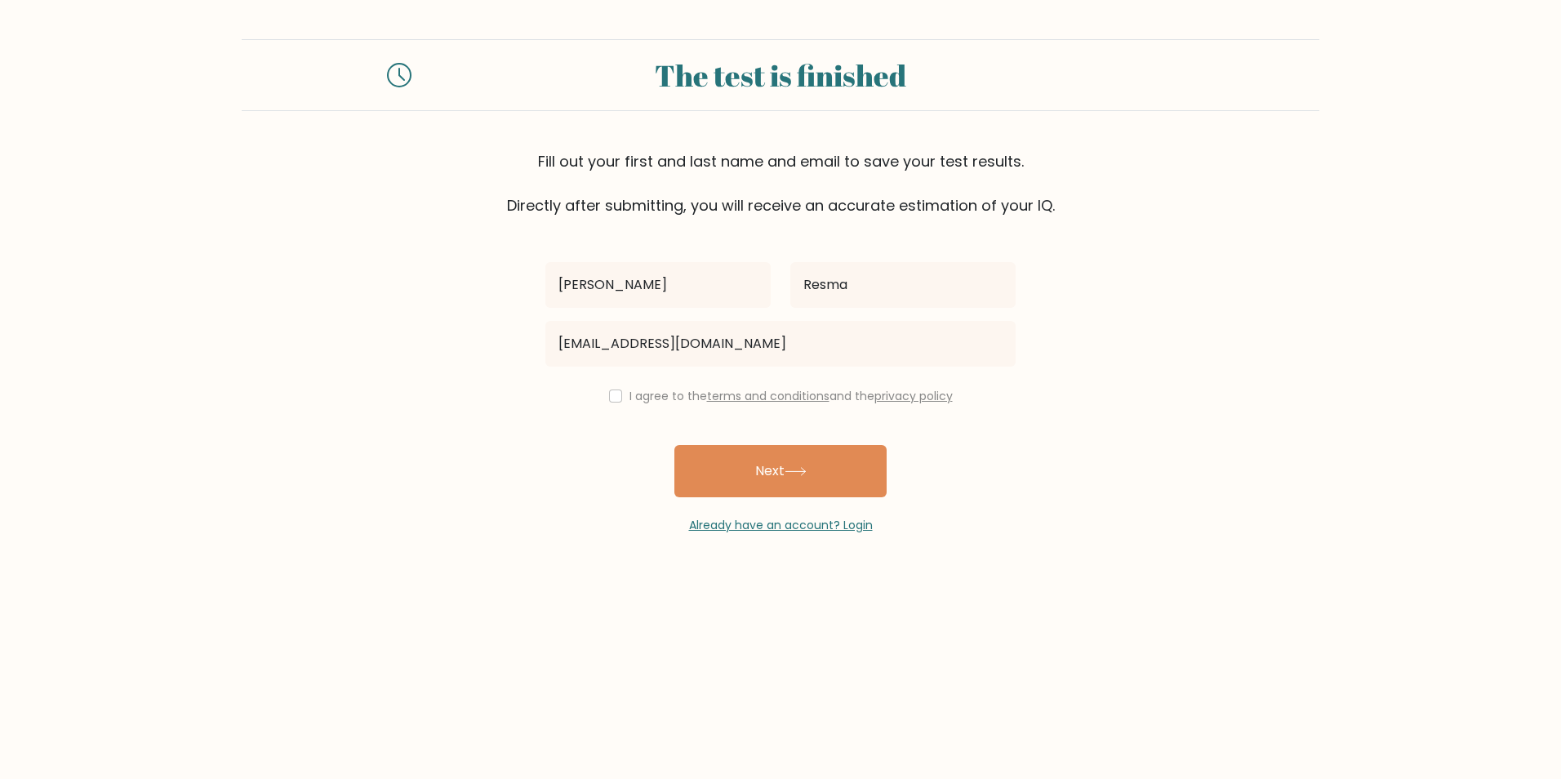
click at [620, 398] on div "I agree to the terms and conditions and the privacy policy" at bounding box center [781, 396] width 490 height 20
click at [607, 402] on div "I agree to the terms and conditions and the privacy policy" at bounding box center [781, 396] width 490 height 20
click at [610, 401] on input "checkbox" at bounding box center [615, 395] width 13 height 13
checkbox input "true"
click at [786, 469] on button "Next" at bounding box center [780, 471] width 212 height 52
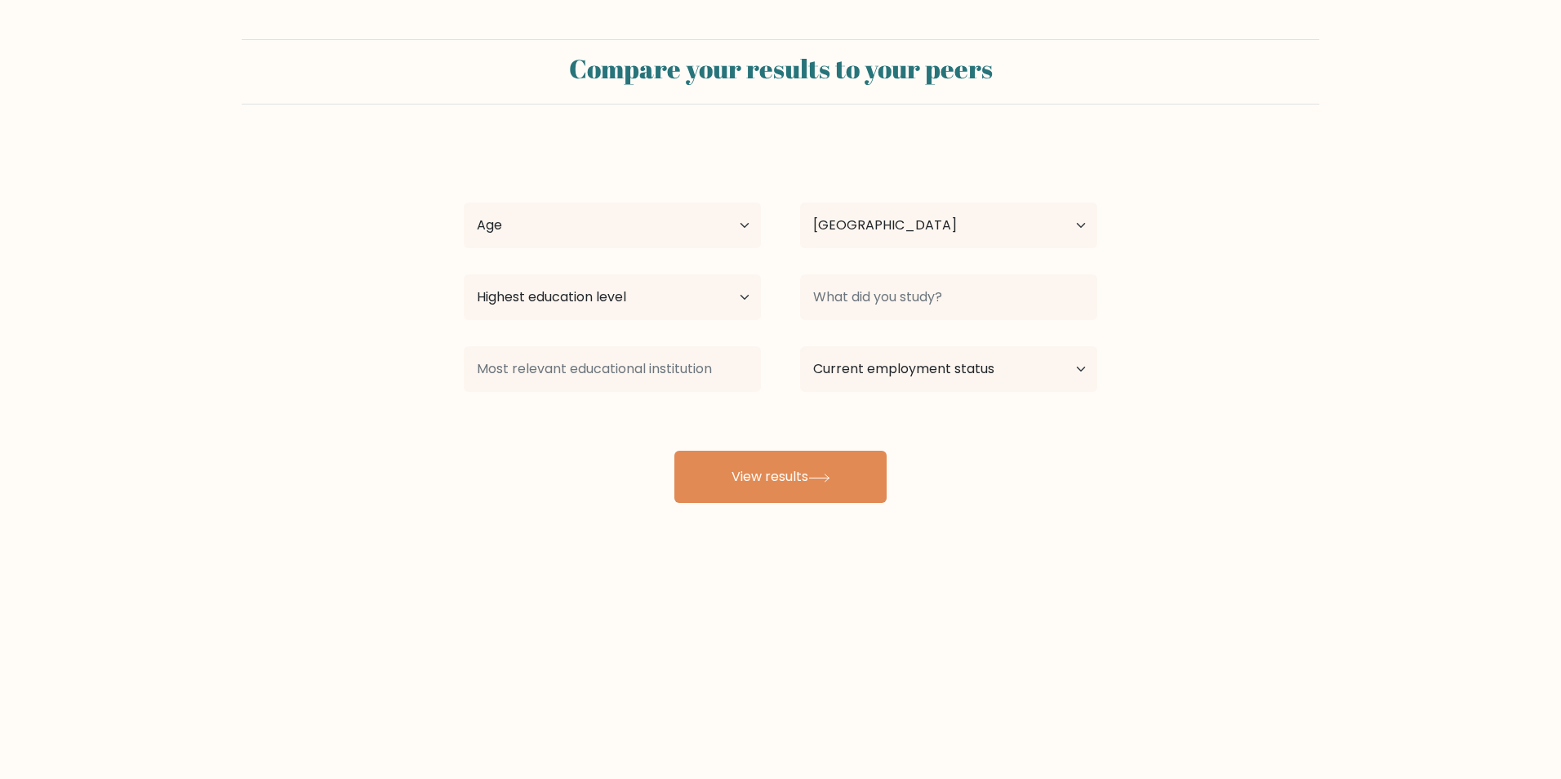
select select "PH"
click at [588, 235] on select "Age Under [DEMOGRAPHIC_DATA] [DEMOGRAPHIC_DATA] [DEMOGRAPHIC_DATA] [DEMOGRAPHIC…" at bounding box center [612, 225] width 297 height 46
select select "25_34"
click at [464, 202] on select "Age Under [DEMOGRAPHIC_DATA] [DEMOGRAPHIC_DATA] [DEMOGRAPHIC_DATA] [DEMOGRAPHIC…" at bounding box center [612, 225] width 297 height 46
click at [653, 306] on select "Highest education level No schooling Primary Lower Secondary Upper Secondary Oc…" at bounding box center [612, 297] width 297 height 46
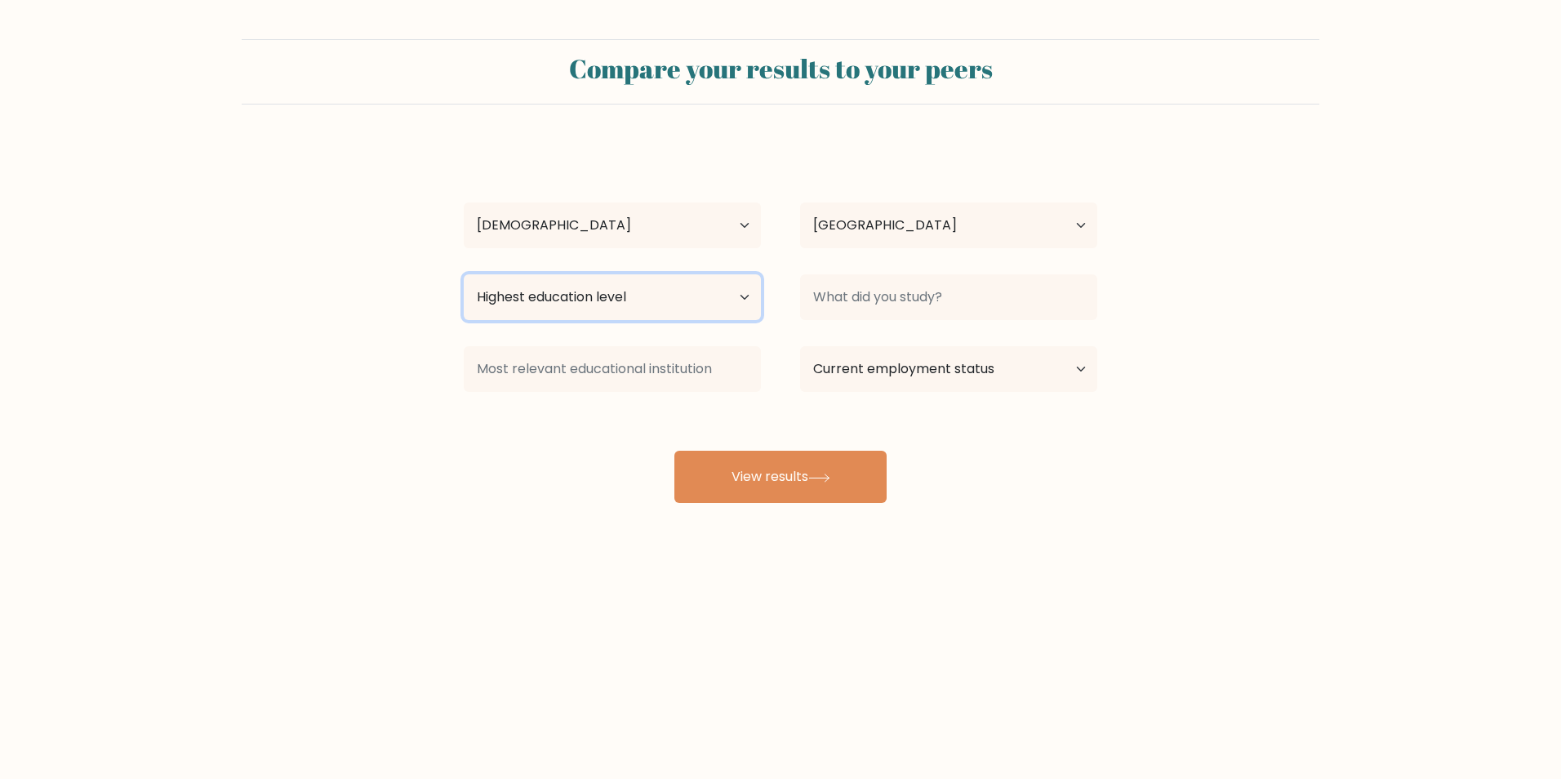
select select "bachelors_degree"
click at [464, 274] on select "Highest education level No schooling Primary Lower Secondary Upper Secondary Oc…" at bounding box center [612, 297] width 297 height 46
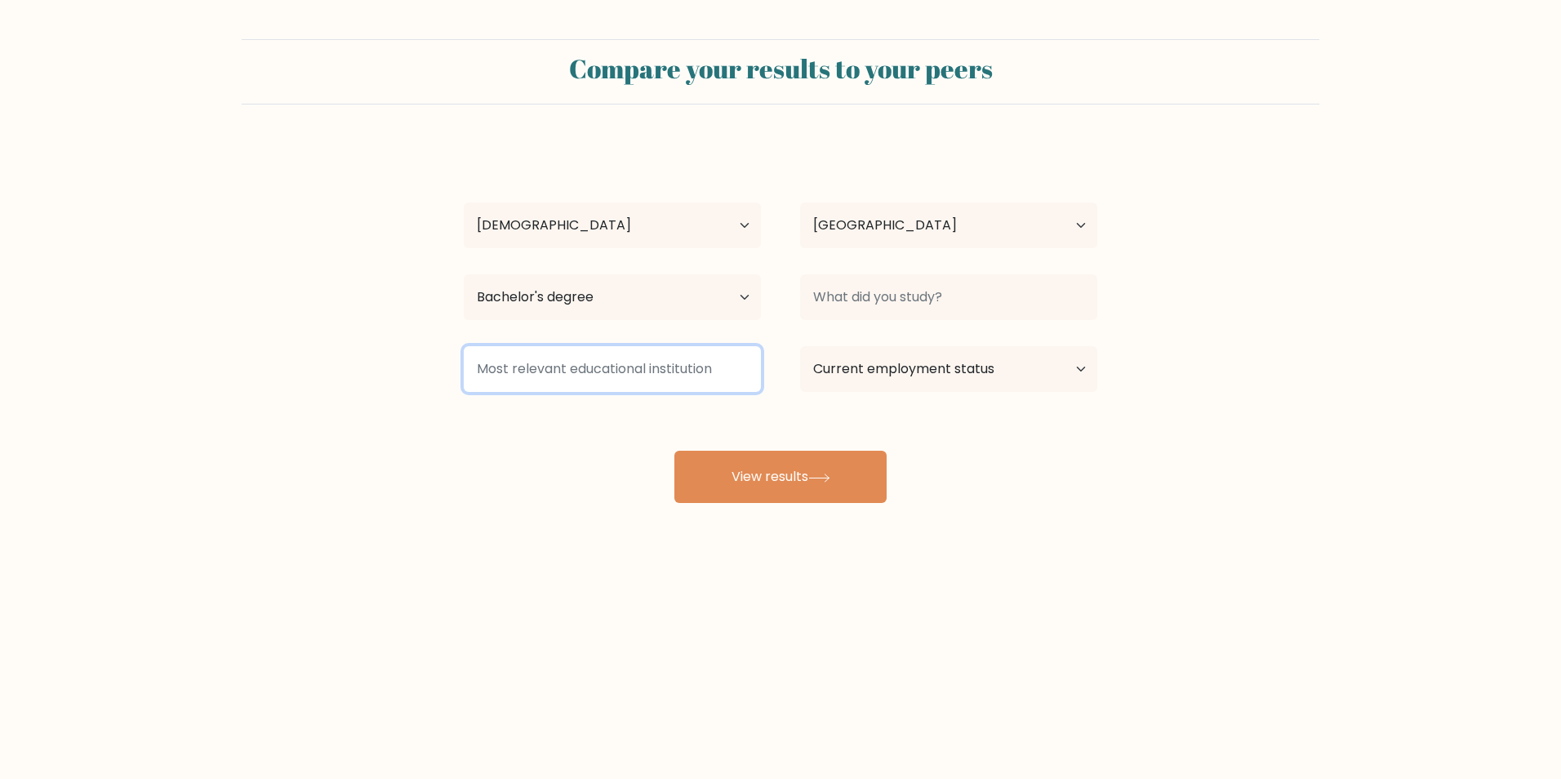
click at [587, 371] on input at bounding box center [612, 369] width 297 height 46
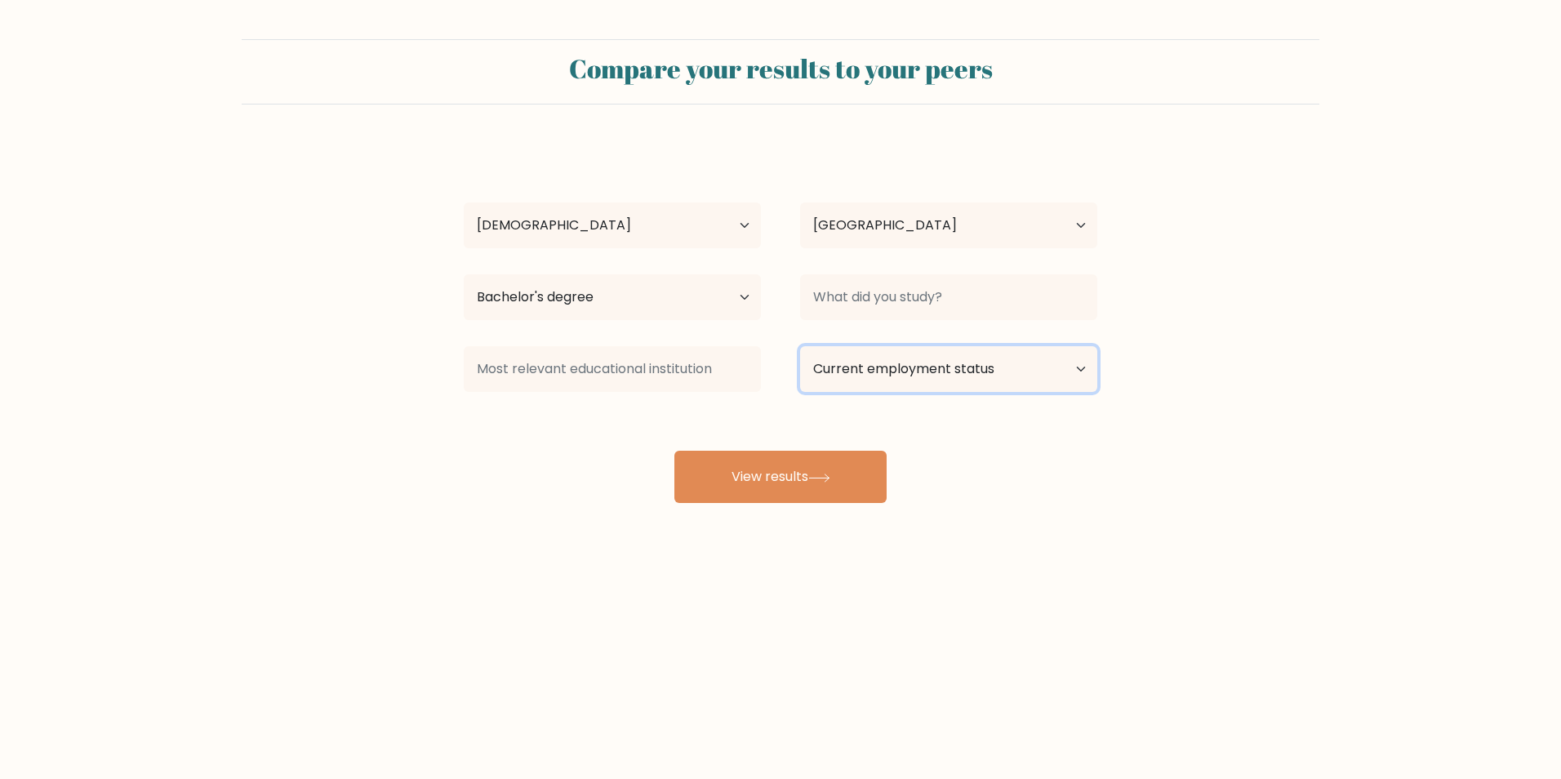
click at [905, 367] on select "Current employment status Employed Student Retired Other / prefer not to answer" at bounding box center [948, 369] width 297 height 46
select select "other"
click at [800, 346] on select "Current employment status Employed Student Retired Other / prefer not to answer" at bounding box center [948, 369] width 297 height 46
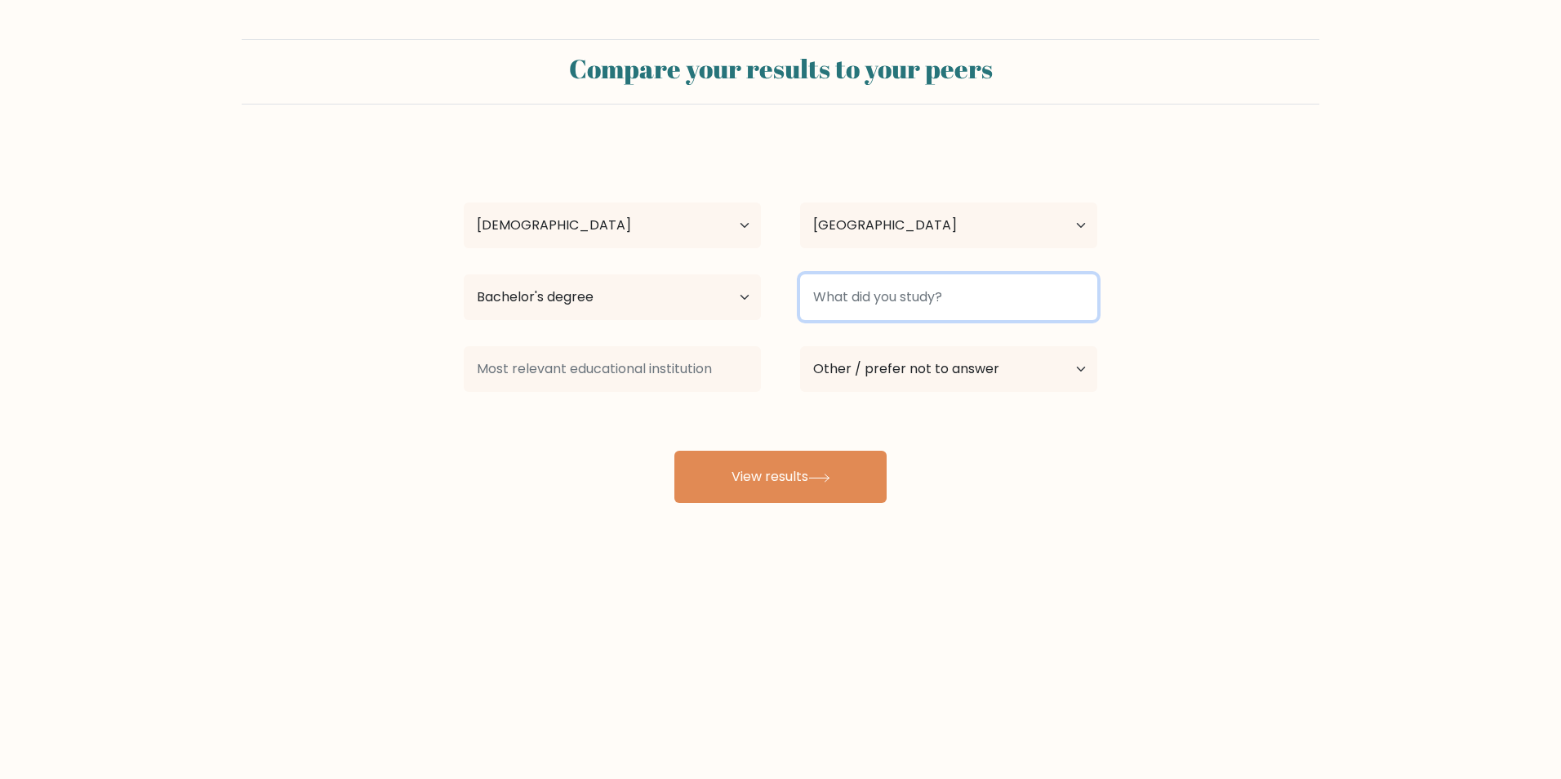
click at [892, 289] on input at bounding box center [948, 297] width 297 height 46
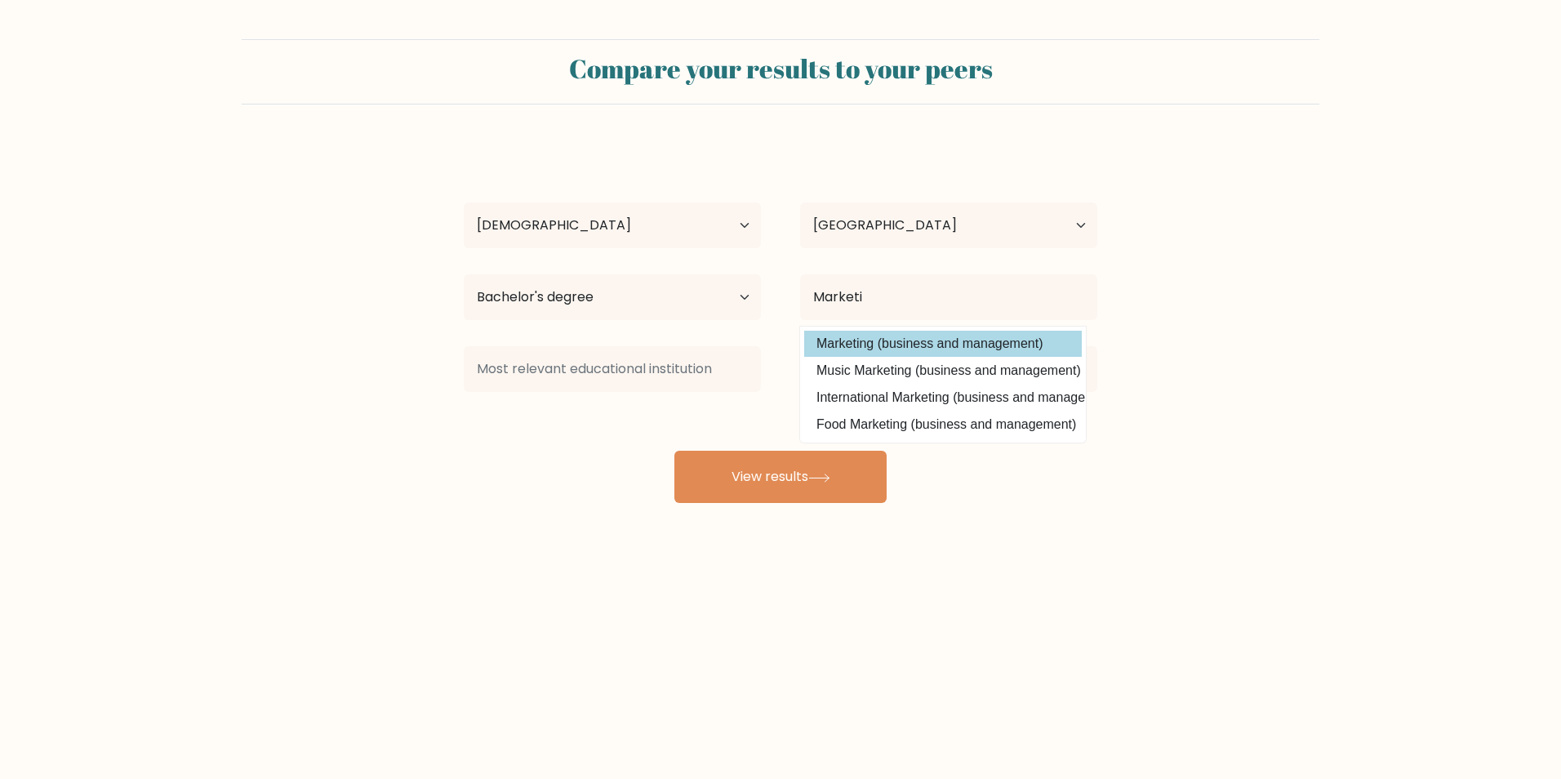
click at [891, 337] on div "[PERSON_NAME] Age Under [DEMOGRAPHIC_DATA] [DEMOGRAPHIC_DATA] [DEMOGRAPHIC_DATA…" at bounding box center [780, 323] width 653 height 359
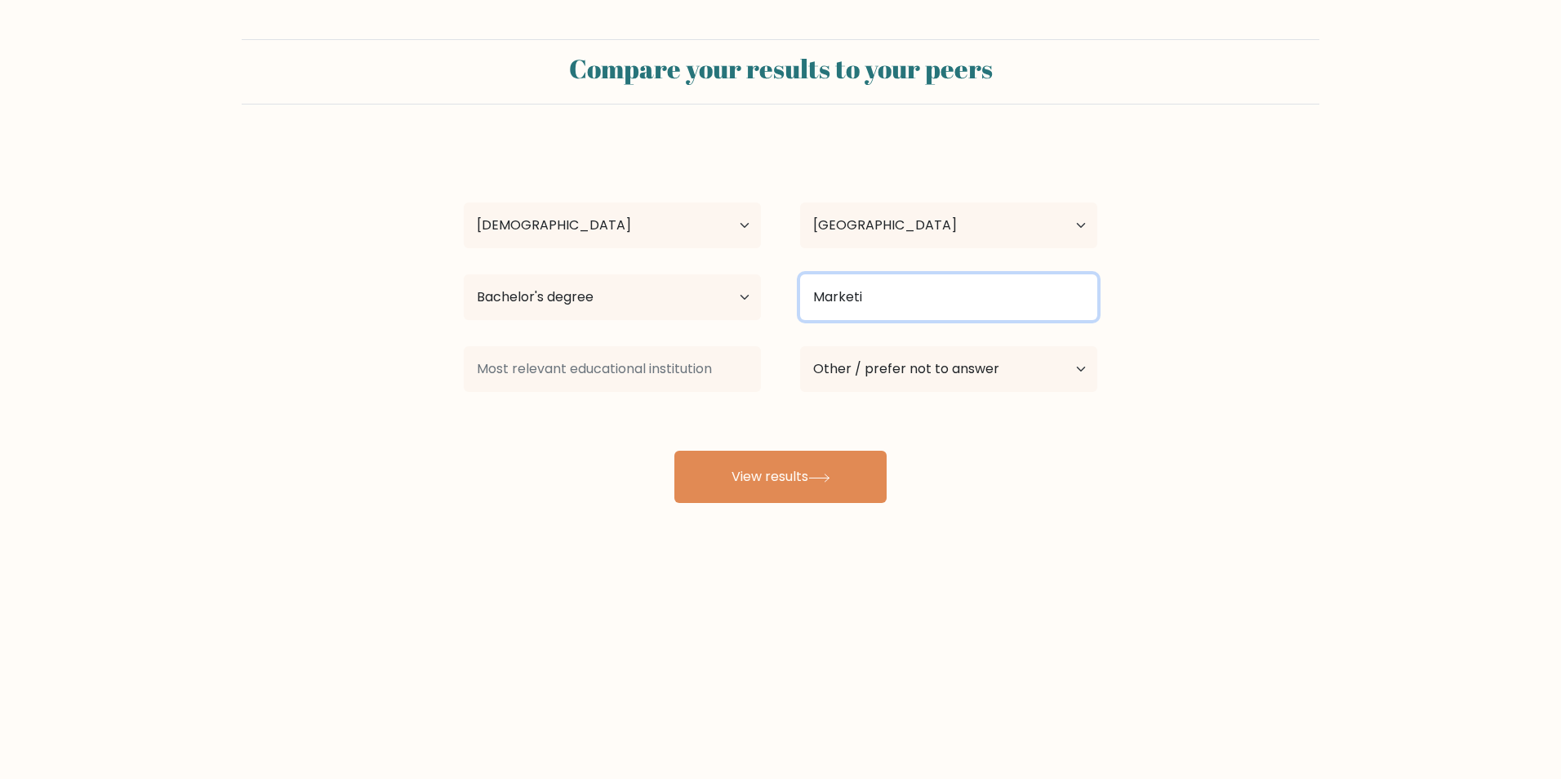
click at [917, 302] on input "Marketi" at bounding box center [948, 297] width 297 height 46
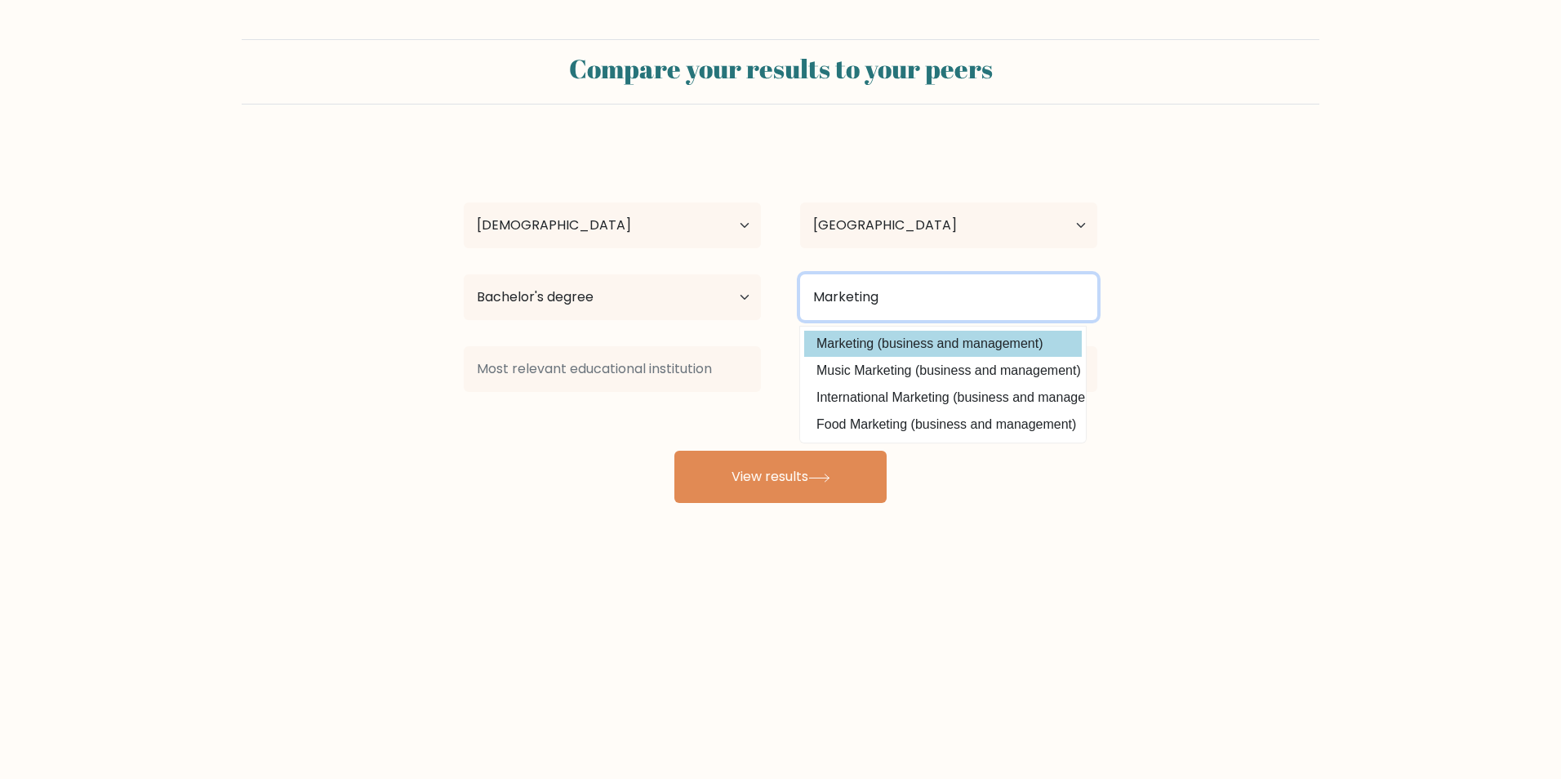
type input "Marketing"
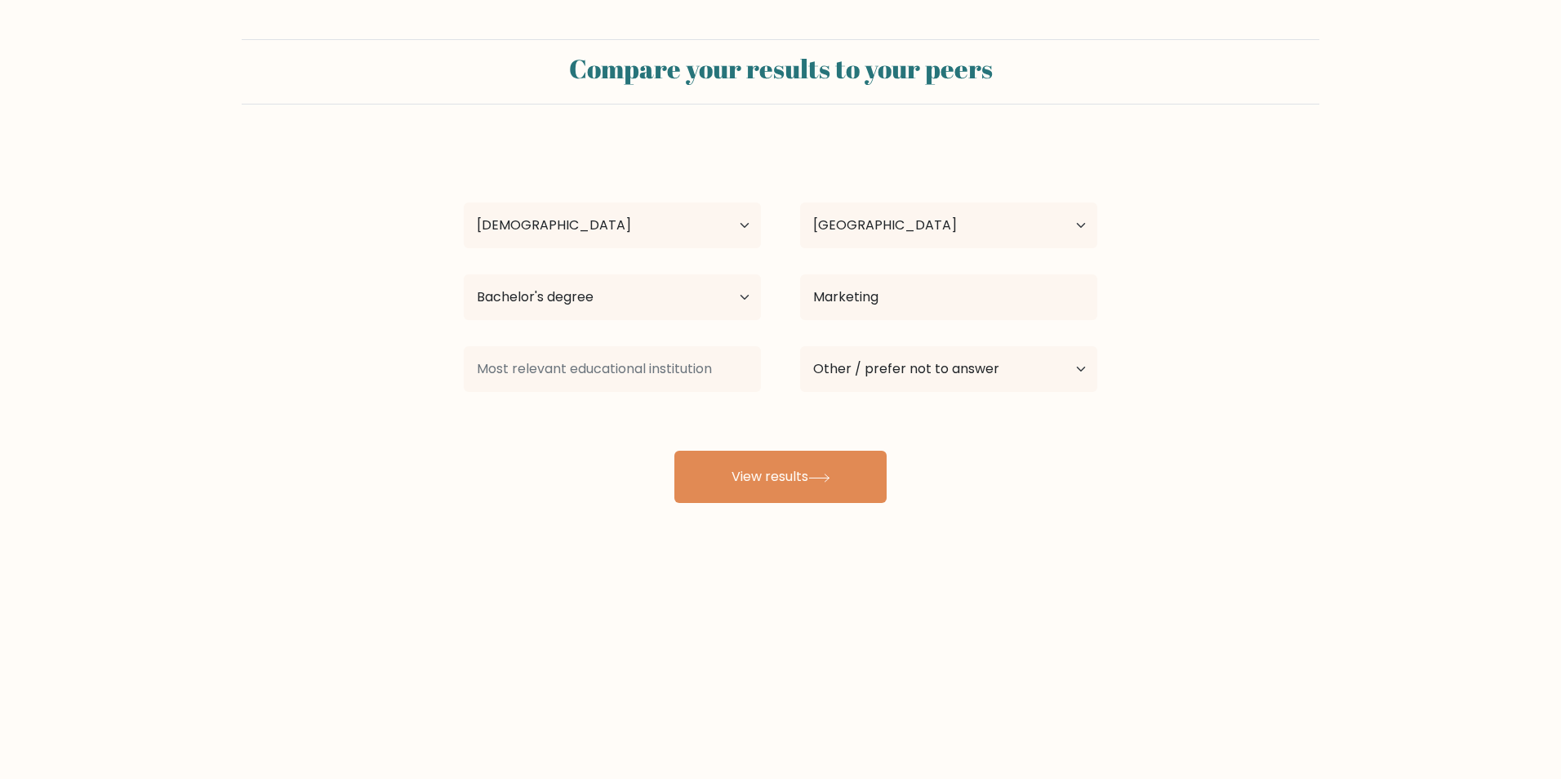
click at [924, 350] on div "[PERSON_NAME] Age Under [DEMOGRAPHIC_DATA] [DEMOGRAPHIC_DATA] [DEMOGRAPHIC_DATA…" at bounding box center [780, 323] width 653 height 359
click at [607, 397] on div at bounding box center [612, 369] width 336 height 59
click at [604, 376] on input at bounding box center [612, 369] width 297 height 46
click at [760, 472] on button "View results" at bounding box center [780, 477] width 212 height 52
click at [623, 367] on input at bounding box center [612, 369] width 297 height 46
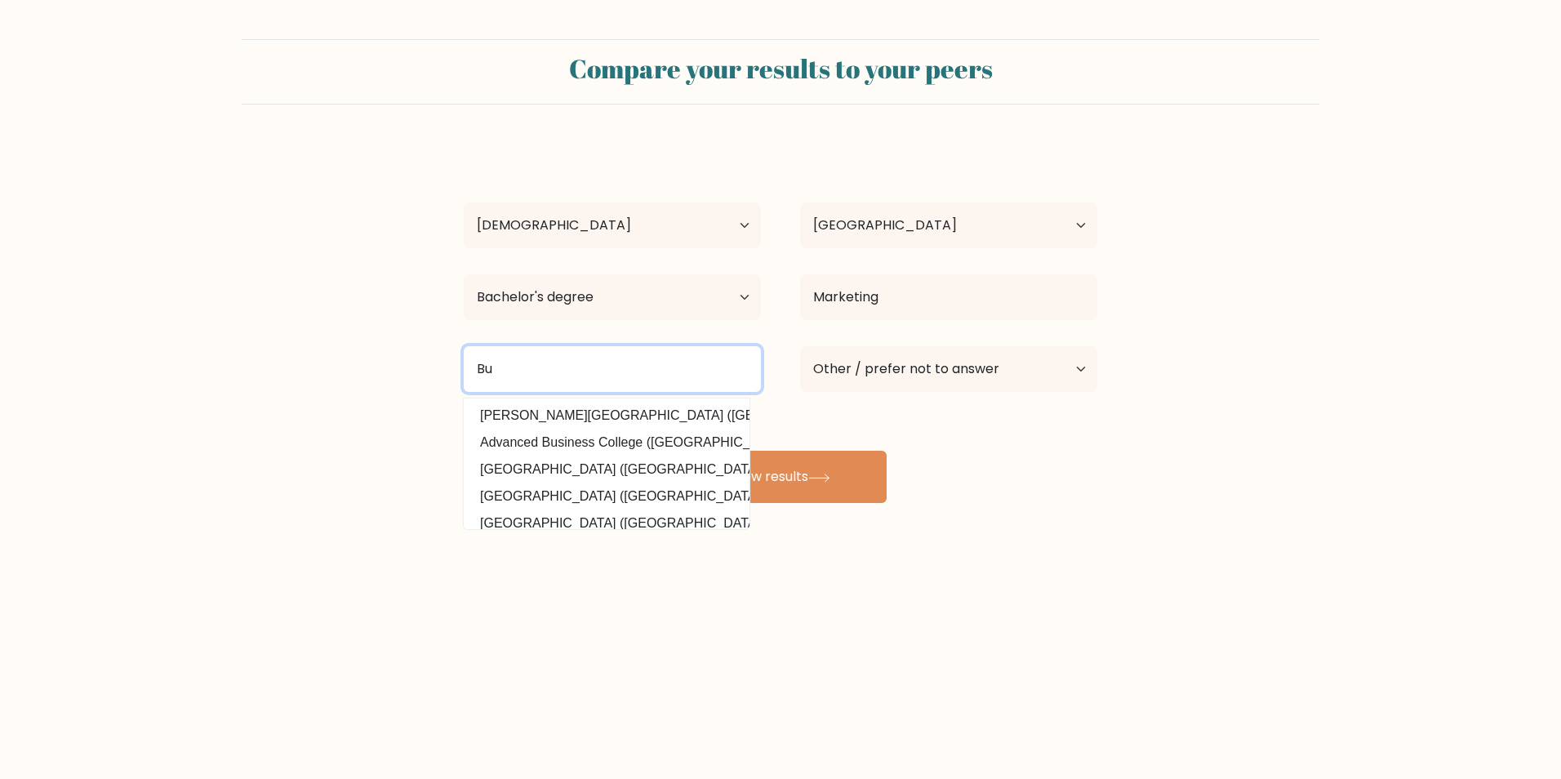
type input "B"
type input "Polytechnic University of the"
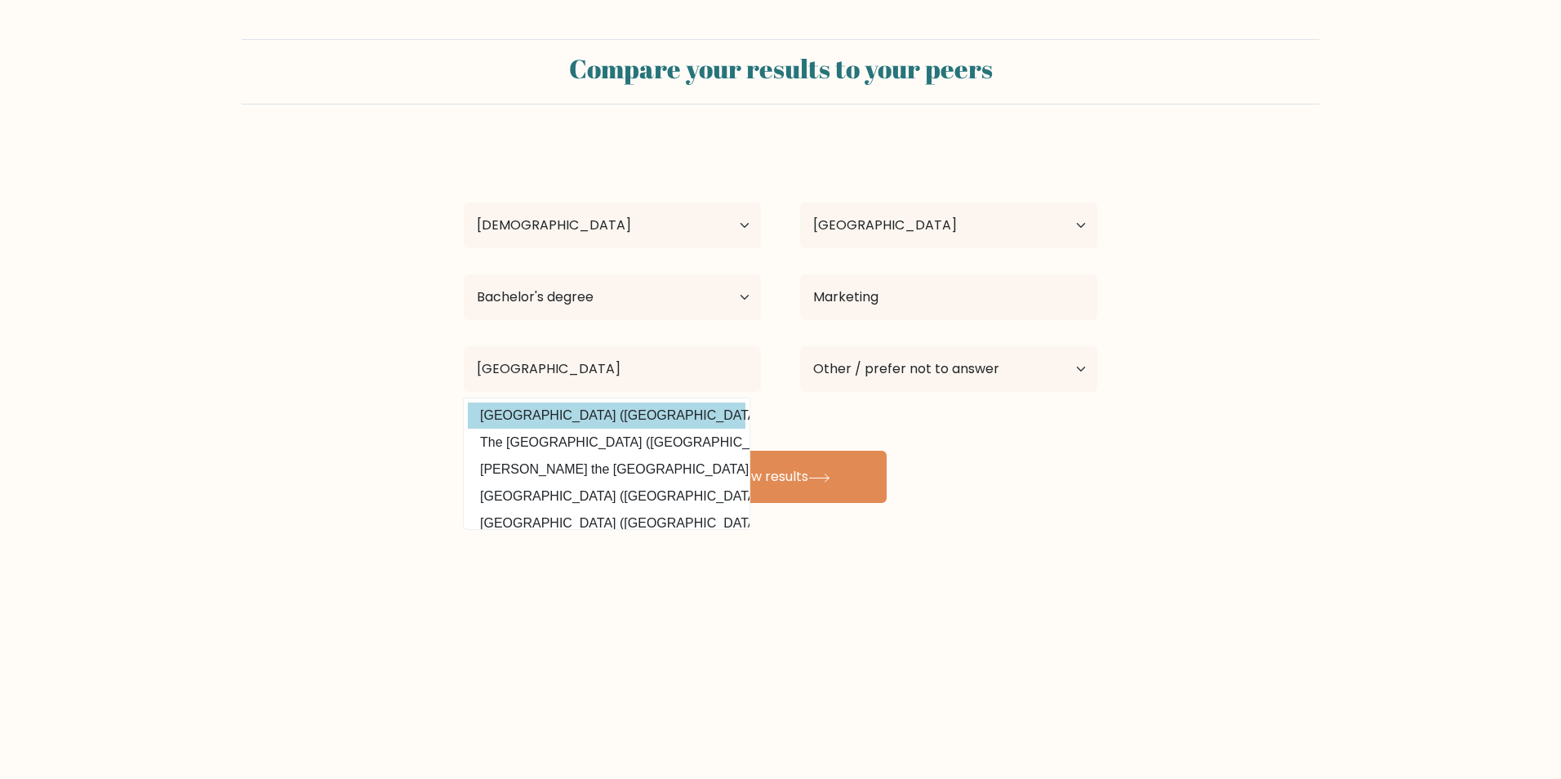
click at [660, 408] on div "Maria Paola Resma Age Under 18 years old 18-24 years old 25-34 years old 35-44 …" at bounding box center [780, 323] width 653 height 359
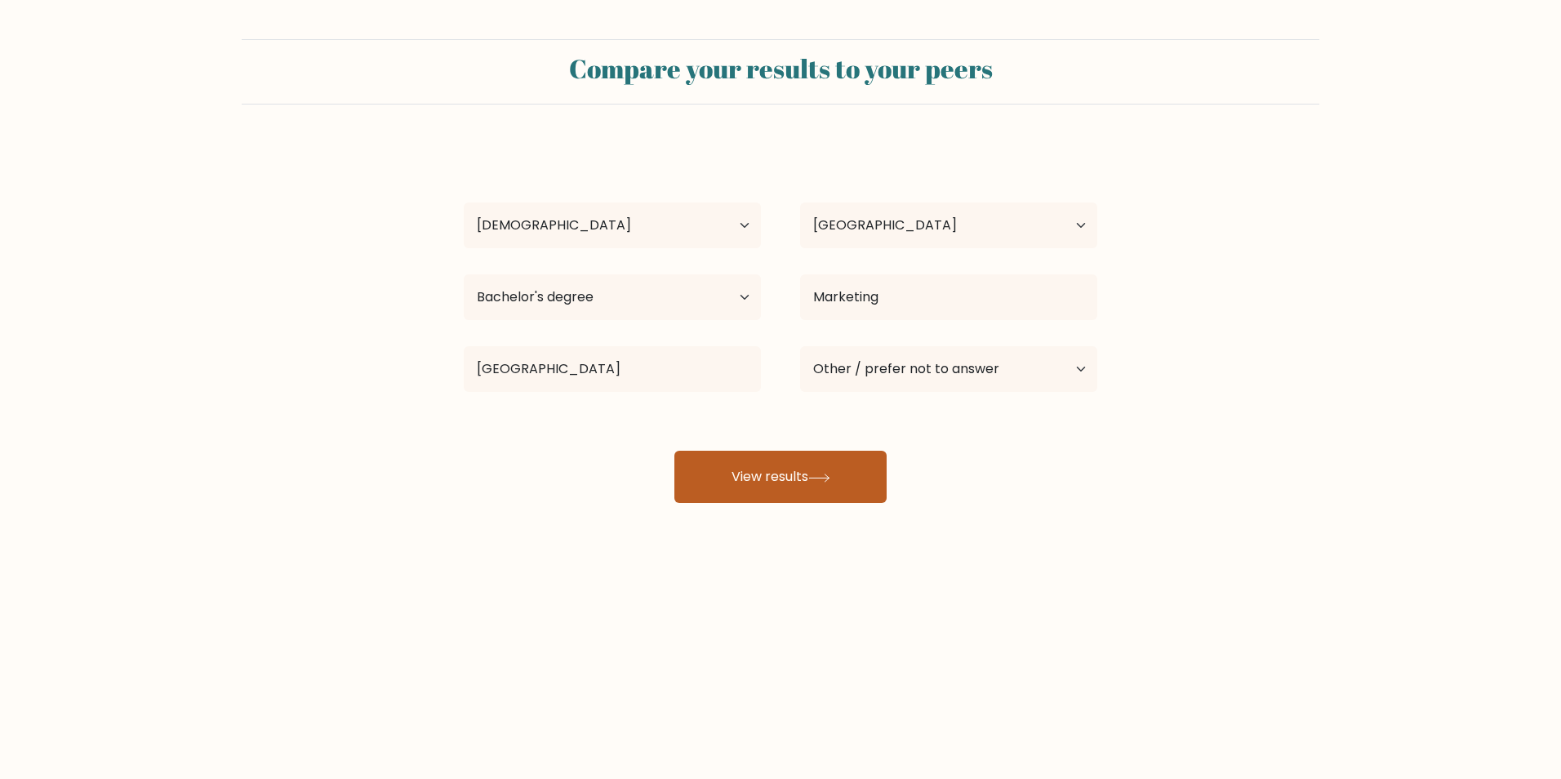
click at [744, 477] on button "View results" at bounding box center [780, 477] width 212 height 52
